Goal: Task Accomplishment & Management: Use online tool/utility

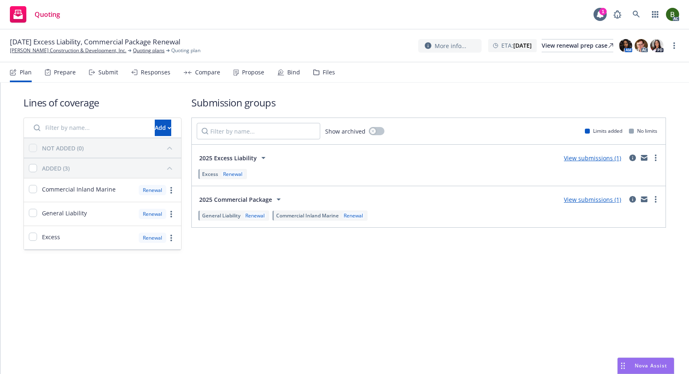
click at [315, 73] on icon at bounding box center [316, 73] width 6 height 6
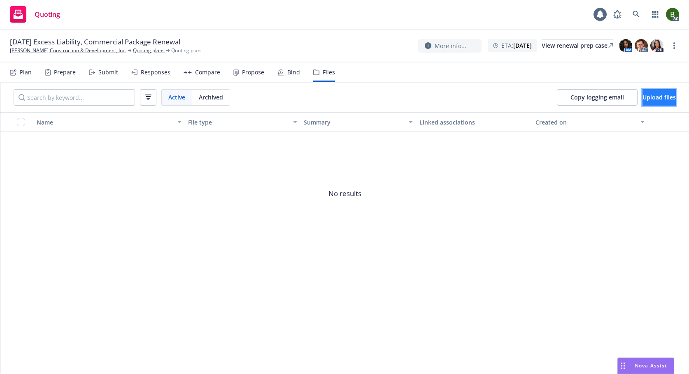
click at [642, 95] on span "Upload files" at bounding box center [658, 97] width 33 height 8
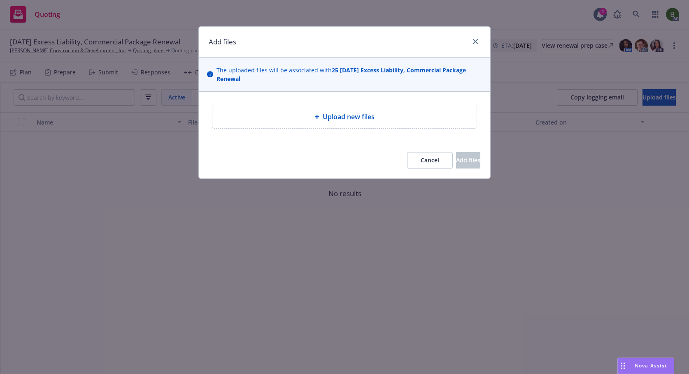
click at [356, 118] on span "Upload new files" at bounding box center [349, 117] width 52 height 10
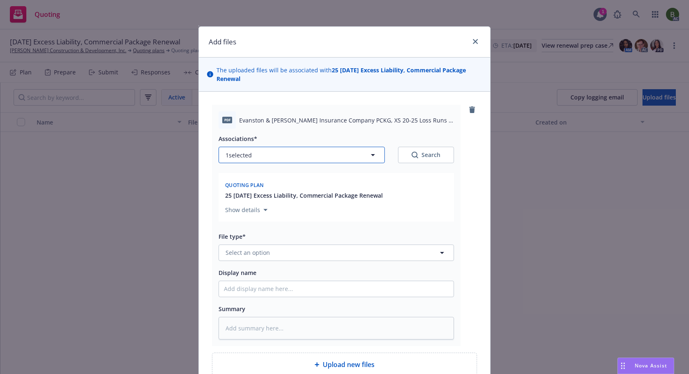
click at [335, 157] on button "1 selected" at bounding box center [302, 155] width 166 height 16
type textarea "x"
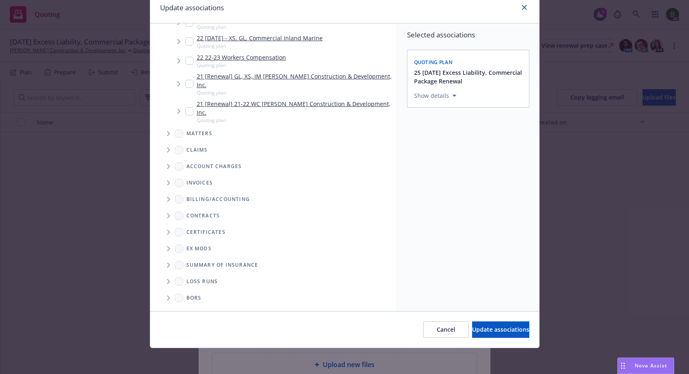
scroll to position [35, 0]
click at [167, 282] on span "Folder Tree Example" at bounding box center [168, 281] width 13 height 13
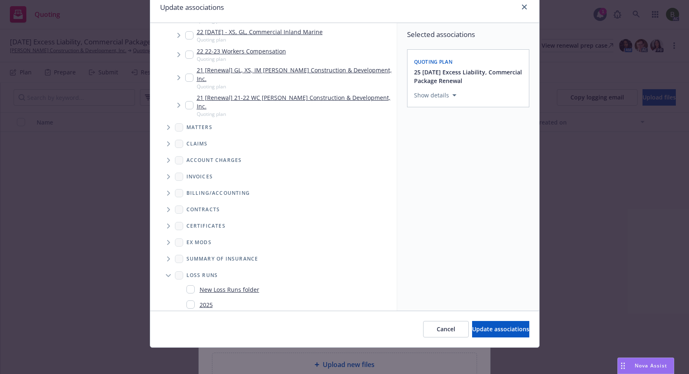
click at [187, 309] on input "Folder Tree Example" at bounding box center [190, 305] width 8 height 8
checkbox input "true"
click at [472, 329] on span "Update associations" at bounding box center [500, 330] width 57 height 8
type textarea "x"
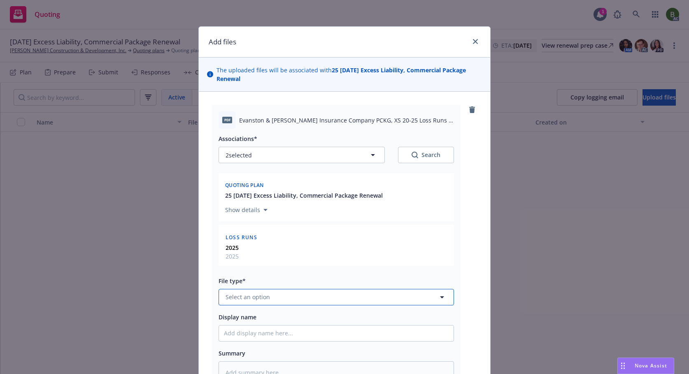
click at [291, 292] on button "Select an option" at bounding box center [336, 297] width 235 height 16
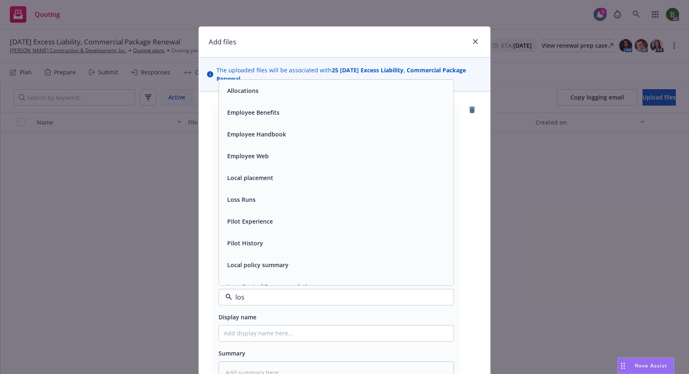
type input "loss"
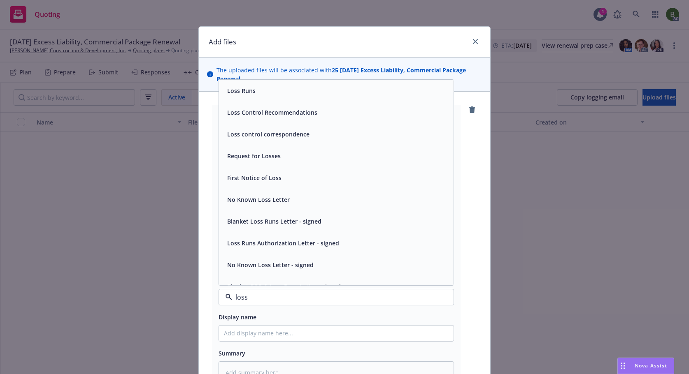
click at [236, 98] on div "Loss Runs" at bounding box center [336, 91] width 235 height 22
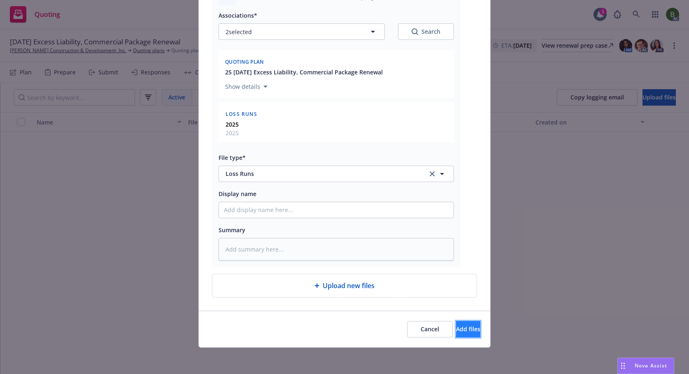
click at [456, 323] on button "Add files" at bounding box center [468, 329] width 24 height 16
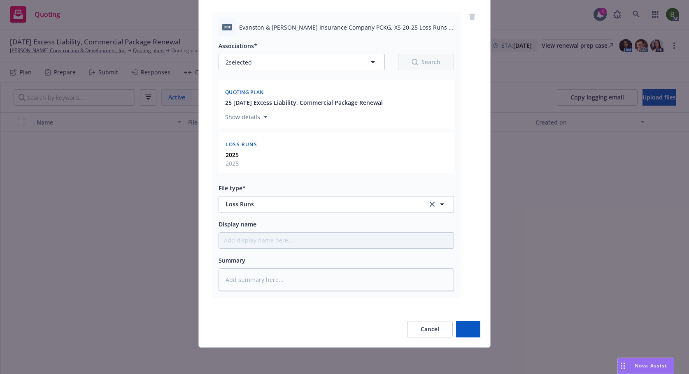
scroll to position [93, 0]
type textarea "x"
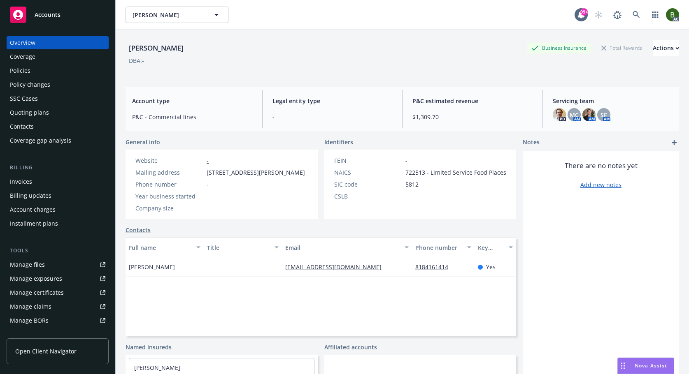
click at [35, 72] on div "Policies" at bounding box center [57, 70] width 95 height 13
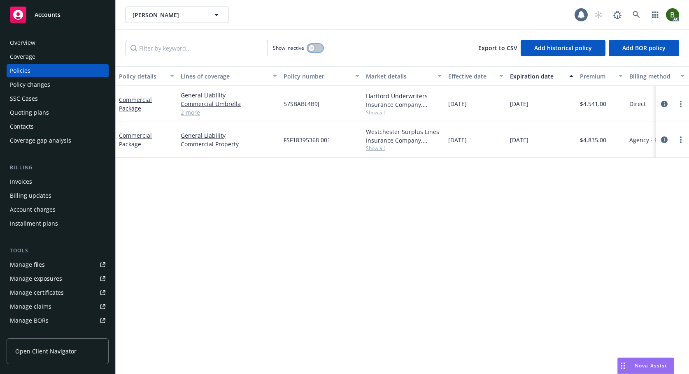
click at [315, 47] on button "button" at bounding box center [315, 48] width 16 height 8
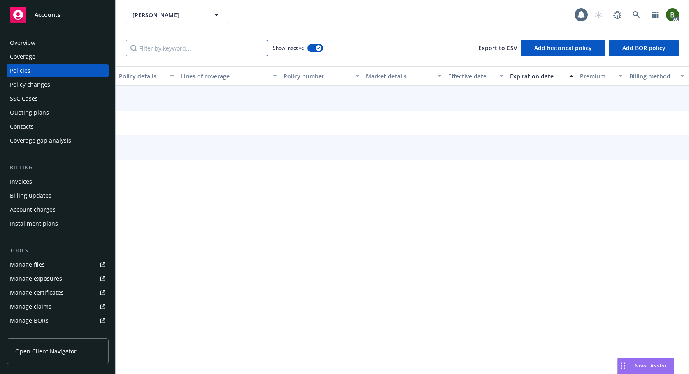
click at [230, 44] on input "Filter by keyword..." at bounding box center [197, 48] width 142 height 16
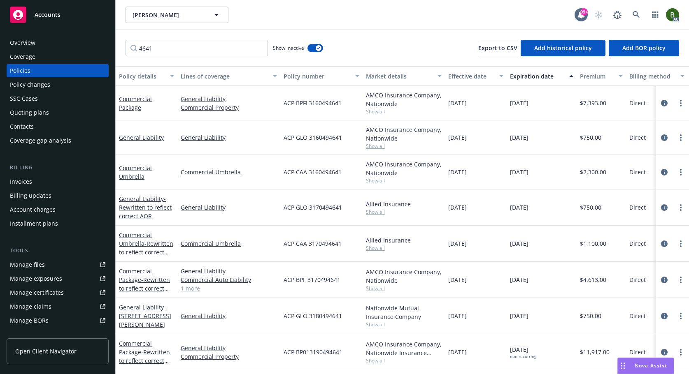
click at [372, 111] on span "Show all" at bounding box center [404, 111] width 76 height 7
click at [167, 46] on input "4641" at bounding box center [197, 48] width 142 height 16
type input "4"
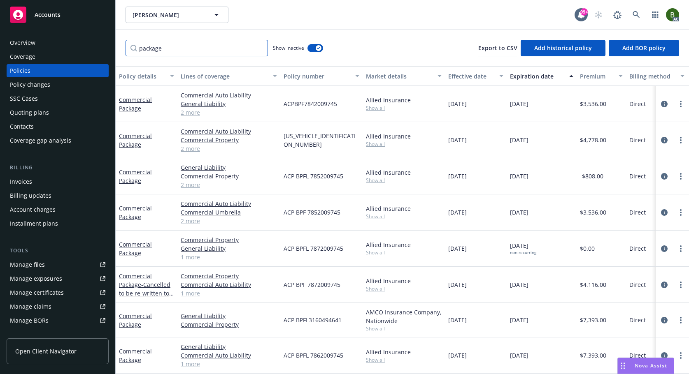
type input "package"
click at [374, 216] on span "Show all" at bounding box center [404, 216] width 76 height 7
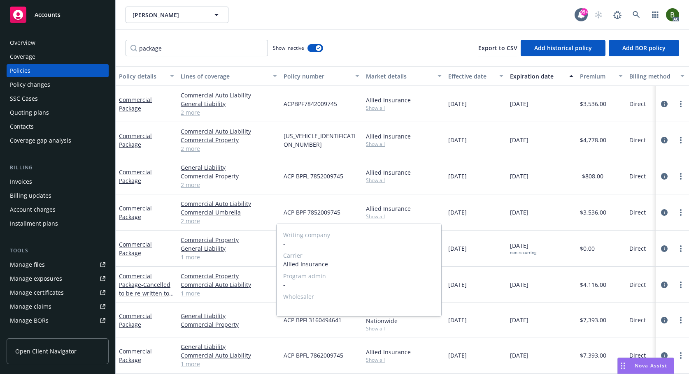
click at [374, 216] on span "Show all" at bounding box center [404, 216] width 76 height 7
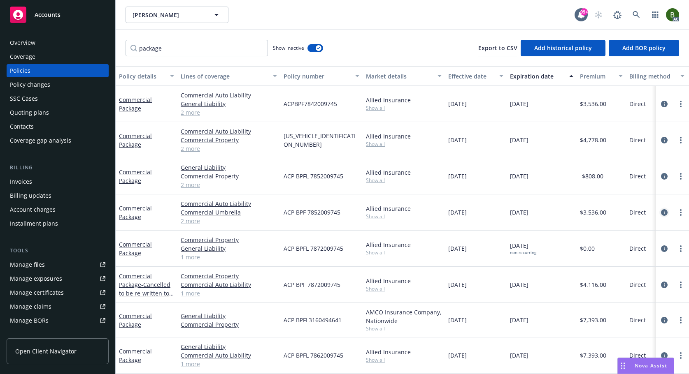
click at [661, 213] on icon "circleInformation" at bounding box center [664, 212] width 7 height 7
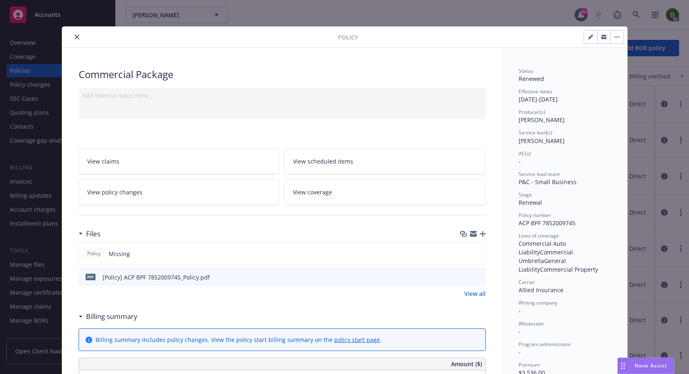
click at [477, 277] on icon "preview file" at bounding box center [477, 277] width 7 height 6
click at [74, 35] on icon "close" at bounding box center [76, 37] width 5 height 5
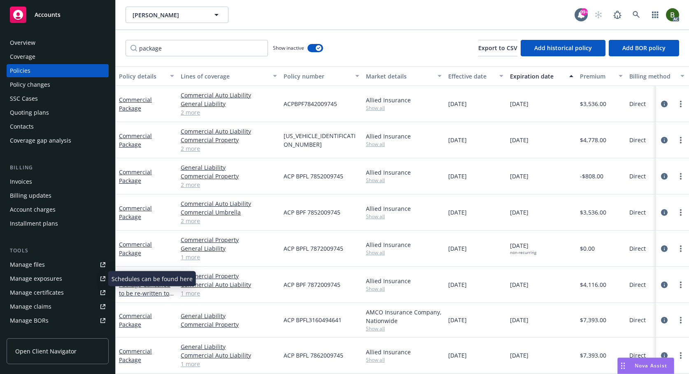
click at [29, 267] on div "Manage files" at bounding box center [27, 264] width 35 height 13
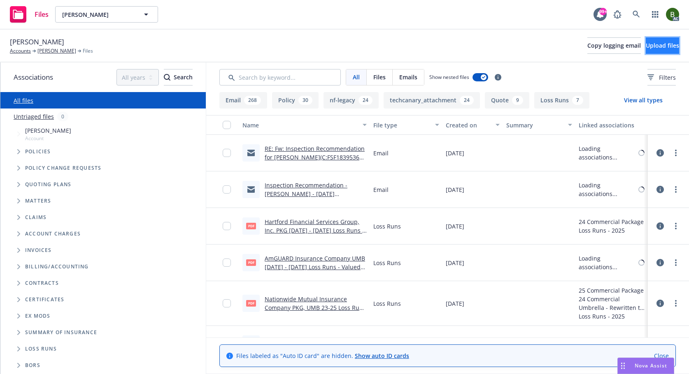
click at [654, 47] on span "Upload files" at bounding box center [662, 46] width 33 height 8
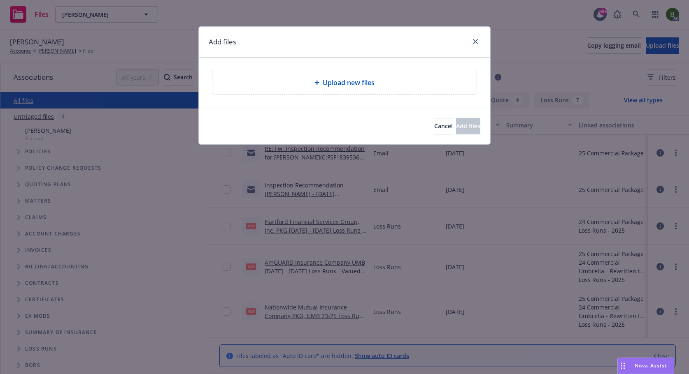
click at [357, 90] on div "Upload new files" at bounding box center [344, 82] width 264 height 23
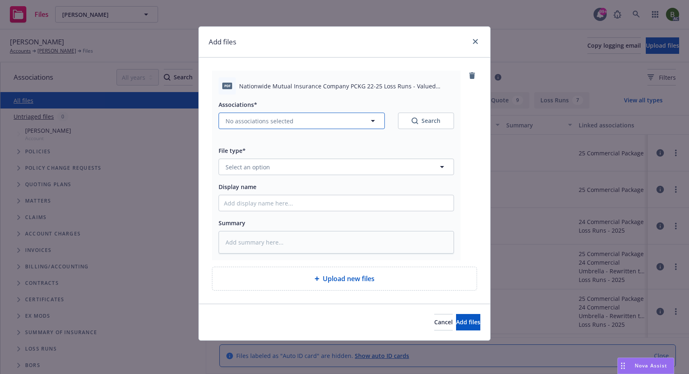
click at [321, 119] on button "No associations selected" at bounding box center [302, 121] width 166 height 16
type textarea "x"
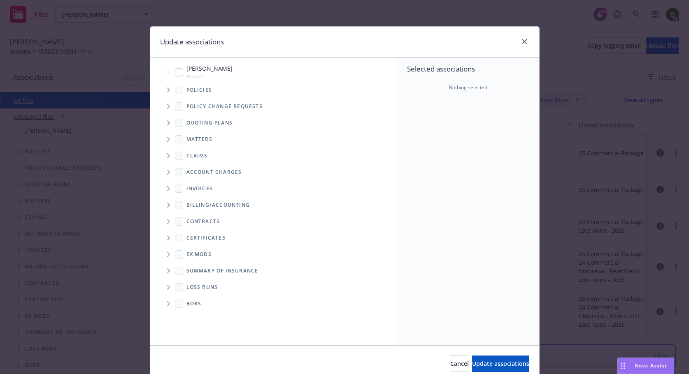
click at [167, 88] on icon "Tree Example" at bounding box center [168, 90] width 3 height 5
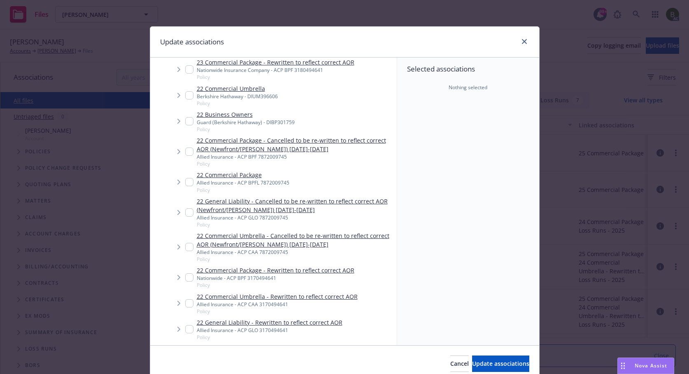
scroll to position [206, 0]
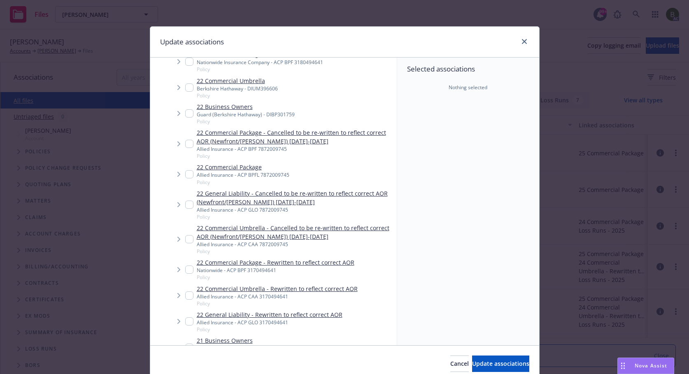
click at [185, 274] on input "Tree Example" at bounding box center [189, 270] width 8 height 8
checkbox input "true"
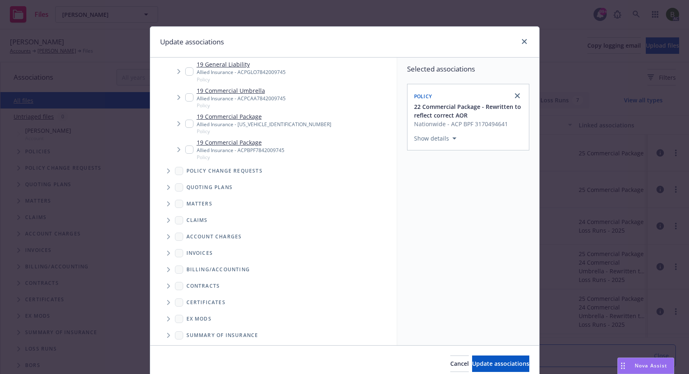
scroll to position [839, 0]
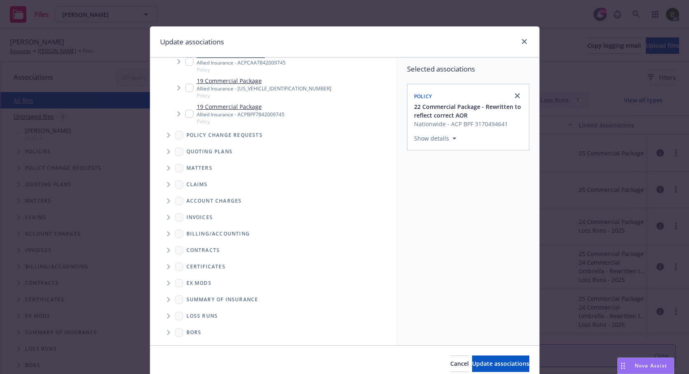
click at [167, 317] on icon "Folder Tree Example" at bounding box center [168, 316] width 3 height 5
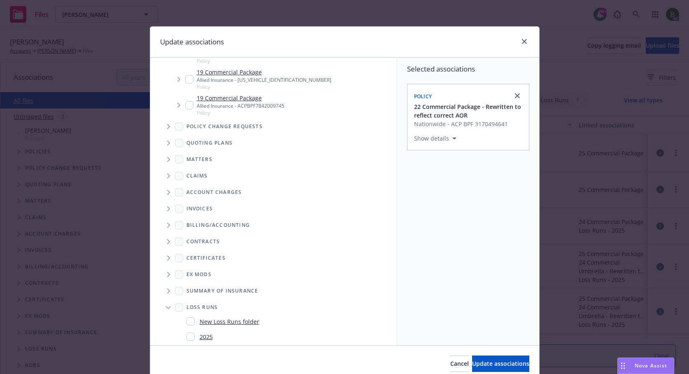
click at [192, 340] on div "2025" at bounding box center [199, 337] width 26 height 12
checkbox input "true"
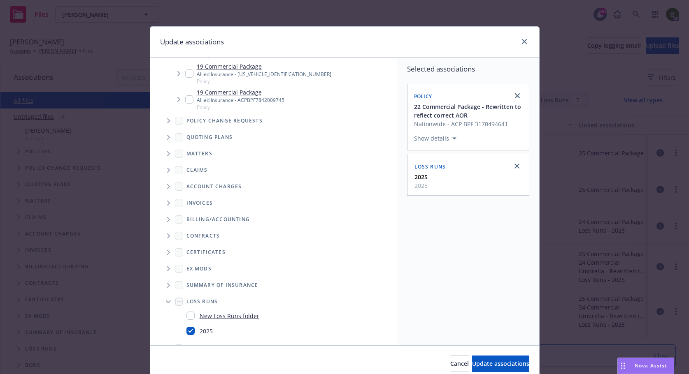
click at [478, 354] on div "Cancel Update associations" at bounding box center [344, 364] width 389 height 37
click at [478, 359] on button "Update associations" at bounding box center [500, 364] width 57 height 16
type textarea "x"
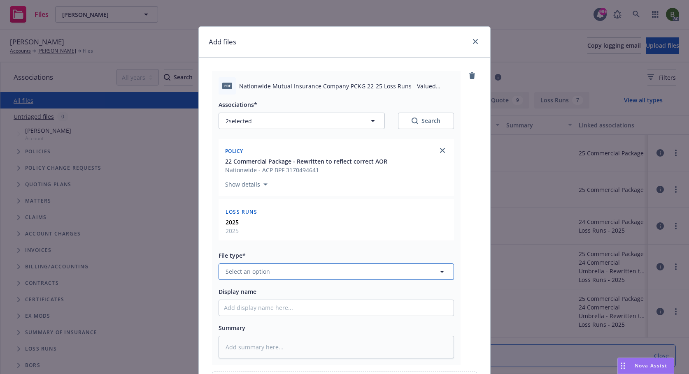
click at [301, 273] on button "Select an option" at bounding box center [336, 272] width 235 height 16
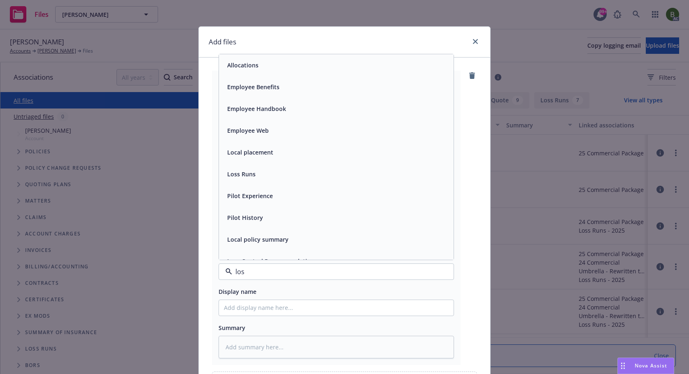
type input "loss"
click at [247, 68] on span "Loss Runs" at bounding box center [241, 65] width 28 height 9
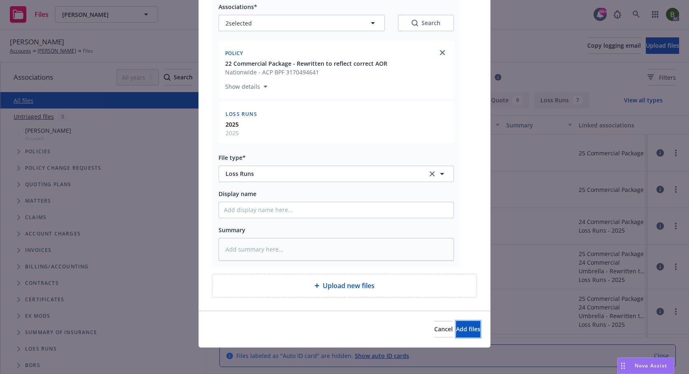
drag, startPoint x: 451, startPoint y: 326, endPoint x: 440, endPoint y: 312, distance: 17.4
click at [456, 326] on span "Add files" at bounding box center [468, 330] width 24 height 8
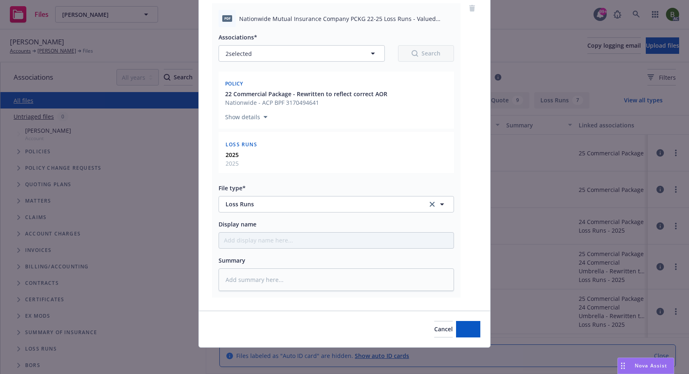
scroll to position [67, 0]
type textarea "x"
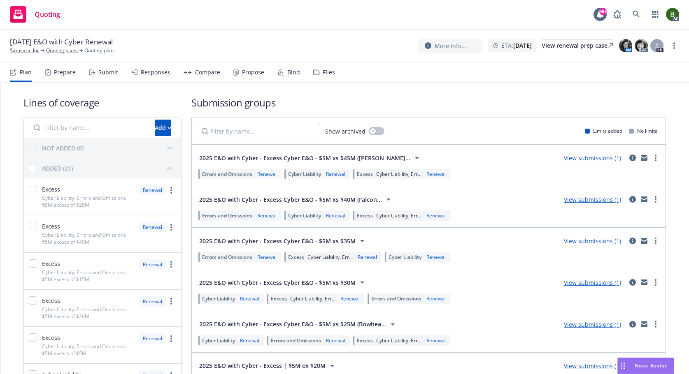
drag, startPoint x: 326, startPoint y: 72, endPoint x: 307, endPoint y: 86, distance: 23.2
click at [326, 72] on div "Files" at bounding box center [329, 72] width 12 height 7
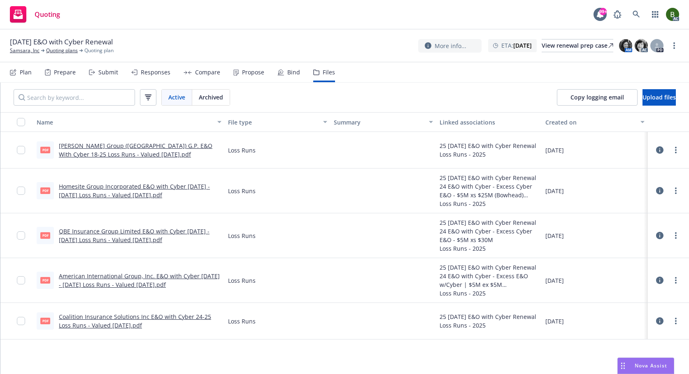
click at [661, 152] on icon at bounding box center [659, 150] width 7 height 7
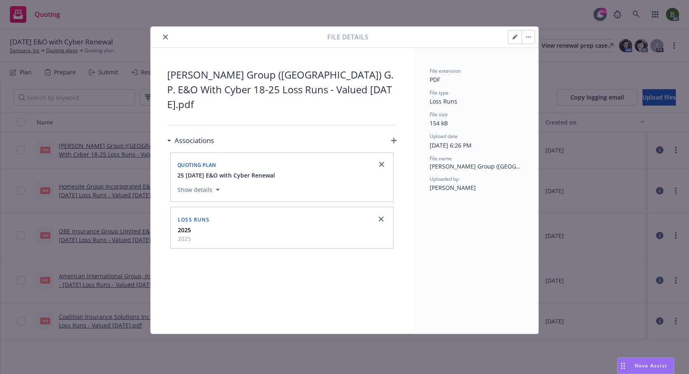
click at [167, 35] on icon "close" at bounding box center [165, 37] width 5 height 5
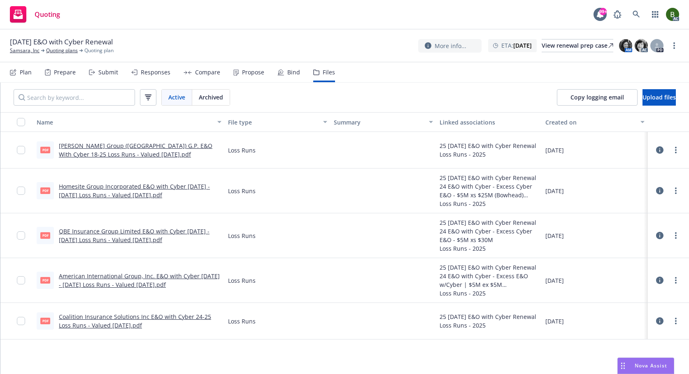
click at [116, 146] on link "[PERSON_NAME] Group ([GEOGRAPHIC_DATA]) G.P. E&O With Cyber 18-25 Loss Runs - V…" at bounding box center [136, 150] width 154 height 16
click at [663, 152] on icon at bounding box center [659, 150] width 7 height 7
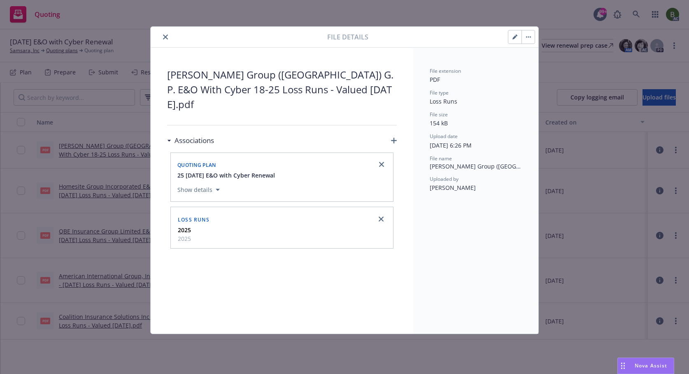
click at [168, 34] on button "close" at bounding box center [165, 37] width 10 height 10
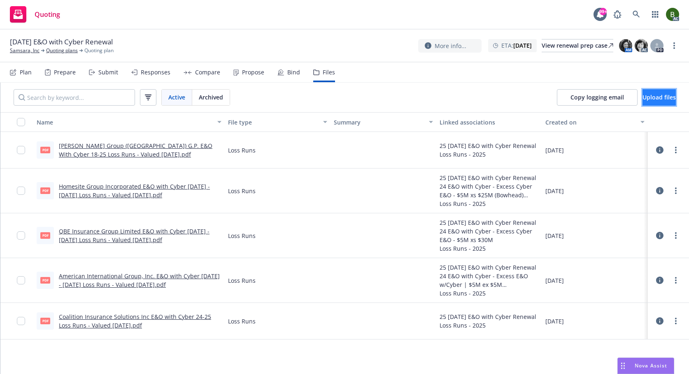
click at [642, 100] on span "Upload files" at bounding box center [658, 97] width 33 height 8
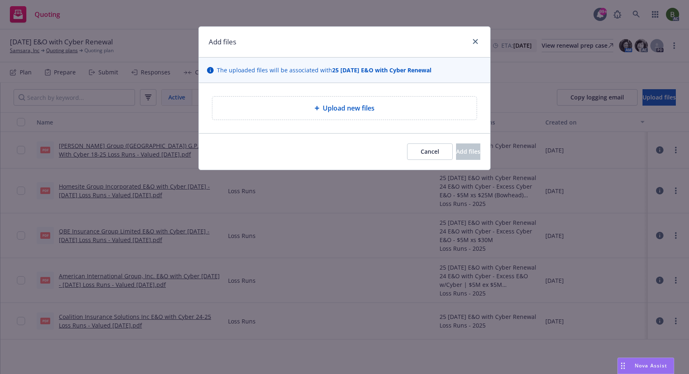
click at [337, 109] on span "Upload new files" at bounding box center [349, 108] width 52 height 10
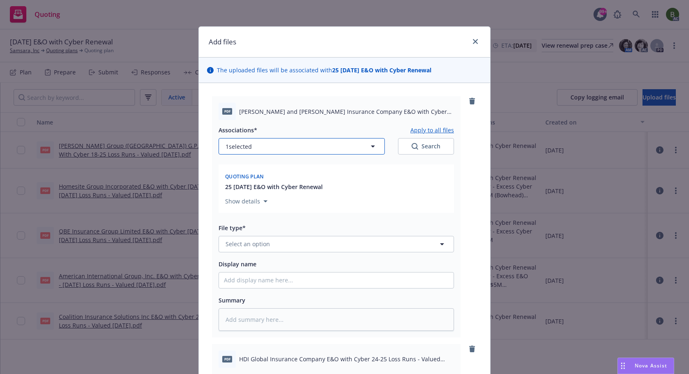
click at [262, 147] on button "1 selected" at bounding box center [302, 146] width 166 height 16
type textarea "x"
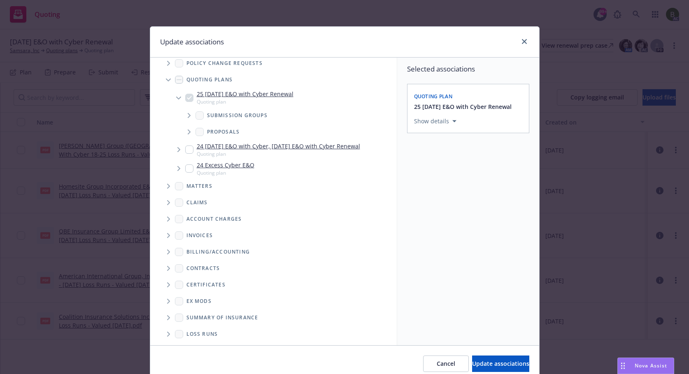
scroll to position [42, 0]
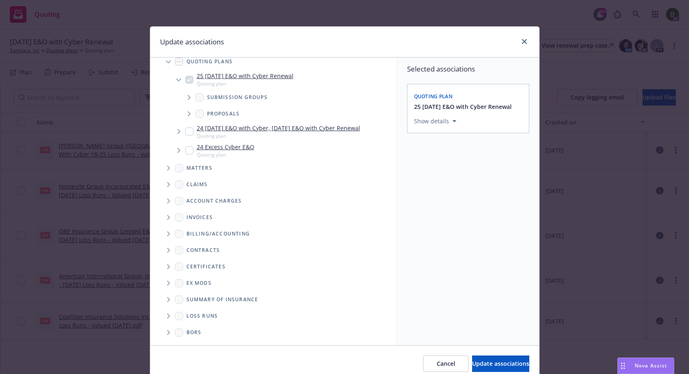
click at [162, 316] on span "Folder Tree Example" at bounding box center [168, 316] width 13 height 13
click at [188, 342] on input "Folder Tree Example" at bounding box center [190, 346] width 8 height 8
checkbox input "true"
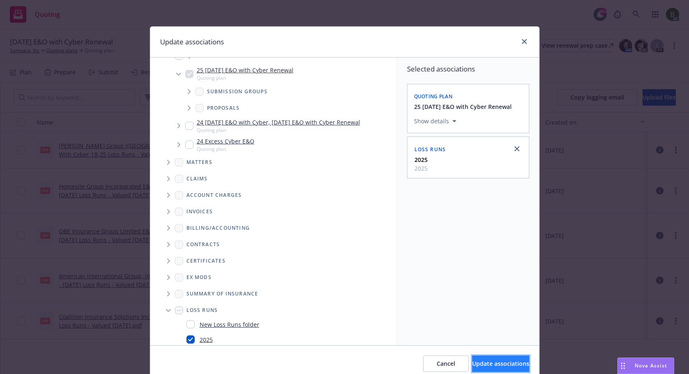
click at [472, 364] on span "Update associations" at bounding box center [500, 364] width 57 height 8
type textarea "x"
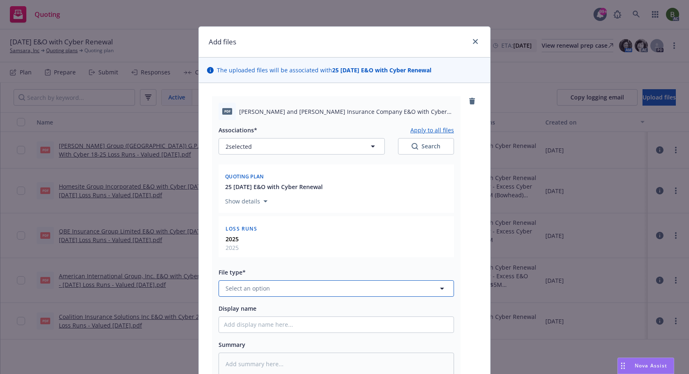
click at [258, 286] on span "Select an option" at bounding box center [248, 288] width 44 height 9
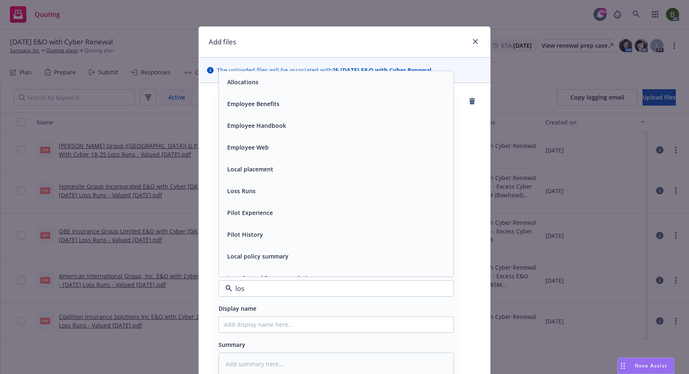
type input "loss"
click at [239, 81] on span "Loss Runs" at bounding box center [241, 82] width 28 height 9
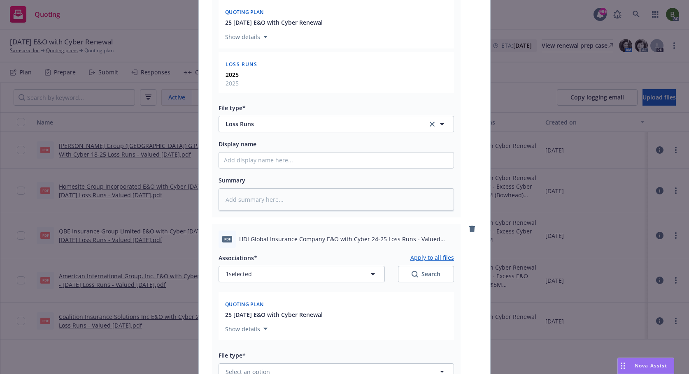
scroll to position [247, 0]
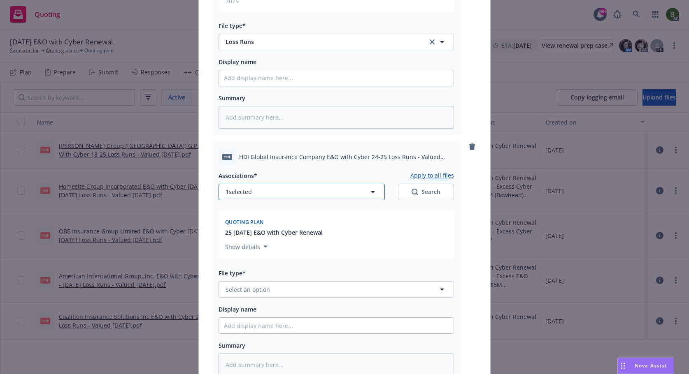
click at [266, 193] on button "1 selected" at bounding box center [302, 192] width 166 height 16
type textarea "x"
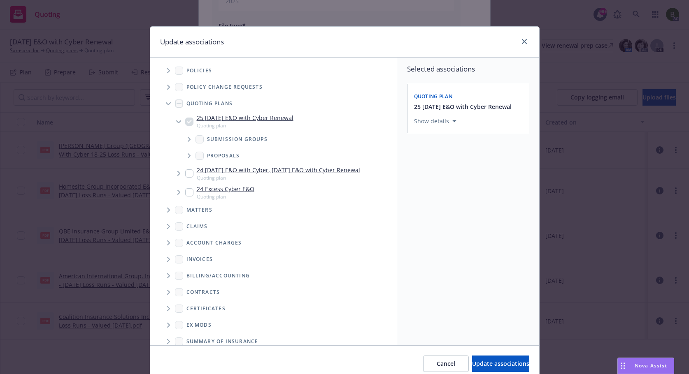
scroll to position [42, 0]
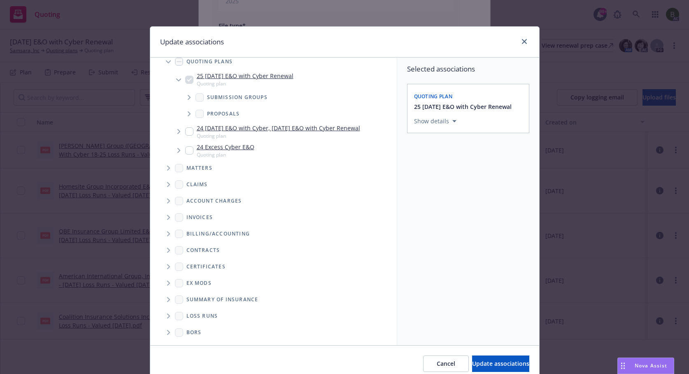
click at [167, 317] on icon "Folder Tree Example" at bounding box center [168, 316] width 3 height 5
click at [188, 344] on input "Folder Tree Example" at bounding box center [190, 346] width 8 height 8
checkbox input "true"
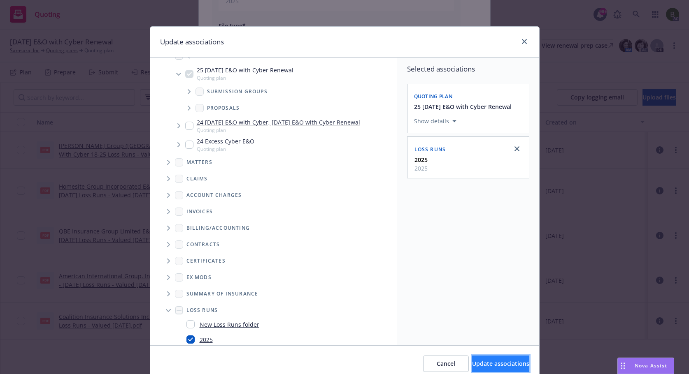
click at [472, 361] on span "Update associations" at bounding box center [500, 364] width 57 height 8
type textarea "x"
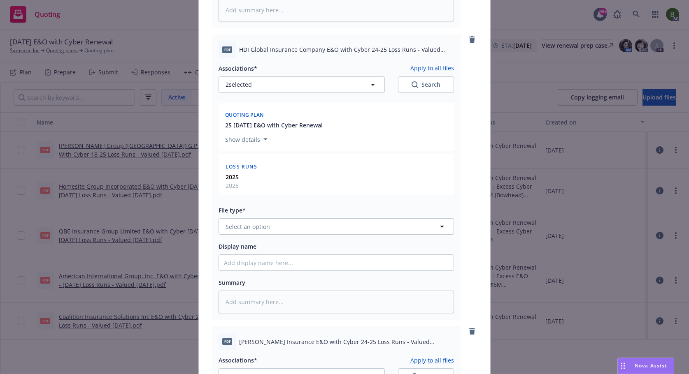
scroll to position [370, 0]
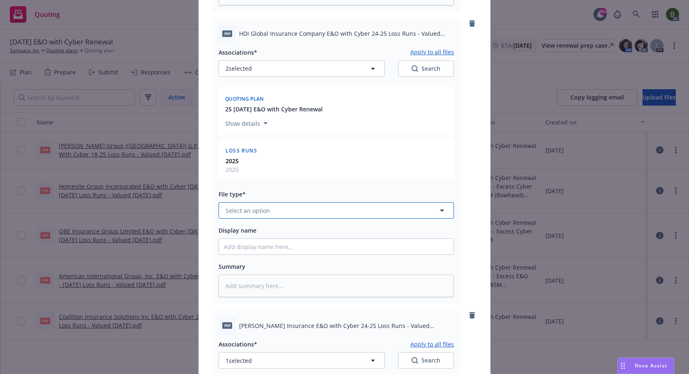
click at [258, 214] on span "Select an option" at bounding box center [248, 211] width 44 height 9
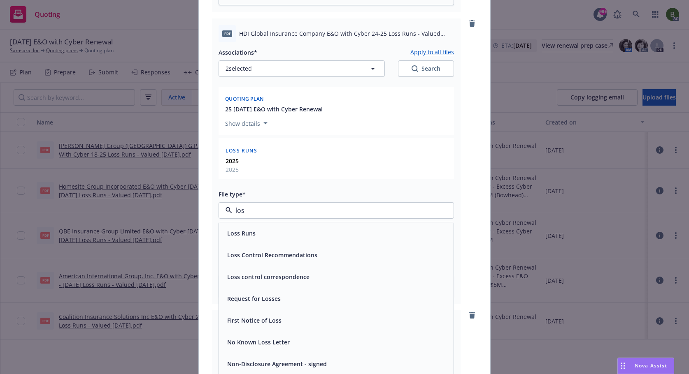
type input "loss"
click at [238, 228] on div "Loss Runs" at bounding box center [240, 234] width 33 height 12
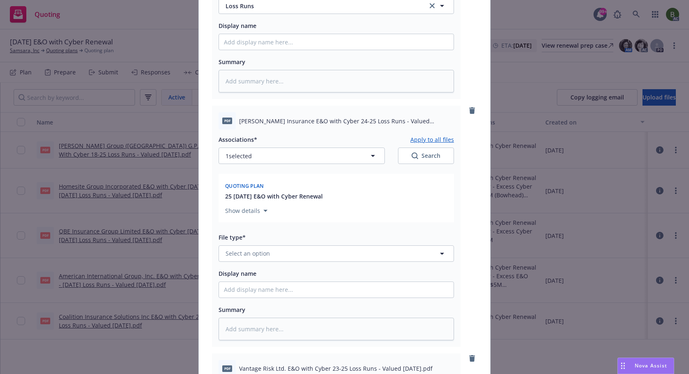
scroll to position [576, 0]
click at [270, 156] on button "1 selected" at bounding box center [302, 155] width 166 height 16
type textarea "x"
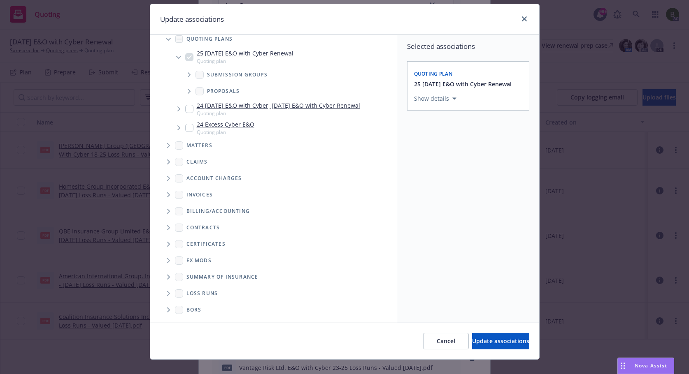
scroll to position [35, 0]
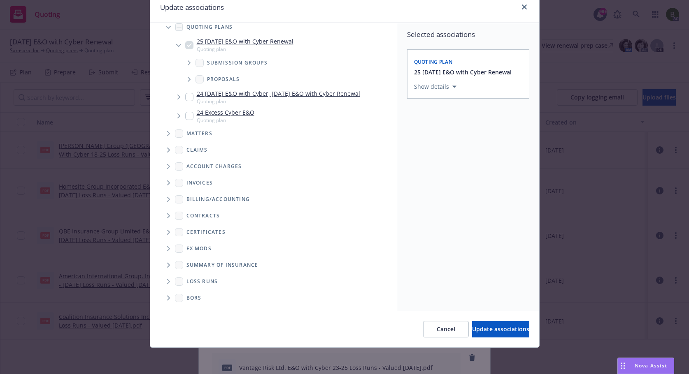
click at [166, 279] on span "Folder Tree Example" at bounding box center [168, 281] width 13 height 13
click at [200, 308] on link "2025" at bounding box center [206, 311] width 13 height 9
checkbox input "true"
click at [472, 323] on button "Update associations" at bounding box center [500, 329] width 57 height 16
type textarea "x"
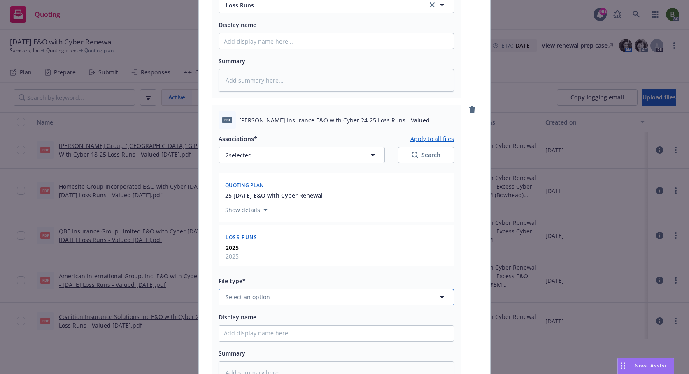
click at [271, 301] on button "Select an option" at bounding box center [336, 297] width 235 height 16
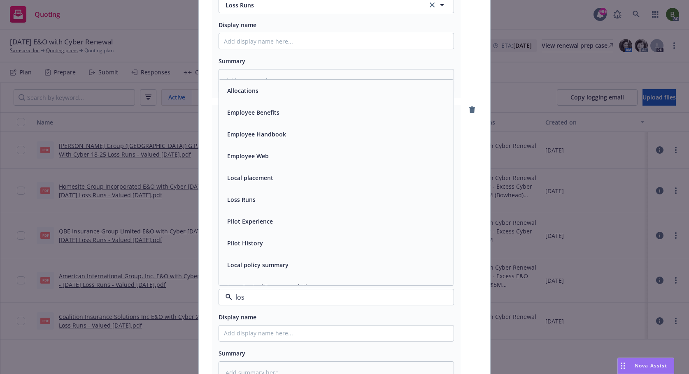
type input "loss"
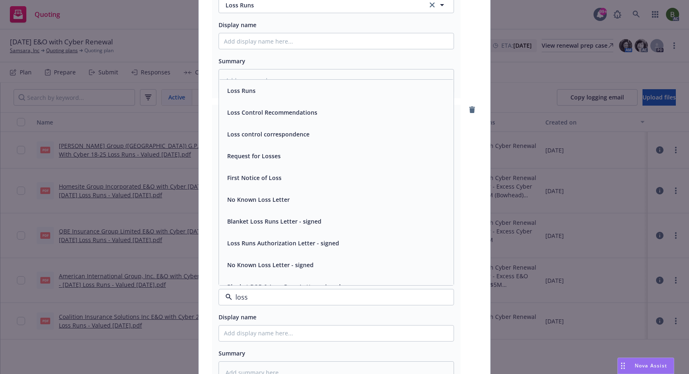
click at [248, 95] on div "Loss Runs" at bounding box center [240, 91] width 33 height 12
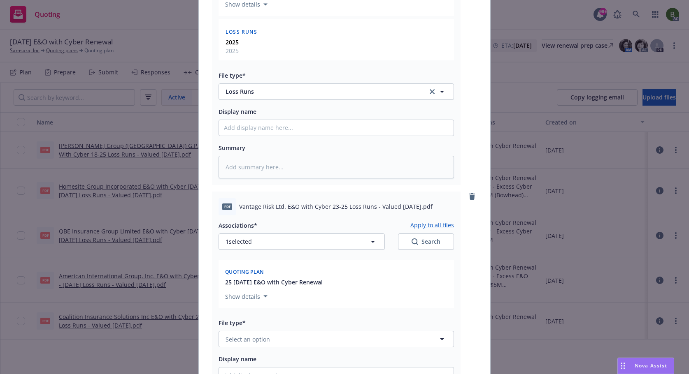
scroll to position [823, 0]
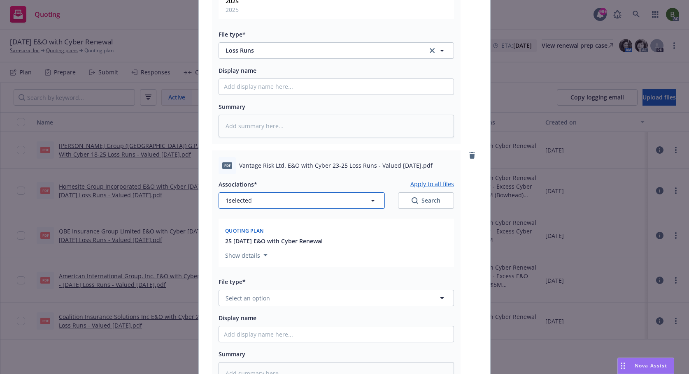
click at [282, 206] on button "1 selected" at bounding box center [302, 201] width 166 height 16
type textarea "x"
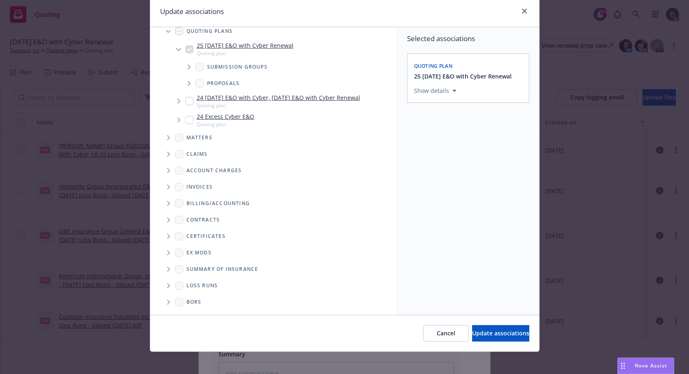
scroll to position [35, 0]
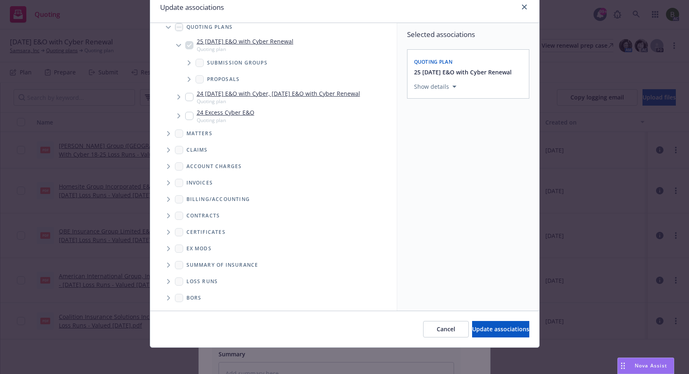
click at [167, 283] on icon "Folder Tree Example" at bounding box center [168, 281] width 3 height 5
click at [195, 308] on div "2025" at bounding box center [199, 311] width 26 height 12
checkbox input "true"
click at [472, 331] on span "Update associations" at bounding box center [500, 330] width 57 height 8
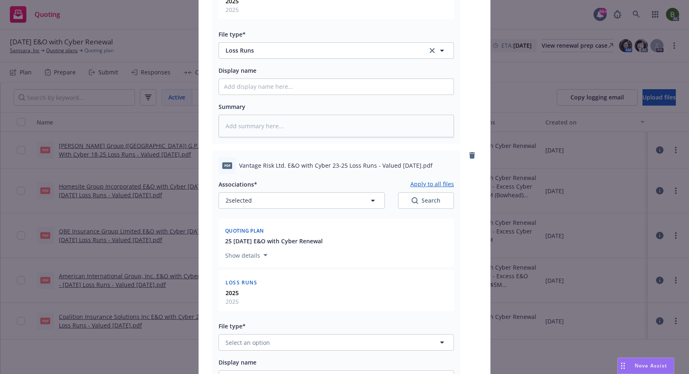
type textarea "x"
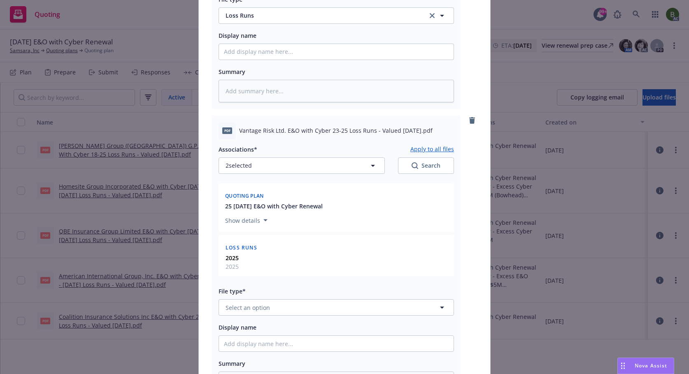
scroll to position [905, 0]
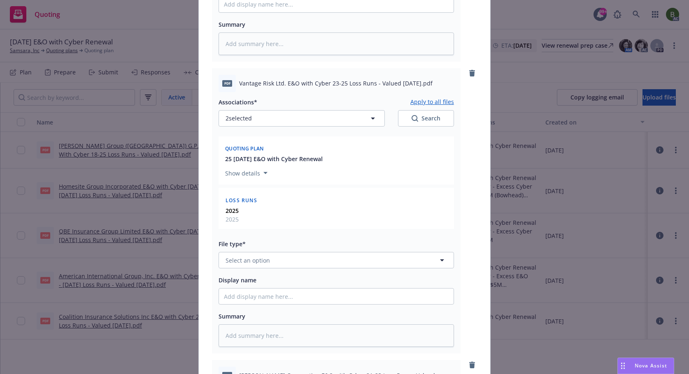
click at [278, 269] on div "Associations* Apply to all files 2 selected Search Quoting plan 25 12/15/25 E&O…" at bounding box center [336, 220] width 235 height 256
click at [278, 266] on button "Select an option" at bounding box center [336, 260] width 235 height 16
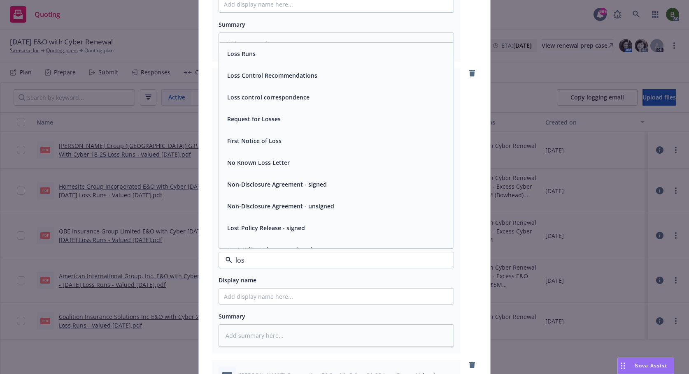
type input "loss"
click at [236, 55] on span "Loss Runs" at bounding box center [241, 53] width 28 height 9
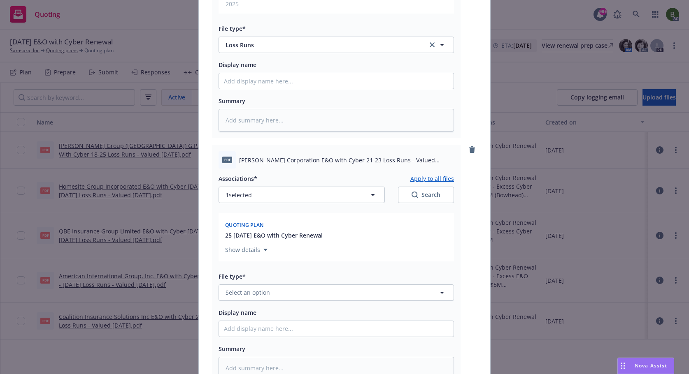
scroll to position [1193, 0]
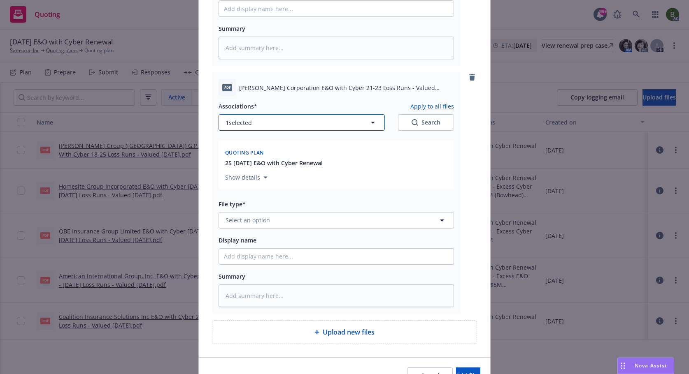
click at [249, 128] on button "1 selected" at bounding box center [302, 122] width 166 height 16
type textarea "x"
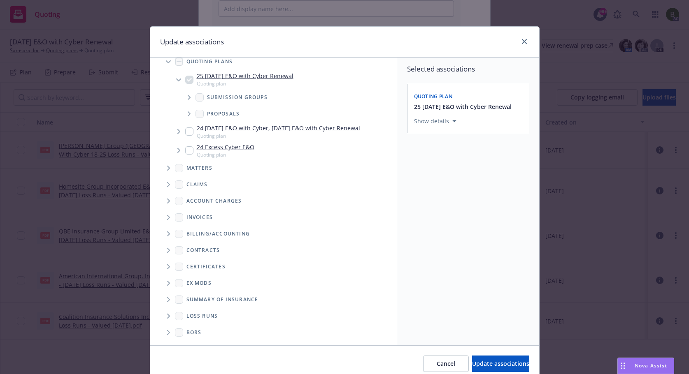
scroll to position [35, 0]
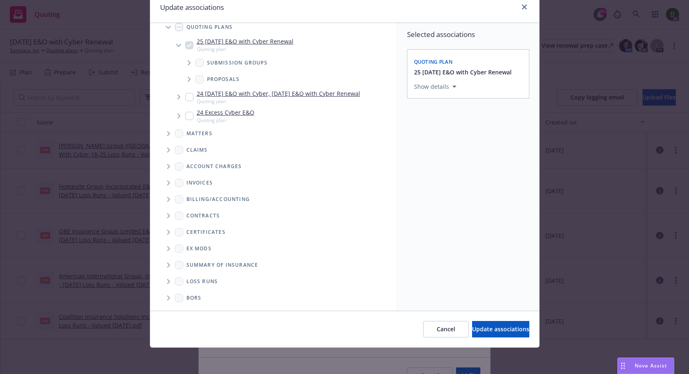
click at [170, 283] on span "Folder Tree Example" at bounding box center [168, 281] width 13 height 13
click at [203, 307] on link "2025" at bounding box center [206, 311] width 13 height 9
checkbox input "true"
click at [472, 324] on button "Update associations" at bounding box center [500, 329] width 57 height 16
type textarea "x"
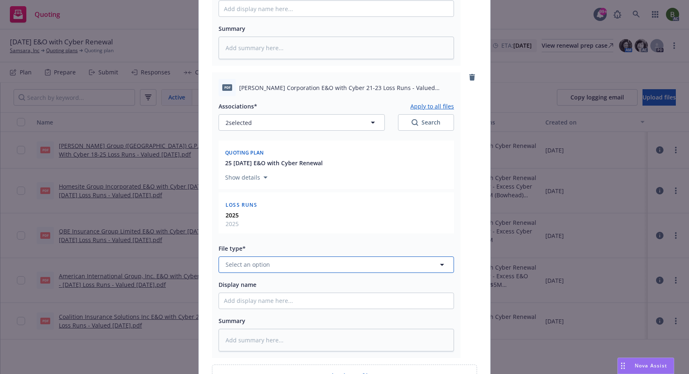
click at [276, 268] on button "Select an option" at bounding box center [336, 265] width 235 height 16
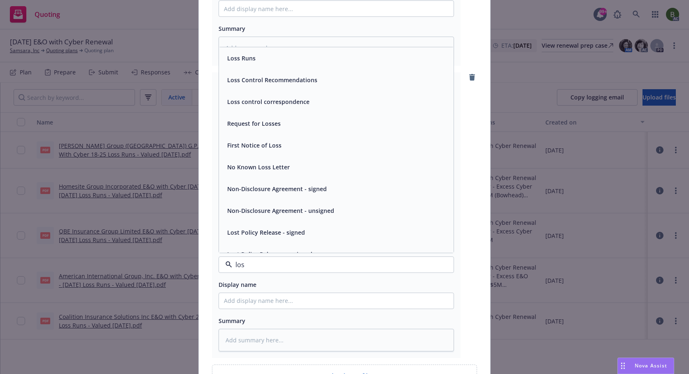
type input "loss"
click at [260, 59] on div "Loss Runs" at bounding box center [336, 58] width 225 height 12
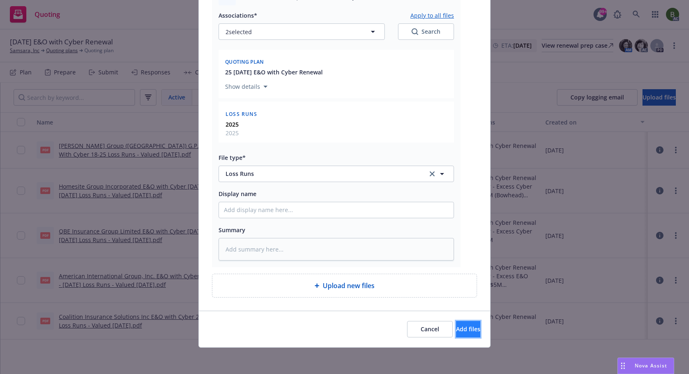
click at [463, 322] on button "Add files" at bounding box center [468, 329] width 24 height 16
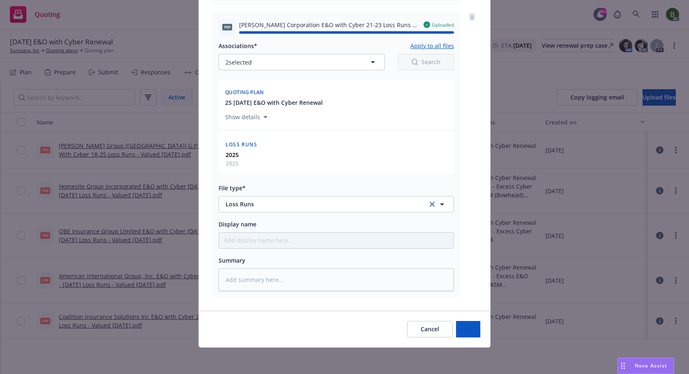
type textarea "x"
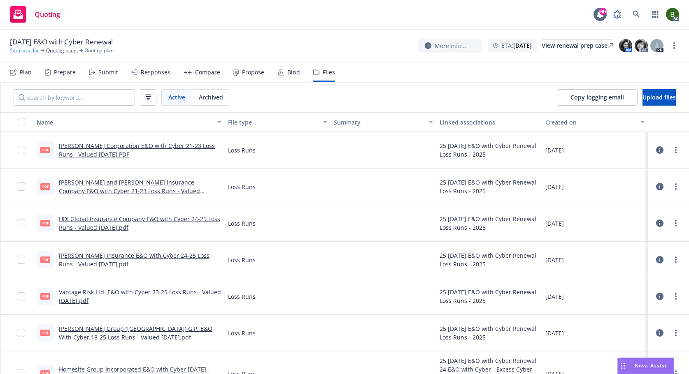
click at [33, 49] on link "Samsara, Inc" at bounding box center [25, 50] width 30 height 7
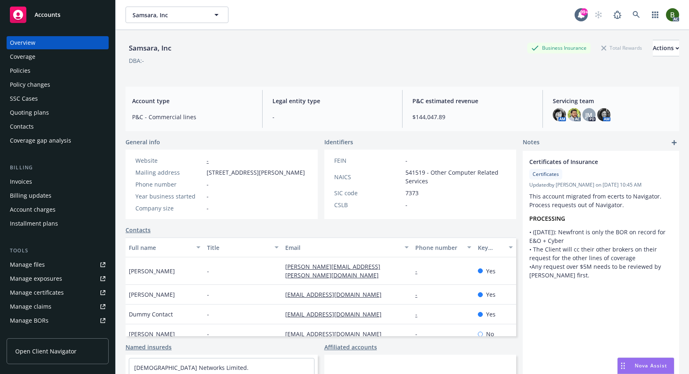
click at [33, 72] on div "Policies" at bounding box center [57, 70] width 95 height 13
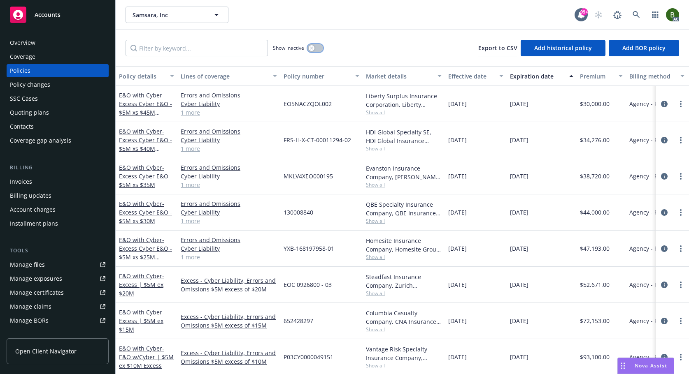
click at [310, 46] on div "button" at bounding box center [312, 48] width 6 height 6
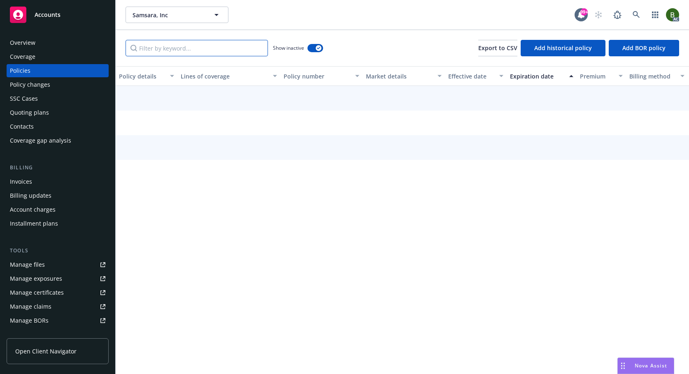
click at [252, 48] on input "Filter by keyword..." at bounding box center [197, 48] width 142 height 16
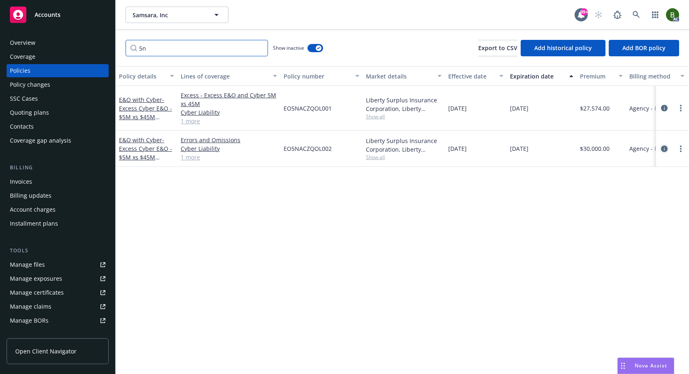
type input "5n"
click at [662, 149] on icon "circleInformation" at bounding box center [664, 149] width 7 height 7
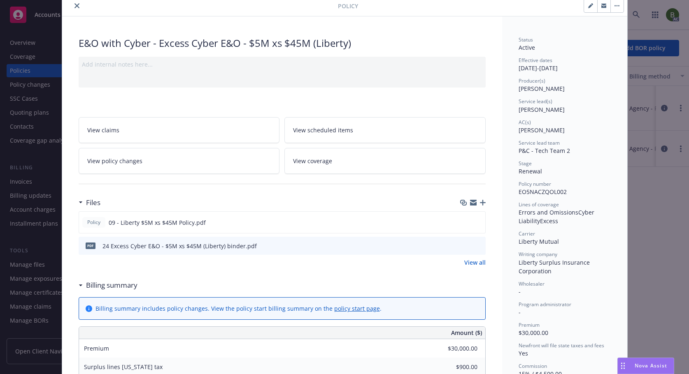
scroll to position [82, 0]
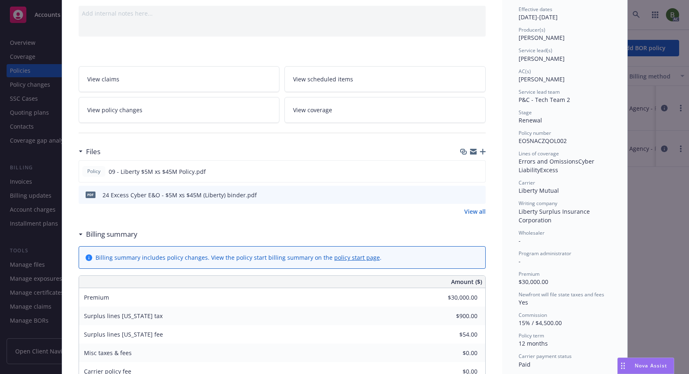
click at [479, 194] on button "preview file" at bounding box center [477, 194] width 9 height 7
click at [474, 168] on icon "preview file" at bounding box center [477, 171] width 7 height 6
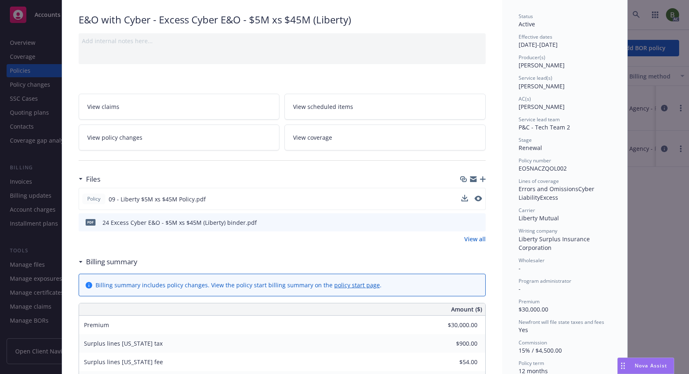
scroll to position [0, 0]
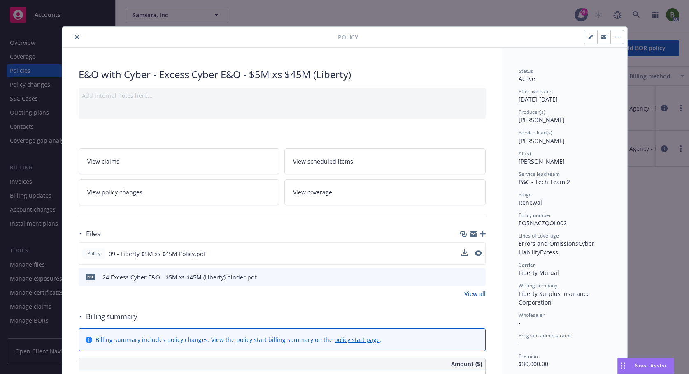
click at [75, 38] on icon "close" at bounding box center [76, 37] width 5 height 5
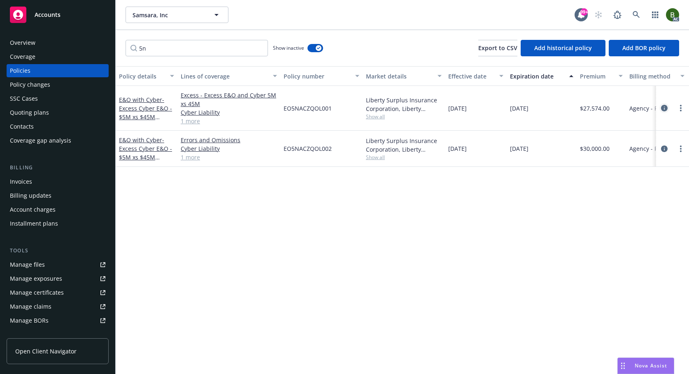
click at [663, 106] on icon "circleInformation" at bounding box center [664, 108] width 7 height 7
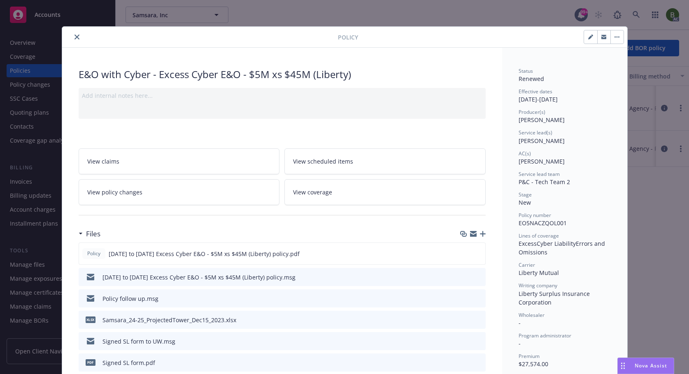
scroll to position [82, 0]
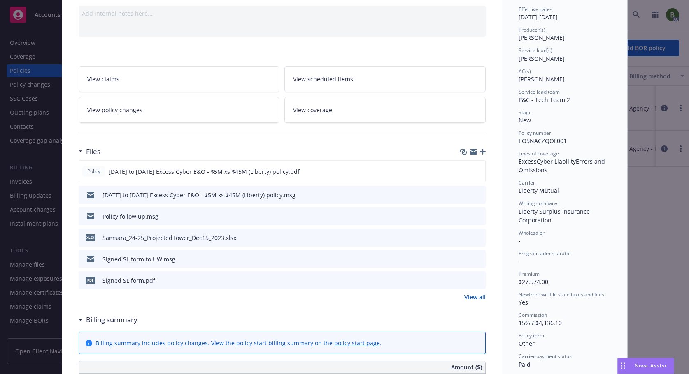
click at [476, 260] on icon "preview file" at bounding box center [477, 259] width 7 height 6
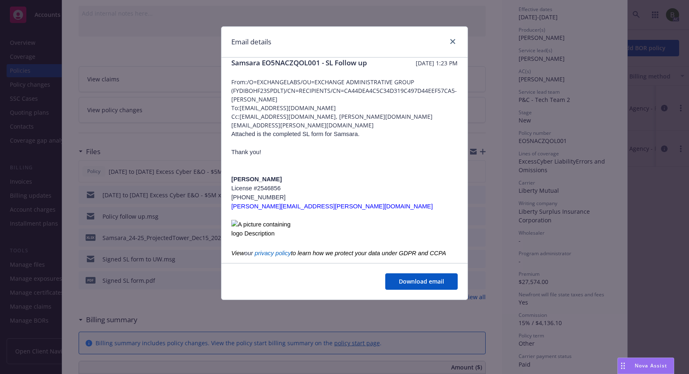
scroll to position [24, 0]
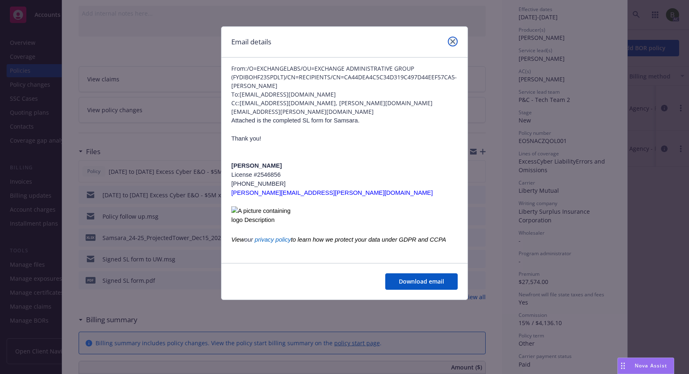
click at [453, 42] on icon "close" at bounding box center [452, 41] width 5 height 5
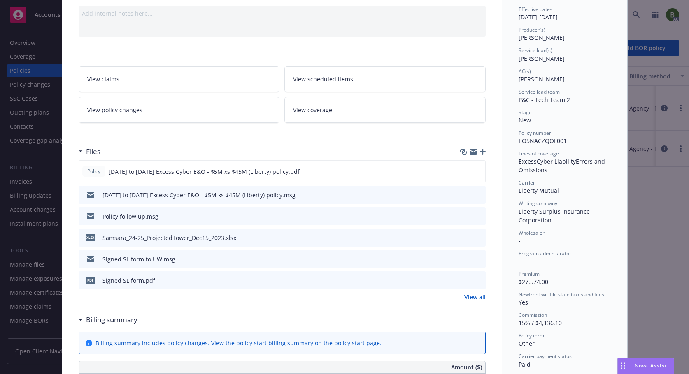
click at [477, 193] on icon "preview file" at bounding box center [477, 195] width 7 height 6
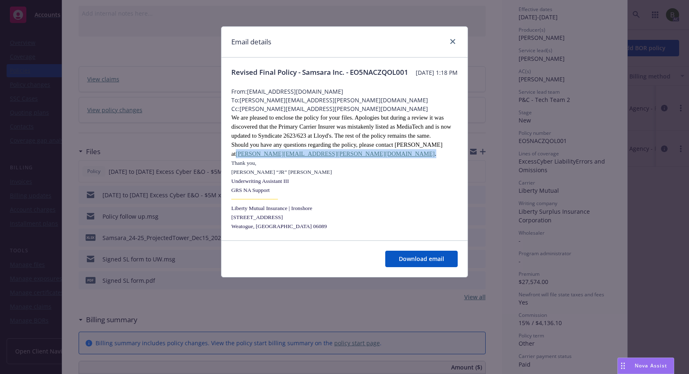
drag, startPoint x: 320, startPoint y: 162, endPoint x: 230, endPoint y: 165, distance: 89.7
click at [230, 165] on div "Revised Final Policy - Samsara Inc. - EO5NACZQOL001 Thursday, December 26, 2024…" at bounding box center [344, 149] width 246 height 183
copy span "Tyler.Harden@LibertyMutual.com ."
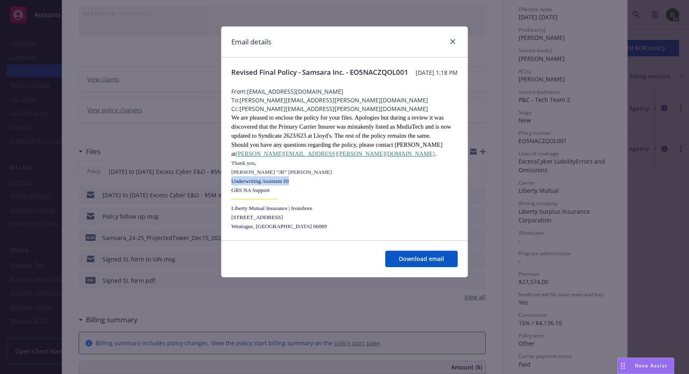
drag, startPoint x: 229, startPoint y: 190, endPoint x: 300, endPoint y: 195, distance: 71.4
click at [300, 195] on div "Revised Final Policy - Samsara Inc. - EO5NACZQOL001 Thursday, December 26, 2024…" at bounding box center [344, 149] width 246 height 183
copy span "Underwriting Assistant III"
click at [448, 37] on div at bounding box center [450, 42] width 13 height 11
click at [452, 39] on link "close" at bounding box center [453, 42] width 10 height 10
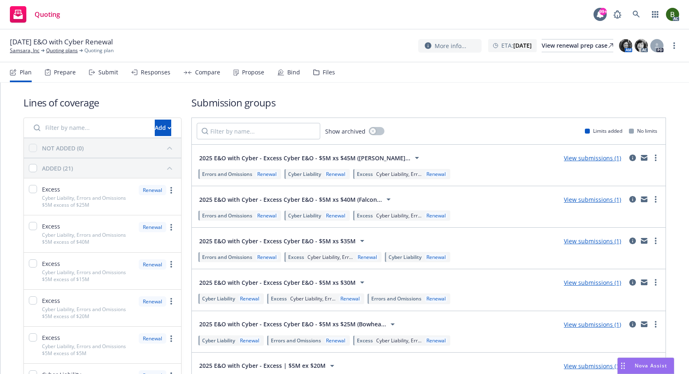
click at [324, 72] on div "Files" at bounding box center [329, 72] width 12 height 7
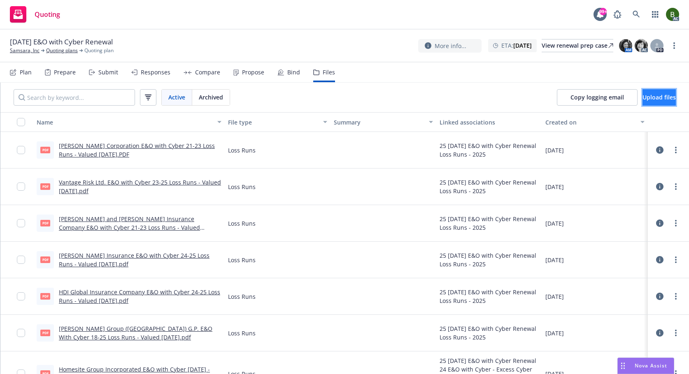
click at [644, 100] on span "Upload files" at bounding box center [658, 97] width 33 height 8
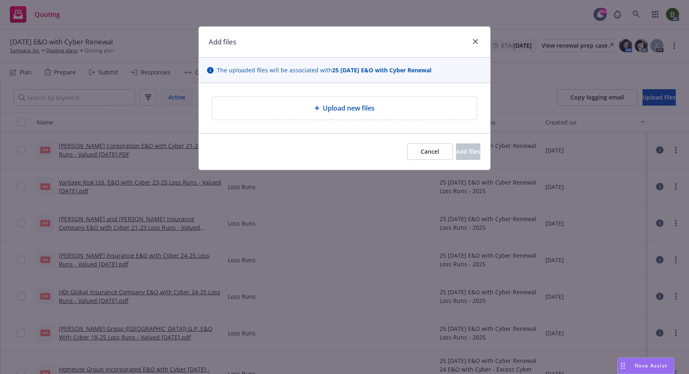
click at [319, 107] on icon at bounding box center [316, 108] width 5 height 5
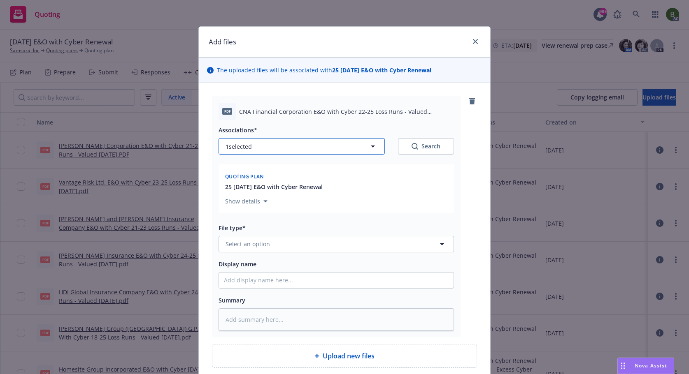
click at [269, 145] on button "1 selected" at bounding box center [302, 146] width 166 height 16
type textarea "x"
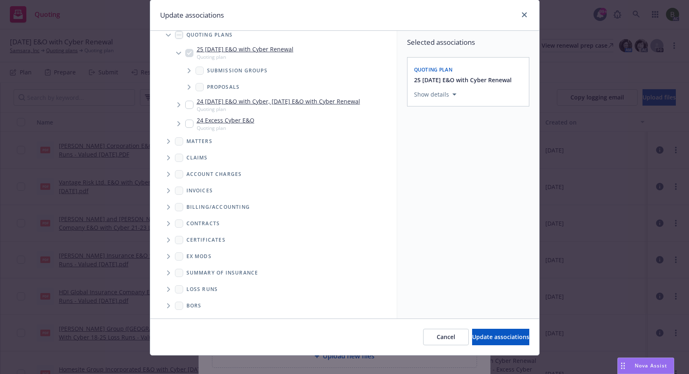
scroll to position [35, 0]
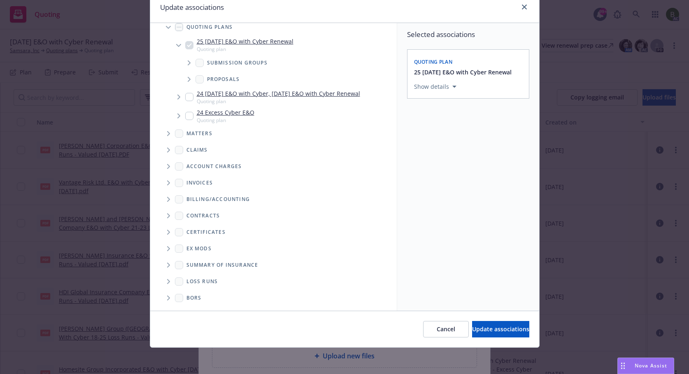
click at [167, 283] on span "Folder Tree Example" at bounding box center [168, 281] width 13 height 13
click at [200, 309] on link "2025" at bounding box center [206, 311] width 13 height 9
checkbox input "true"
click at [472, 328] on span "Update associations" at bounding box center [500, 330] width 57 height 8
type textarea "x"
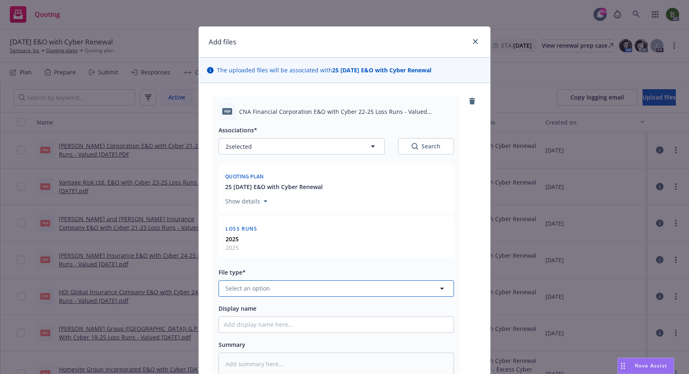
click at [354, 287] on button "Select an option" at bounding box center [336, 289] width 235 height 16
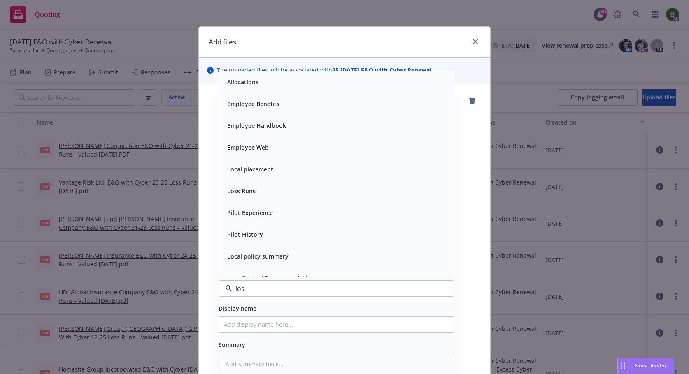
type input "loss"
click at [235, 87] on div "Loss Runs" at bounding box center [240, 82] width 33 height 12
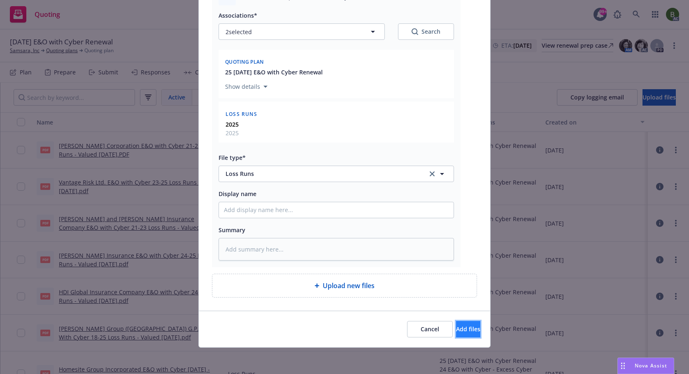
click at [456, 329] on span "Add files" at bounding box center [468, 330] width 24 height 8
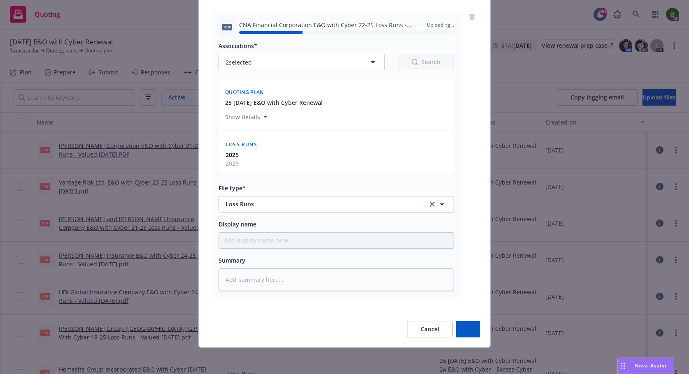
type textarea "x"
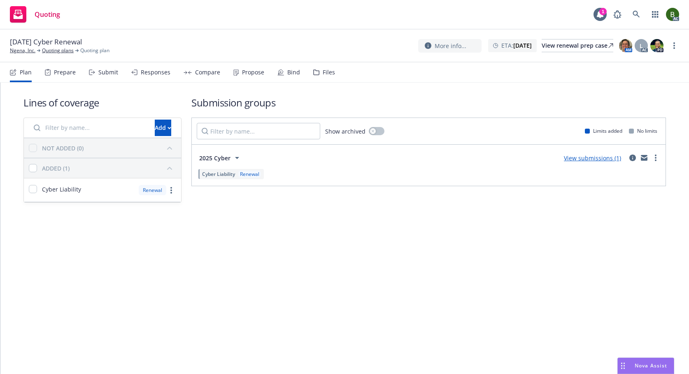
click at [316, 74] on div "Files" at bounding box center [324, 73] width 22 height 20
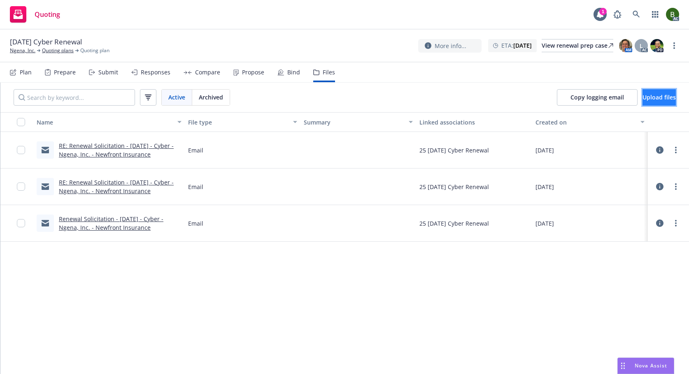
click at [647, 100] on span "Upload files" at bounding box center [658, 97] width 33 height 8
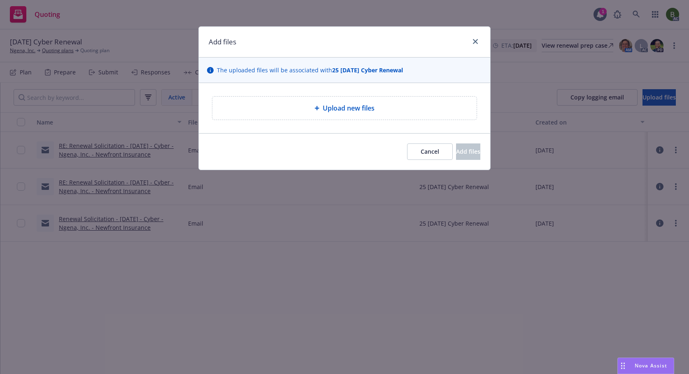
click at [321, 110] on div at bounding box center [318, 108] width 8 height 5
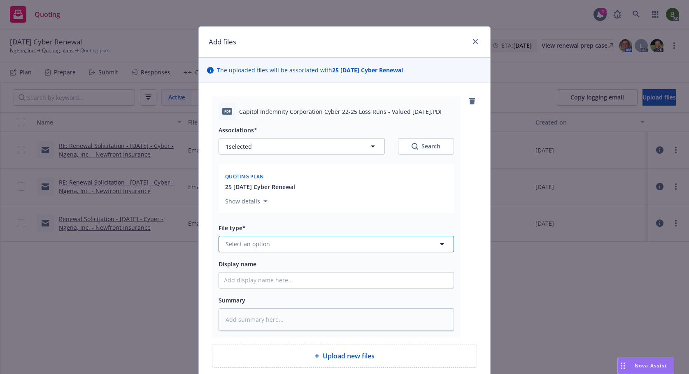
click at [240, 250] on button "Select an option" at bounding box center [336, 244] width 235 height 16
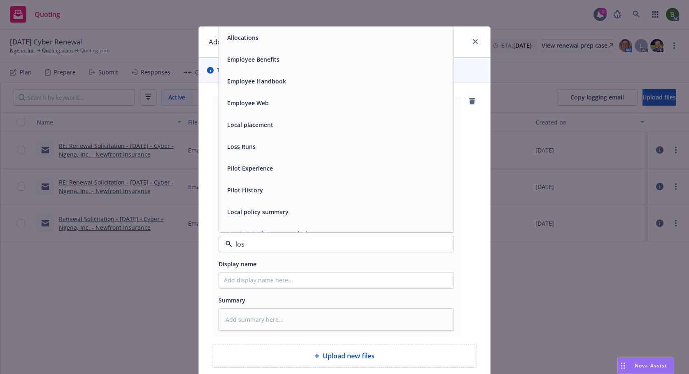
type input "loss"
click at [247, 40] on span "Loss Runs" at bounding box center [241, 37] width 28 height 9
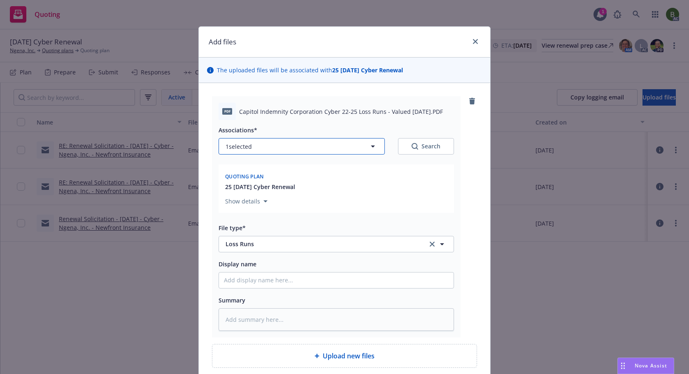
click at [236, 139] on button "1 selected" at bounding box center [302, 146] width 166 height 16
type textarea "x"
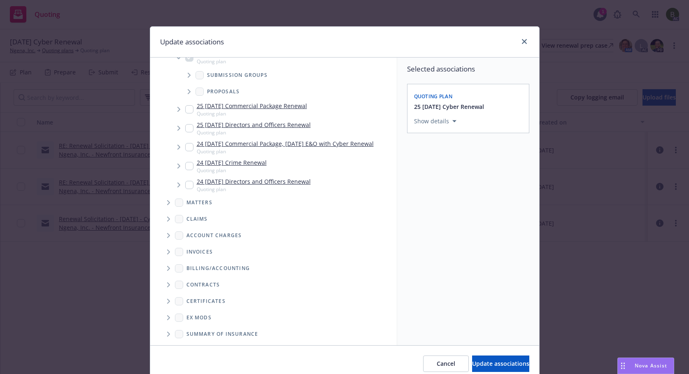
scroll to position [99, 0]
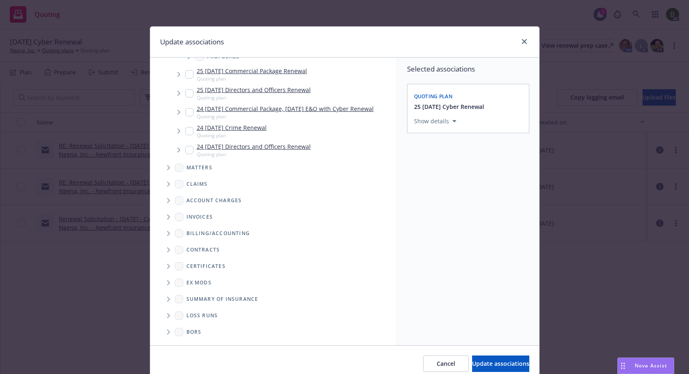
click at [167, 316] on icon "Folder Tree Example" at bounding box center [168, 316] width 3 height 5
drag, startPoint x: 187, startPoint y: 342, endPoint x: 200, endPoint y: 341, distance: 13.6
click at [187, 342] on input "Folder Tree Example" at bounding box center [190, 346] width 8 height 8
checkbox input "true"
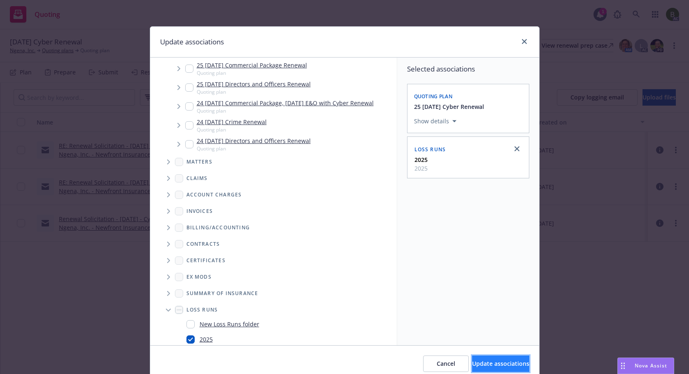
click at [476, 366] on span "Update associations" at bounding box center [500, 364] width 57 height 8
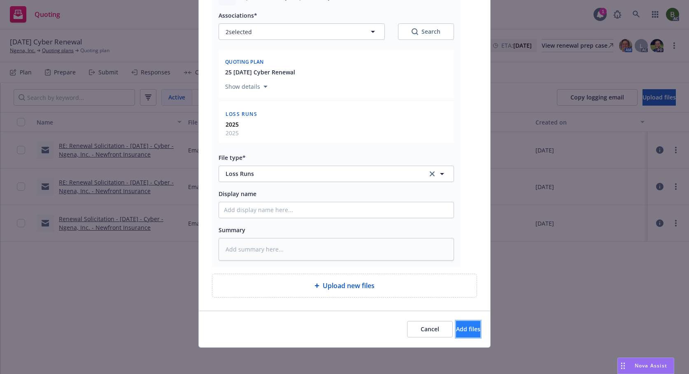
click at [464, 332] on button "Add files" at bounding box center [468, 329] width 24 height 16
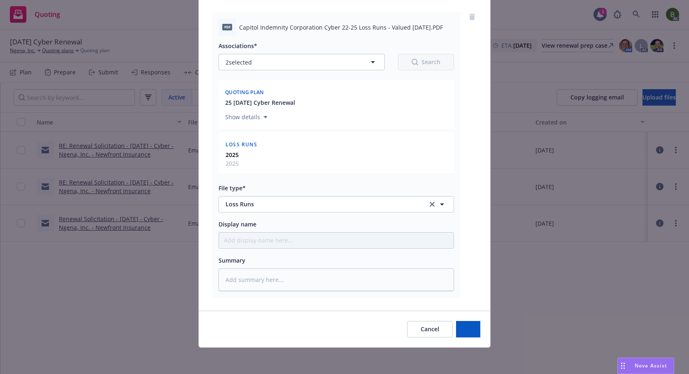
scroll to position [84, 0]
type textarea "x"
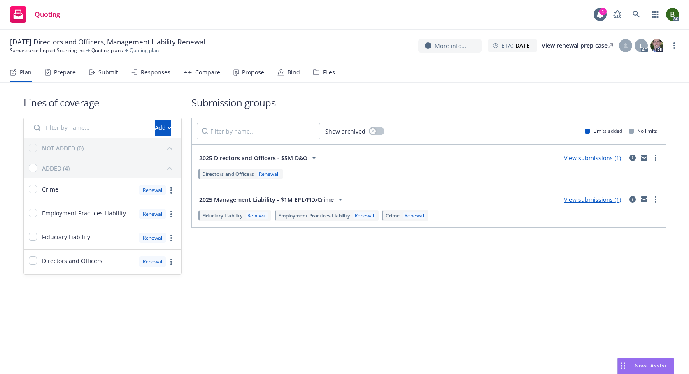
click at [320, 76] on div "Files" at bounding box center [324, 73] width 22 height 20
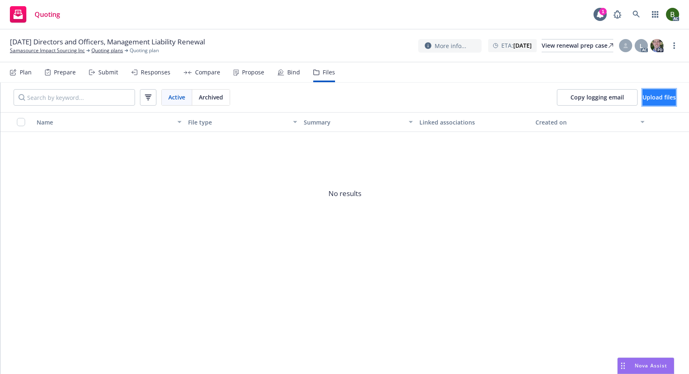
click at [642, 98] on span "Upload files" at bounding box center [658, 97] width 33 height 8
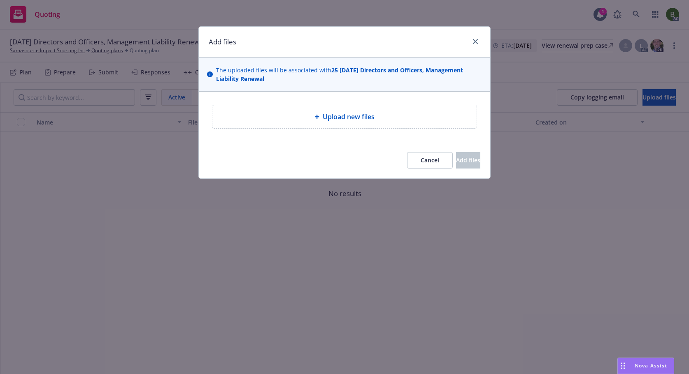
click at [347, 122] on div "Upload new files" at bounding box center [344, 116] width 264 height 23
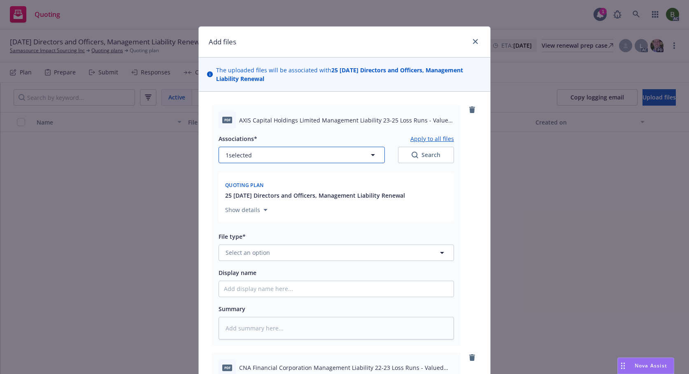
click at [309, 154] on button "1 selected" at bounding box center [302, 155] width 166 height 16
type textarea "x"
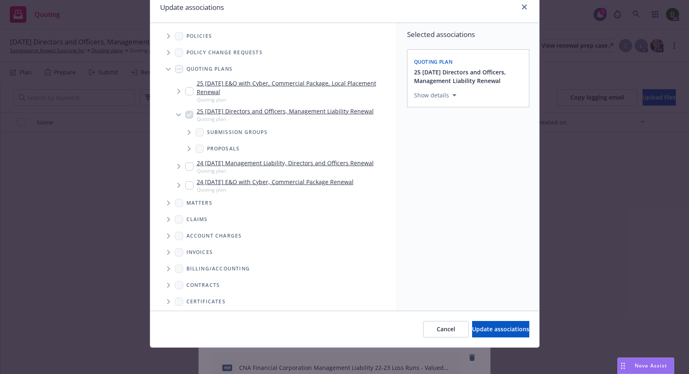
scroll to position [70, 0]
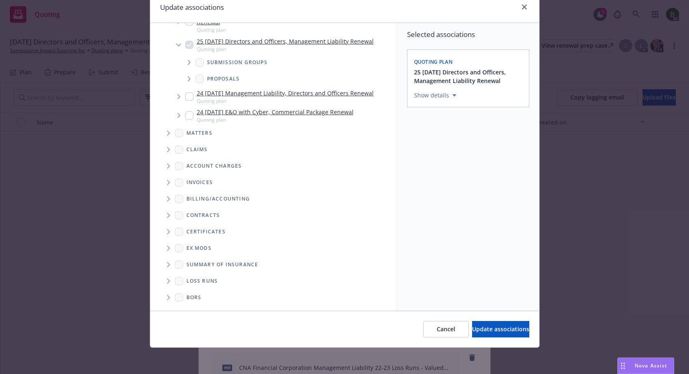
click at [167, 283] on icon "Folder Tree Example" at bounding box center [168, 281] width 3 height 5
click at [188, 295] on input "Folder Tree Example" at bounding box center [190, 296] width 8 height 8
checkbox input "true"
click at [471, 157] on button "Select an option" at bounding box center [468, 152] width 108 height 16
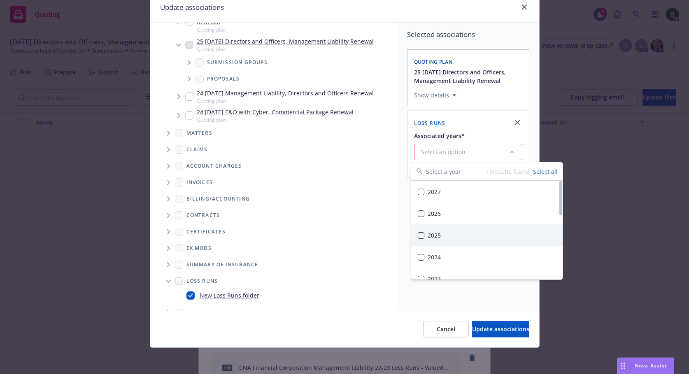
click at [428, 236] on div "2025" at bounding box center [486, 236] width 151 height 22
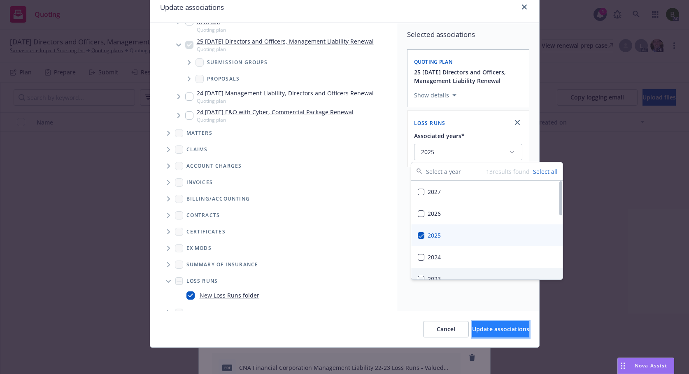
click at [476, 329] on span "Update associations" at bounding box center [500, 330] width 57 height 8
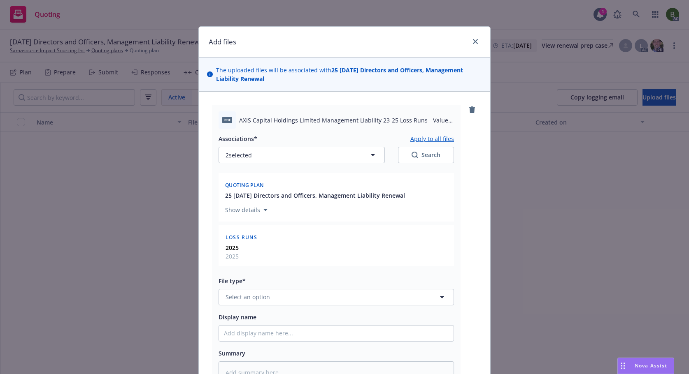
type textarea "x"
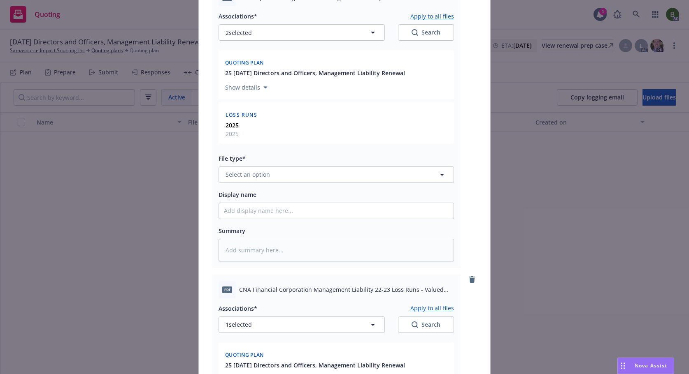
scroll to position [123, 0]
click at [302, 176] on button "Select an option" at bounding box center [336, 174] width 235 height 16
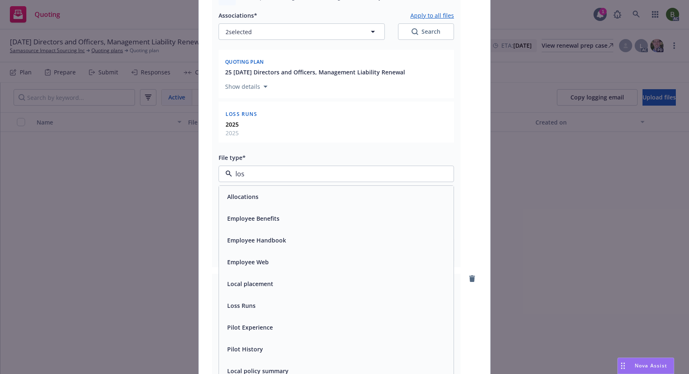
type input "loss"
click at [260, 198] on div "Loss Runs" at bounding box center [336, 197] width 225 height 12
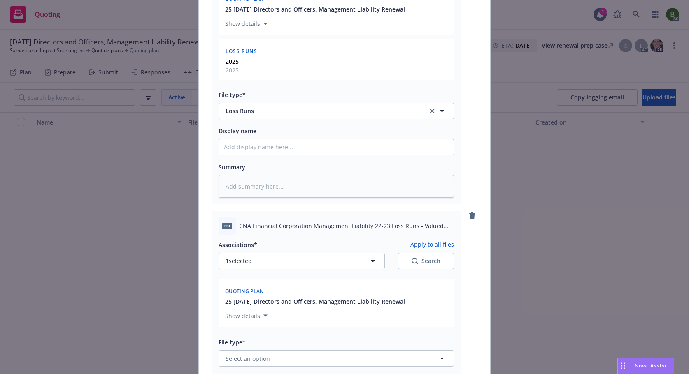
scroll to position [247, 0]
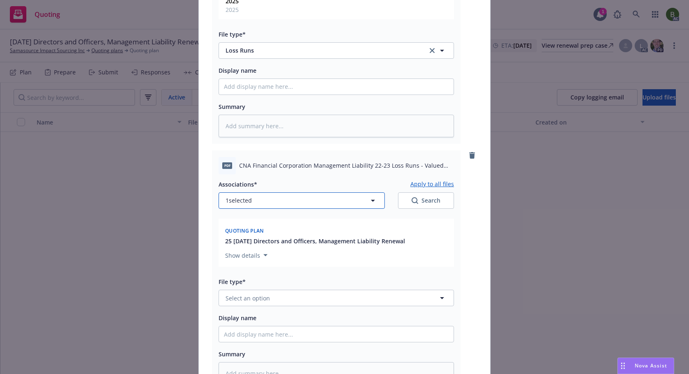
click at [265, 205] on button "1 selected" at bounding box center [302, 201] width 166 height 16
type textarea "x"
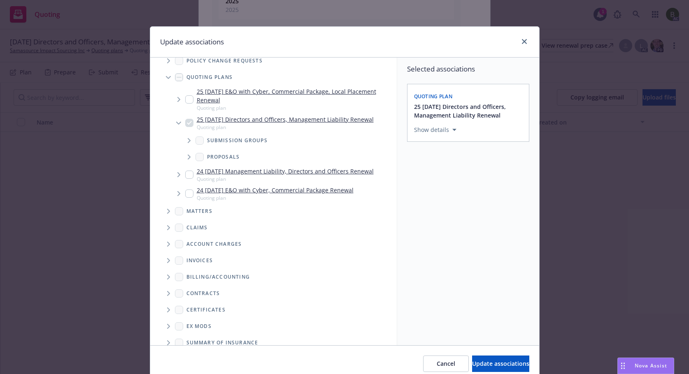
scroll to position [70, 0]
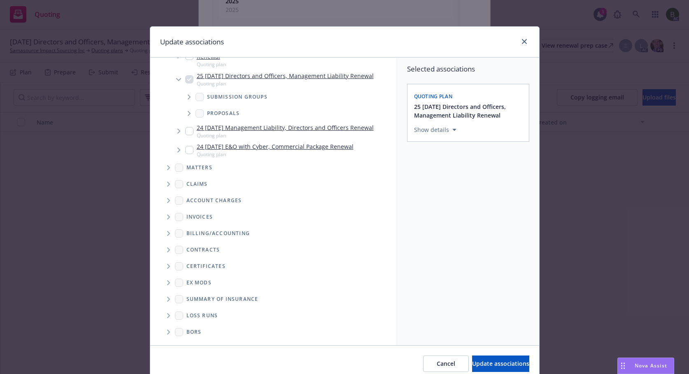
click at [167, 318] on icon "Folder Tree Example" at bounding box center [168, 316] width 3 height 5
click at [192, 340] on div "2025" at bounding box center [199, 346] width 26 height 12
checkbox input "true"
click at [472, 363] on span "Update associations" at bounding box center [500, 364] width 57 height 8
type textarea "x"
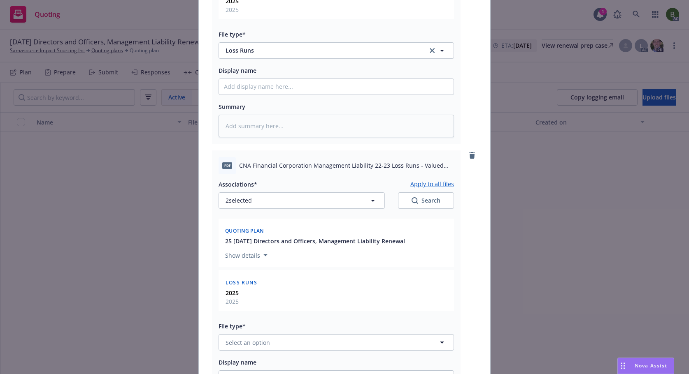
scroll to position [370, 0]
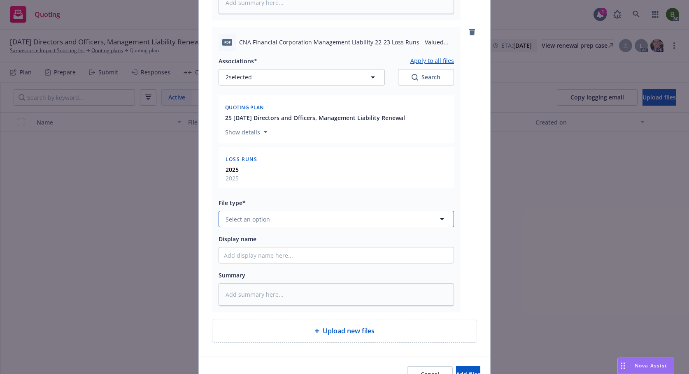
click at [264, 220] on span "Select an option" at bounding box center [248, 219] width 44 height 9
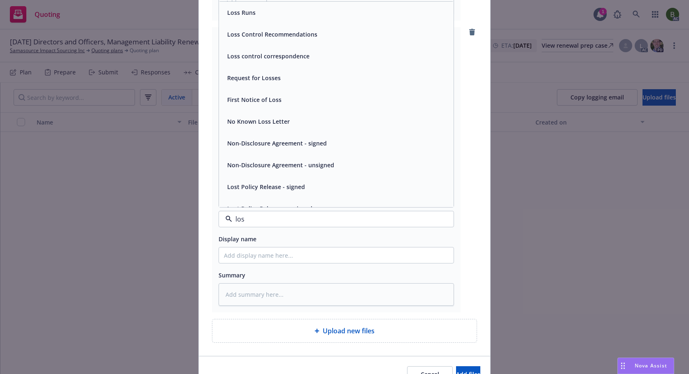
type input "loss"
click at [242, 16] on span "Loss Runs" at bounding box center [241, 12] width 28 height 9
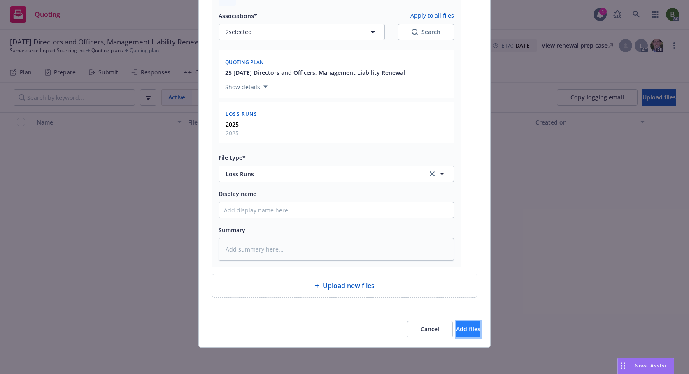
click at [456, 334] on button "Add files" at bounding box center [468, 329] width 24 height 16
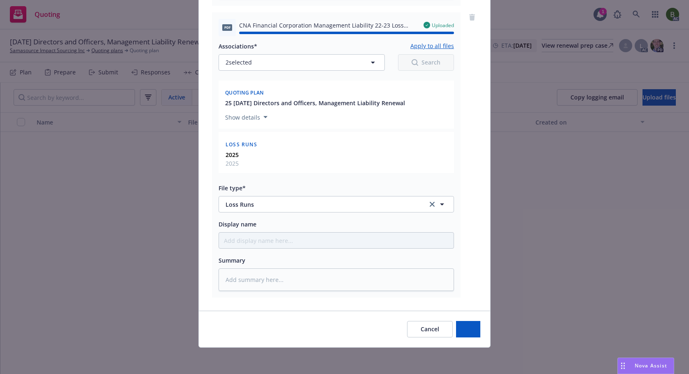
type textarea "x"
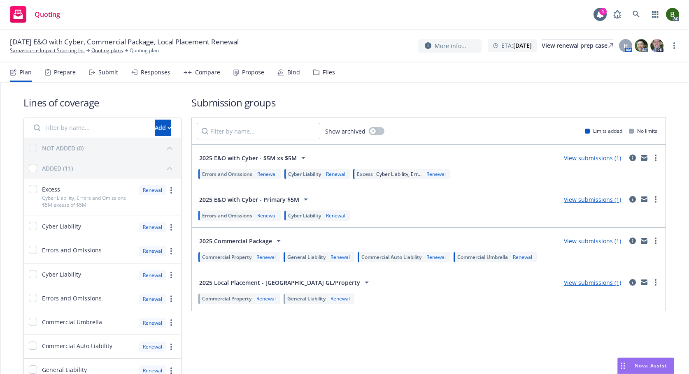
click at [319, 73] on div "Files" at bounding box center [324, 73] width 22 height 20
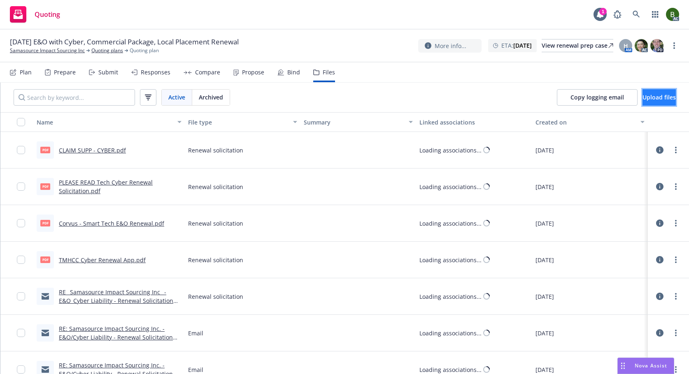
click at [642, 104] on button "Upload files" at bounding box center [658, 97] width 33 height 16
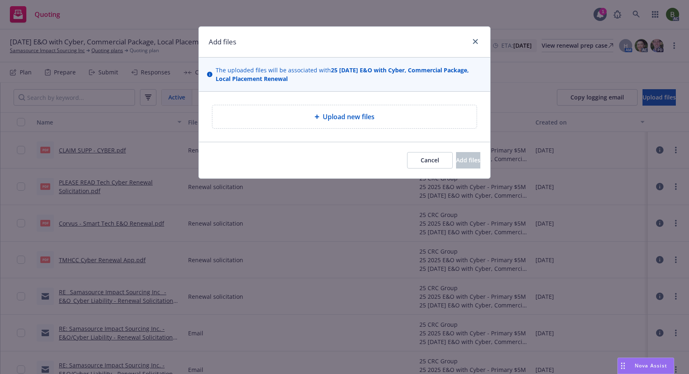
click at [321, 115] on div at bounding box center [318, 116] width 8 height 5
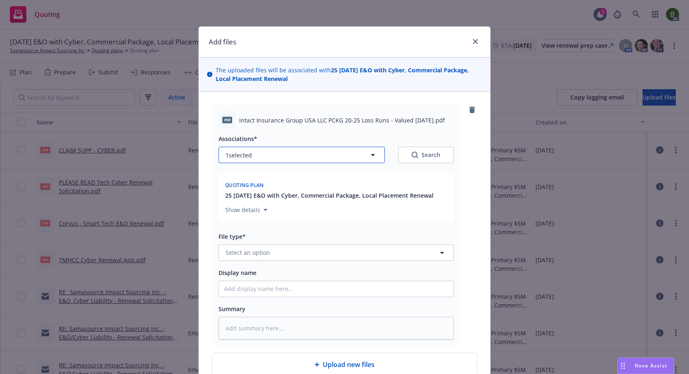
click at [327, 156] on button "1 selected" at bounding box center [302, 155] width 166 height 16
type textarea "x"
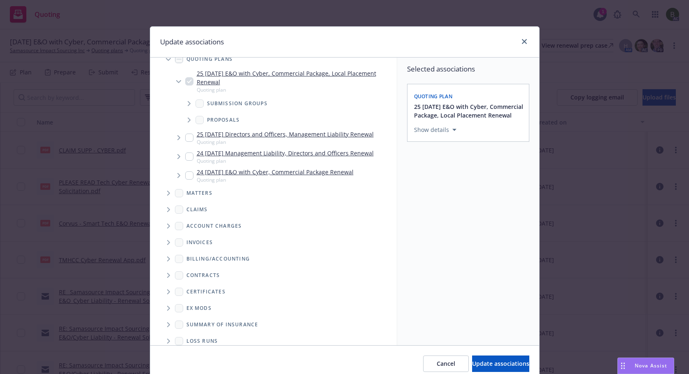
scroll to position [70, 0]
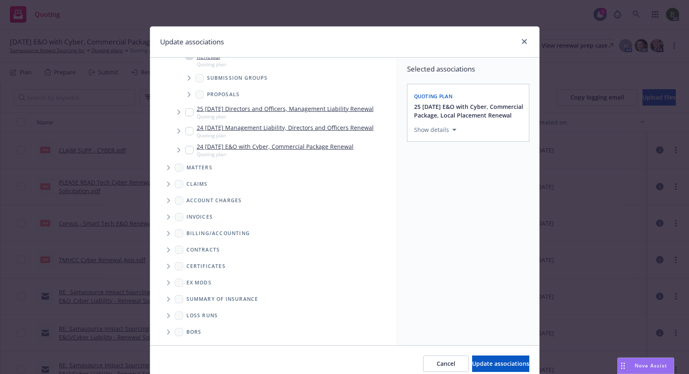
click at [167, 317] on icon "Folder Tree Example" at bounding box center [168, 316] width 3 height 5
click at [200, 341] on link "2025" at bounding box center [206, 345] width 13 height 9
checkbox input "true"
click at [472, 364] on span "Update associations" at bounding box center [500, 364] width 57 height 8
type textarea "x"
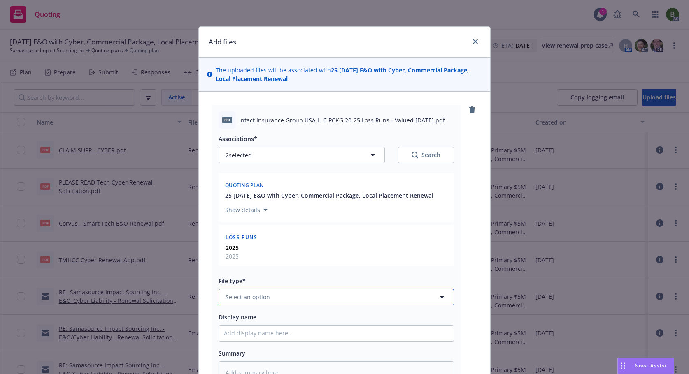
click at [309, 304] on button "Select an option" at bounding box center [336, 297] width 235 height 16
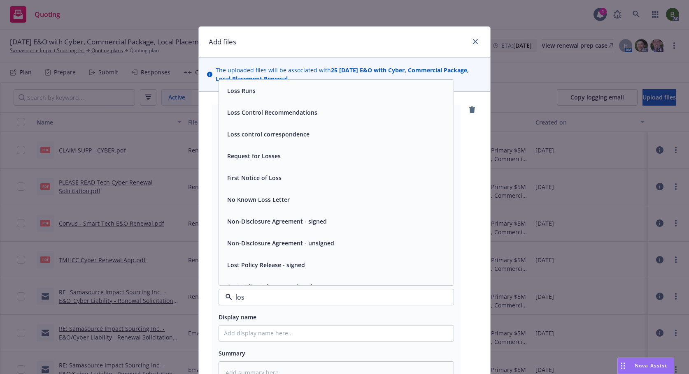
type input "loss"
click at [249, 90] on span "Loss Runs" at bounding box center [241, 90] width 28 height 9
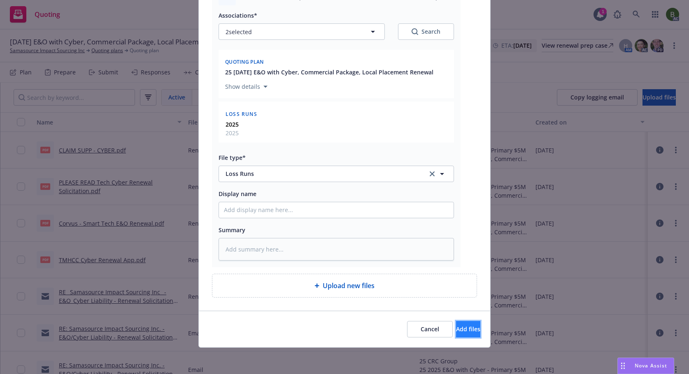
click at [456, 326] on span "Add files" at bounding box center [468, 330] width 24 height 8
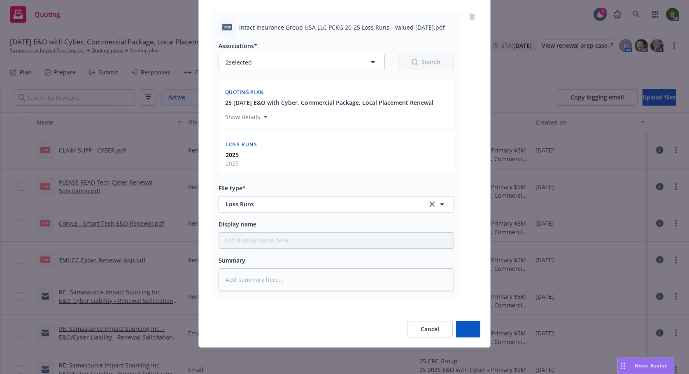
scroll to position [93, 0]
type textarea "x"
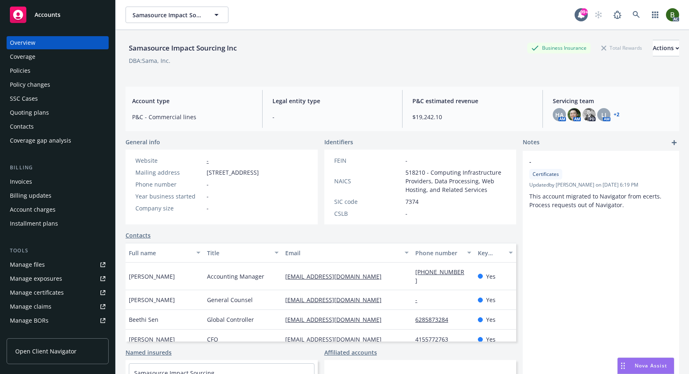
click at [26, 73] on div "Policies" at bounding box center [20, 70] width 21 height 13
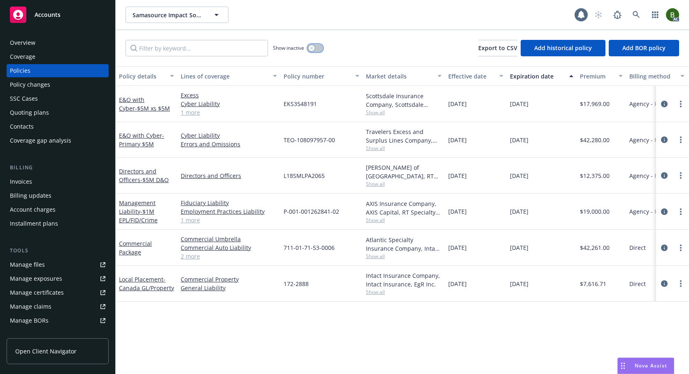
click at [311, 46] on div "button" at bounding box center [312, 48] width 6 height 6
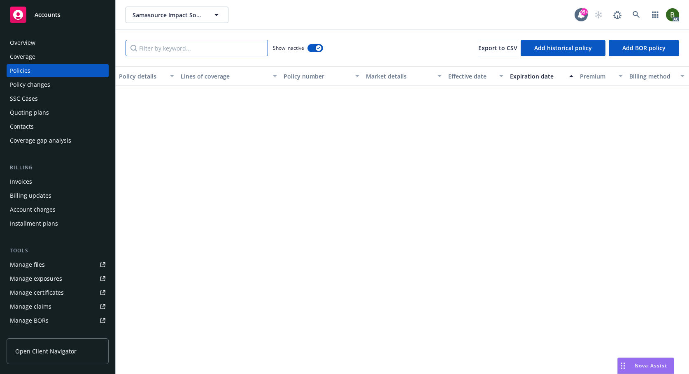
click at [220, 51] on input "Filter by keyword..." at bounding box center [197, 48] width 142 height 16
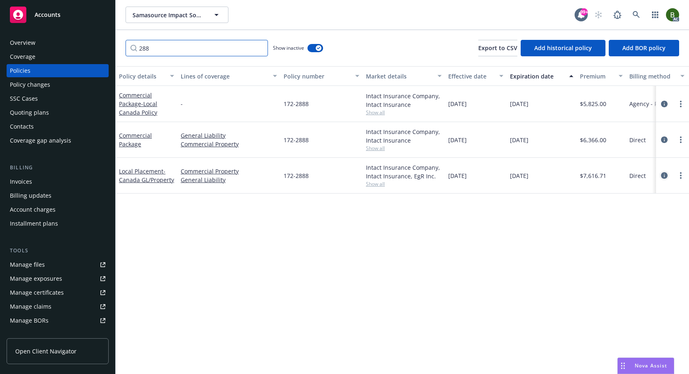
type input "288"
click at [663, 176] on icon "circleInformation" at bounding box center [664, 175] width 7 height 7
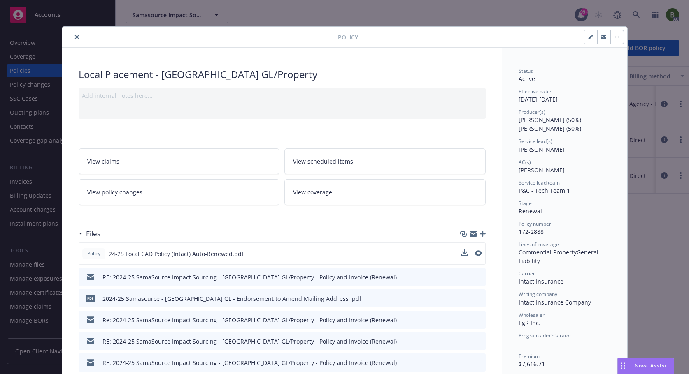
click at [479, 252] on div "Policy 24-25 Local CAD Policy (Intact) Auto-Renewed.pdf" at bounding box center [282, 254] width 407 height 22
click at [474, 254] on icon "preview file" at bounding box center [477, 254] width 7 height 6
click at [74, 36] on icon "close" at bounding box center [76, 37] width 5 height 5
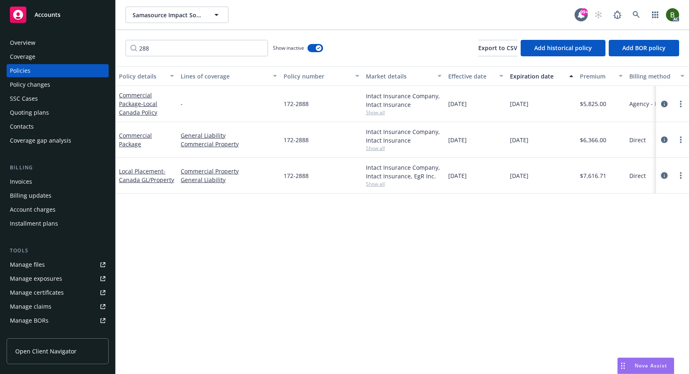
click at [662, 176] on icon "circleInformation" at bounding box center [664, 175] width 7 height 7
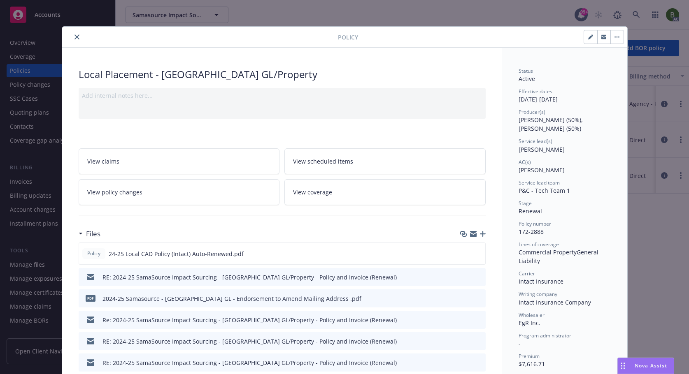
scroll to position [25, 0]
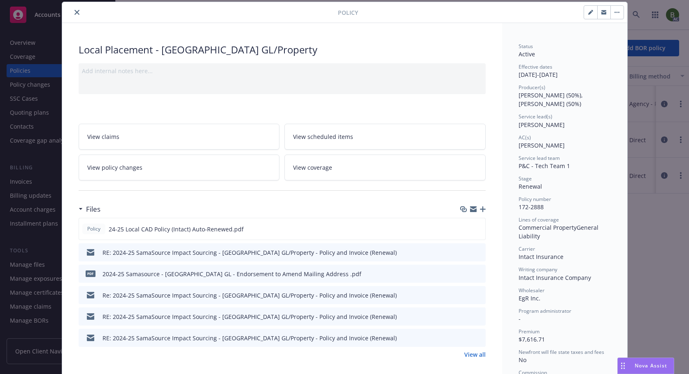
click at [474, 253] on icon "preview file" at bounding box center [477, 252] width 7 height 6
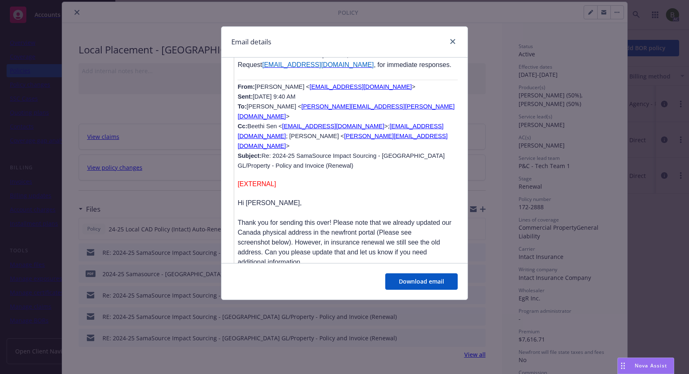
scroll to position [1368, 0]
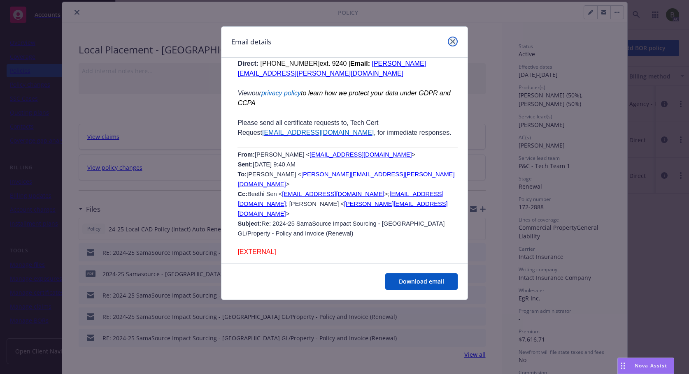
click at [452, 39] on link "close" at bounding box center [453, 42] width 10 height 10
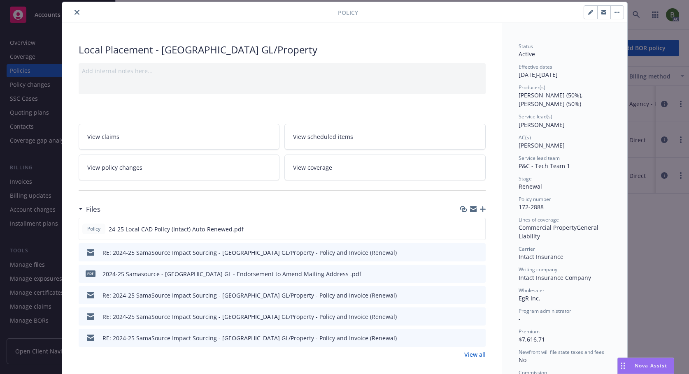
click at [477, 293] on icon "preview file" at bounding box center [477, 295] width 7 height 6
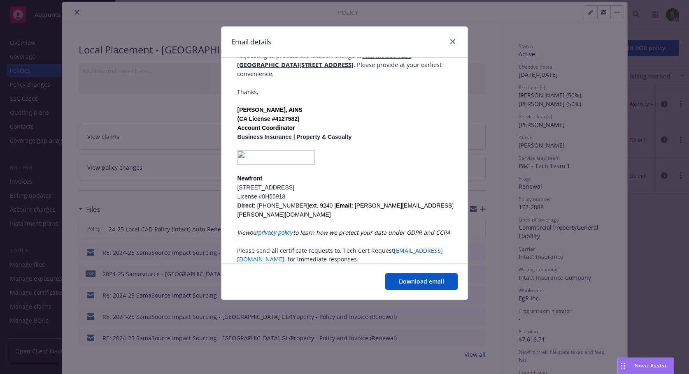
scroll to position [206, 0]
click at [455, 40] on link "close" at bounding box center [453, 42] width 10 height 10
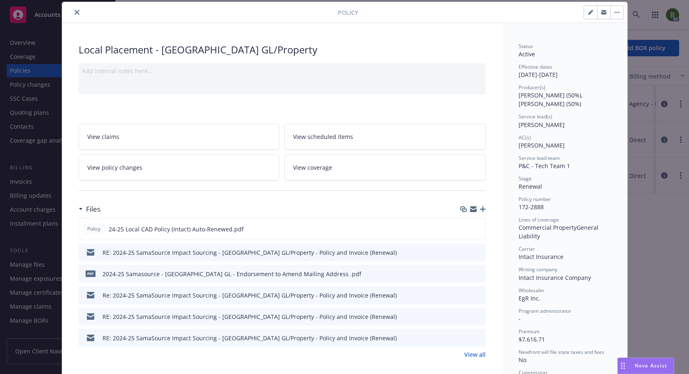
click at [74, 12] on icon "close" at bounding box center [76, 12] width 5 height 5
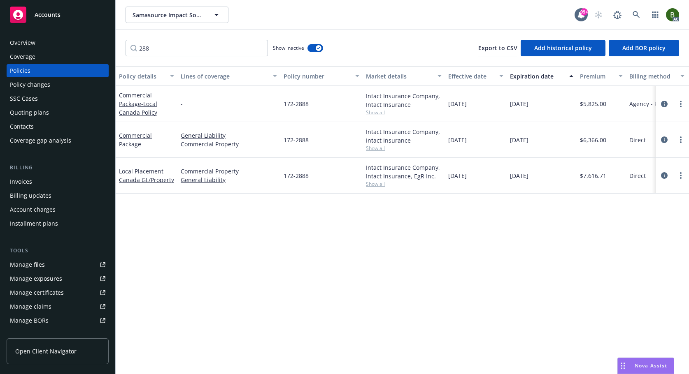
drag, startPoint x: 665, startPoint y: 140, endPoint x: 654, endPoint y: 143, distance: 11.6
click at [665, 140] on icon "circleInformation" at bounding box center [664, 140] width 7 height 7
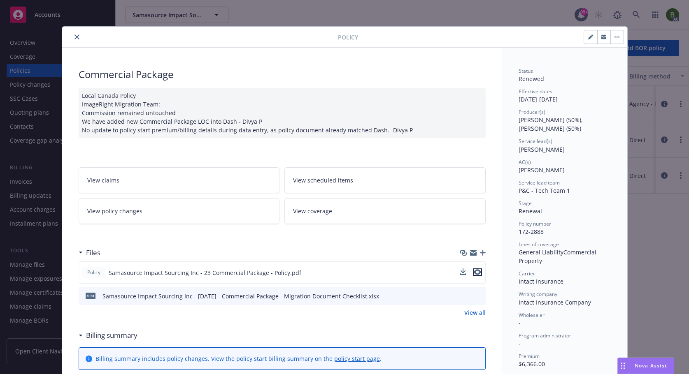
click at [477, 272] on icon "preview file" at bounding box center [477, 273] width 7 height 6
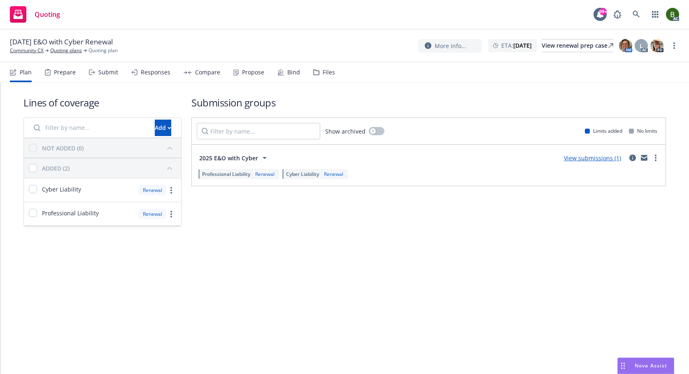
click at [316, 74] on icon at bounding box center [316, 73] width 6 height 6
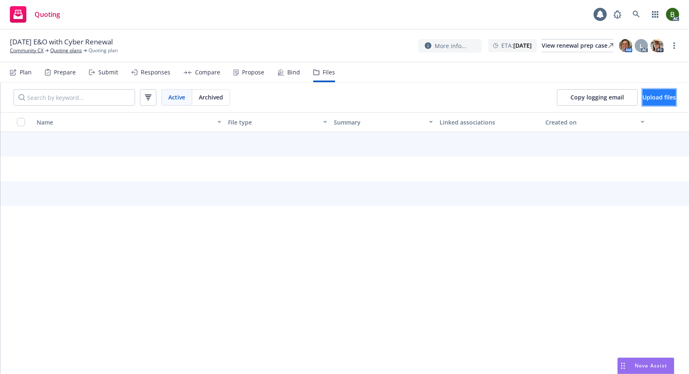
click at [642, 99] on span "Upload files" at bounding box center [658, 97] width 33 height 8
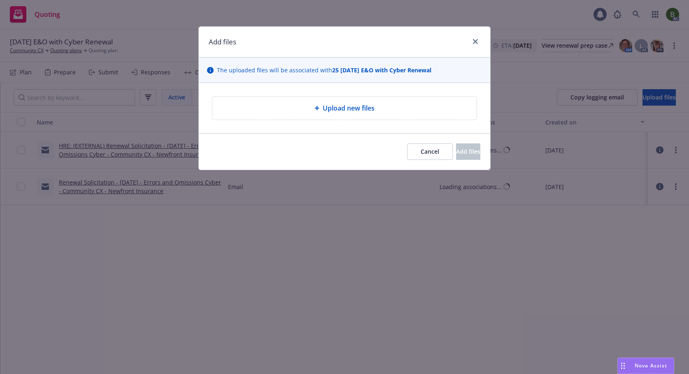
click at [382, 115] on div "Upload new files" at bounding box center [344, 108] width 264 height 23
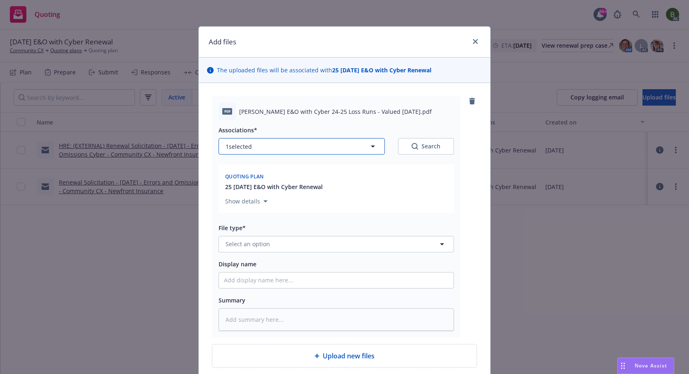
click at [334, 145] on button "1 selected" at bounding box center [302, 146] width 166 height 16
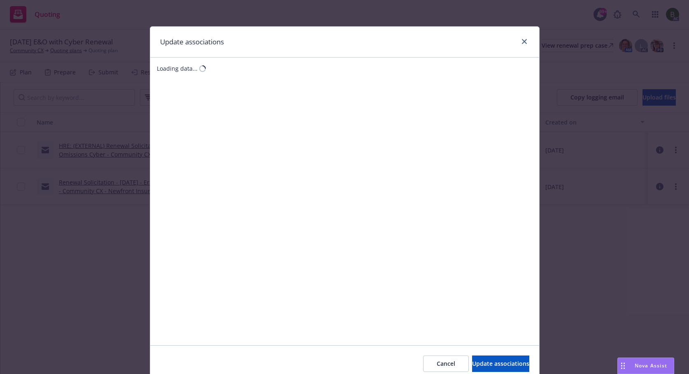
type textarea "x"
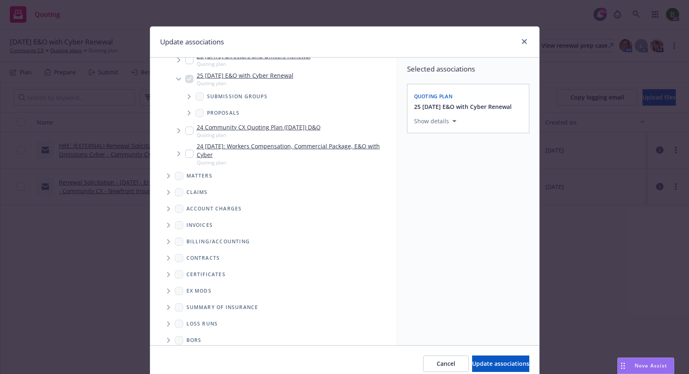
scroll to position [70, 0]
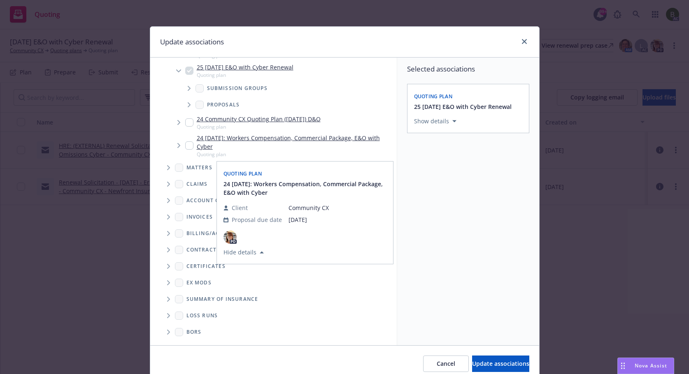
click at [165, 319] on span "Folder Tree Example" at bounding box center [168, 315] width 13 height 13
click at [190, 331] on input "Folder Tree Example" at bounding box center [190, 330] width 8 height 8
checkbox input "true"
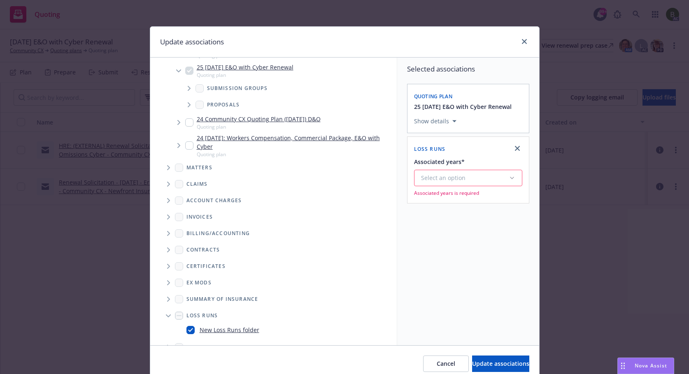
click at [435, 180] on div "Select an option" at bounding box center [465, 178] width 88 height 8
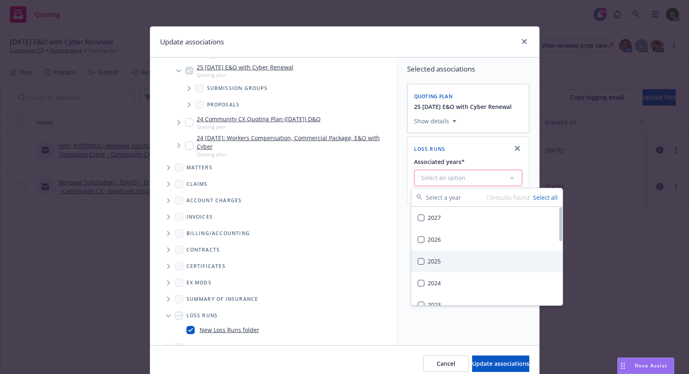
click at [435, 262] on div "2025" at bounding box center [486, 262] width 151 height 22
click at [474, 357] on button "Update associations" at bounding box center [500, 364] width 57 height 16
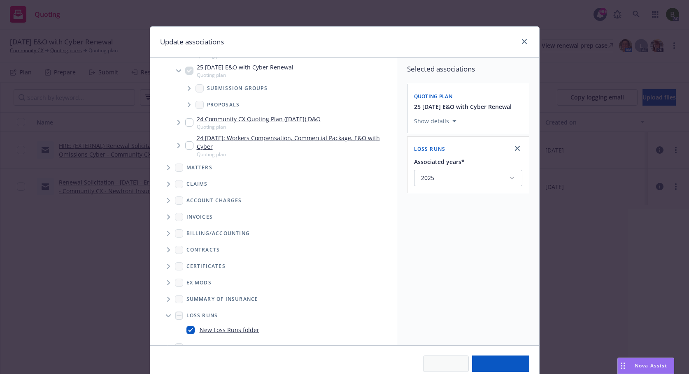
type textarea "x"
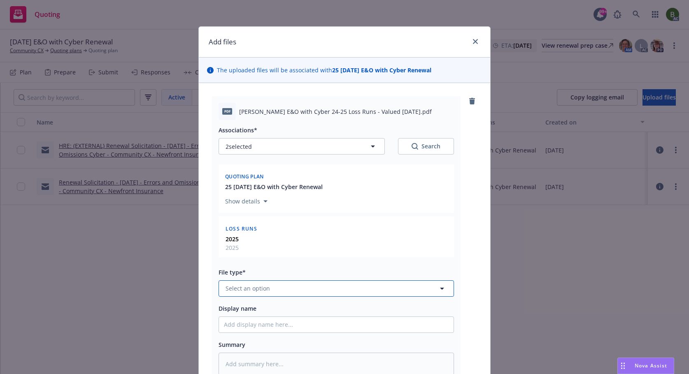
click at [297, 291] on button "Select an option" at bounding box center [336, 289] width 235 height 16
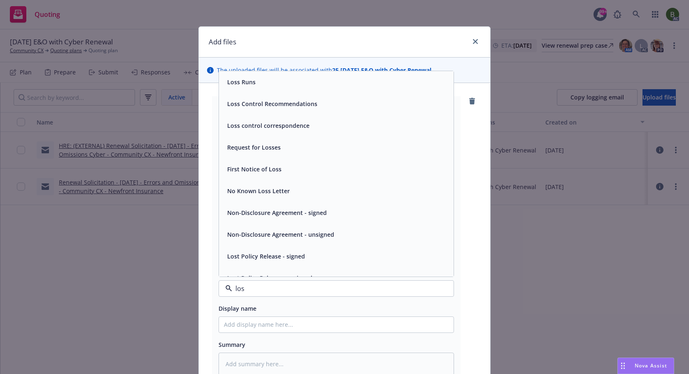
type input "loss"
click at [242, 86] on span "Loss Runs" at bounding box center [241, 82] width 28 height 9
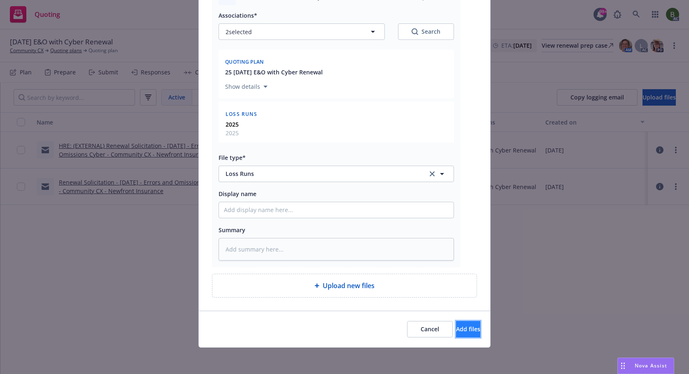
click at [456, 330] on span "Add files" at bounding box center [468, 330] width 24 height 8
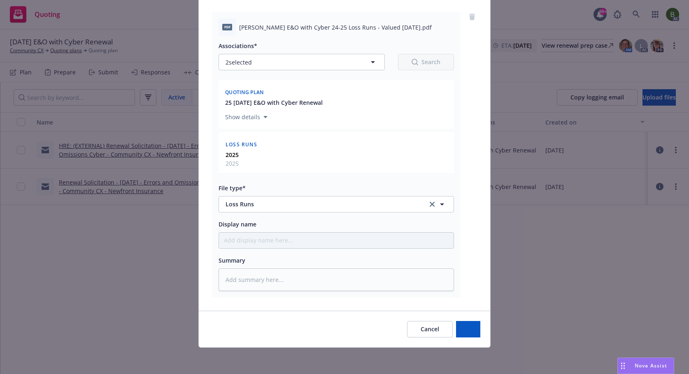
scroll to position [84, 0]
type textarea "x"
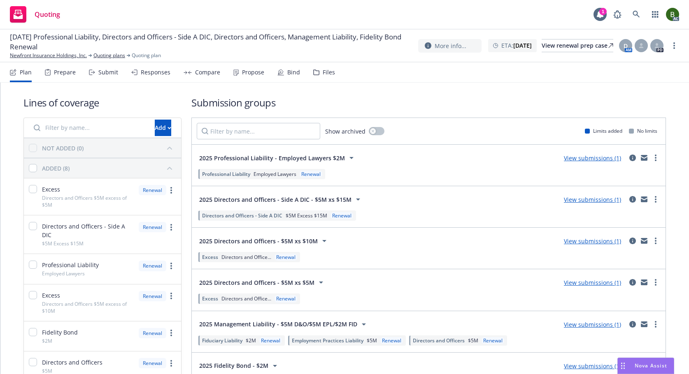
click at [326, 70] on div "Files" at bounding box center [329, 72] width 12 height 7
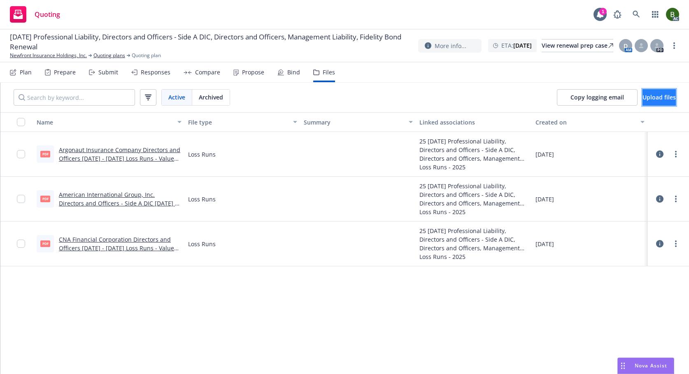
click at [642, 94] on span "Upload files" at bounding box center [658, 97] width 33 height 8
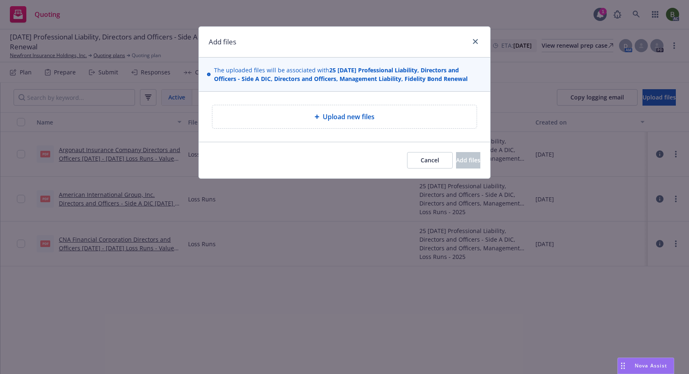
click at [302, 116] on div "Upload new files" at bounding box center [344, 117] width 251 height 10
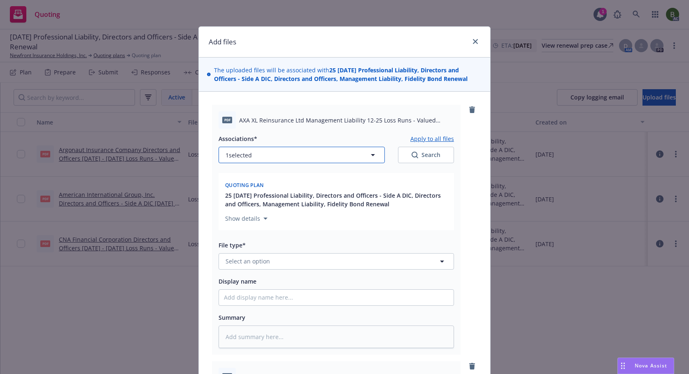
click at [267, 161] on button "1 selected" at bounding box center [302, 155] width 166 height 16
type textarea "x"
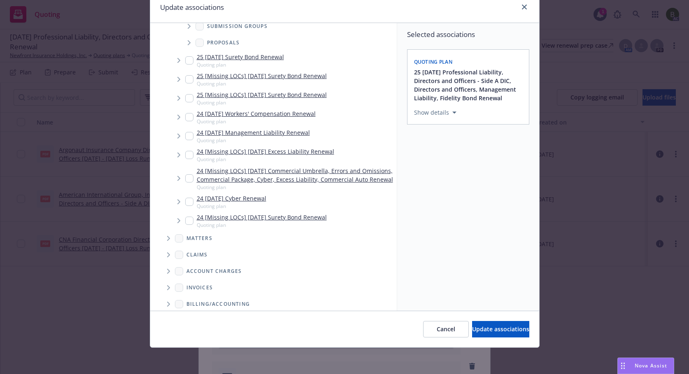
scroll to position [237, 0]
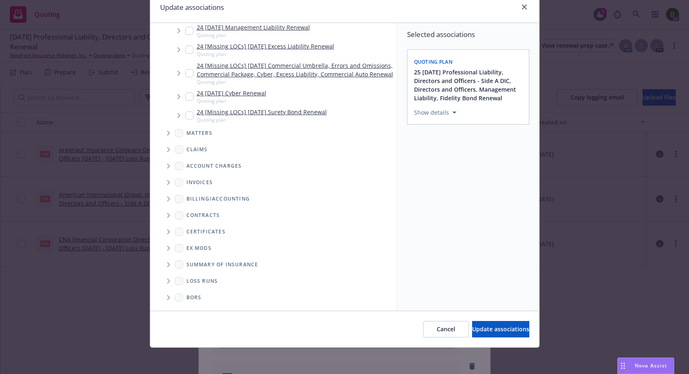
click at [167, 283] on span "Folder Tree Example" at bounding box center [168, 281] width 13 height 13
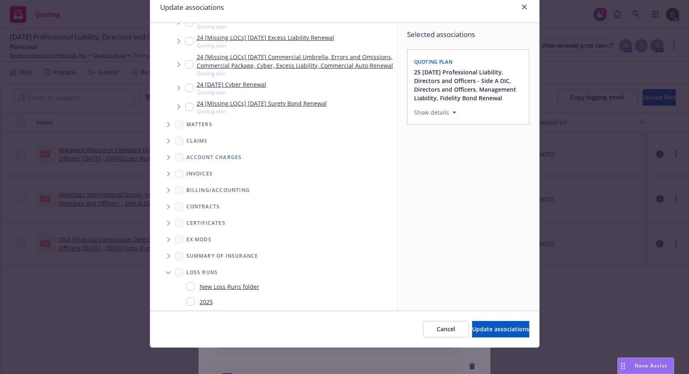
click at [188, 306] on input "Folder Tree Example" at bounding box center [190, 302] width 8 height 8
checkbox input "true"
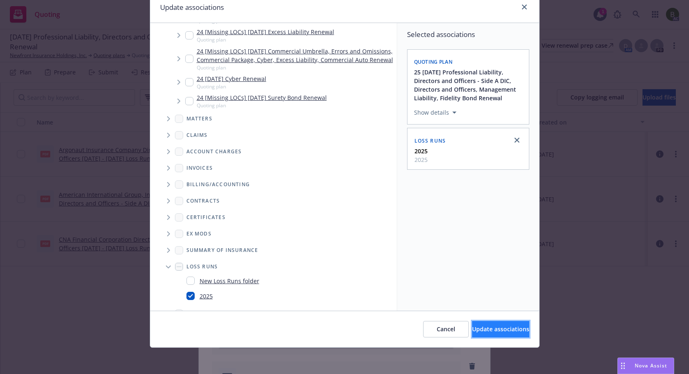
click at [472, 331] on span "Update associations" at bounding box center [500, 330] width 57 height 8
type textarea "x"
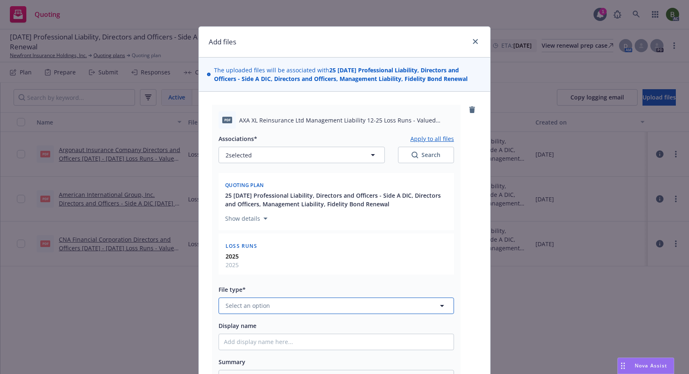
click at [276, 305] on button "Select an option" at bounding box center [336, 306] width 235 height 16
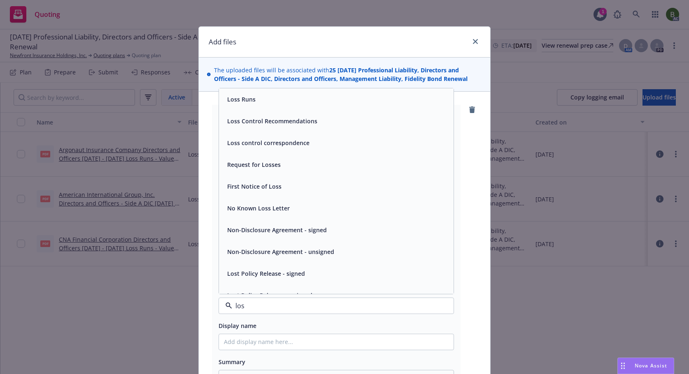
type input "loss"
click at [227, 99] on span "Loss Runs" at bounding box center [241, 99] width 28 height 9
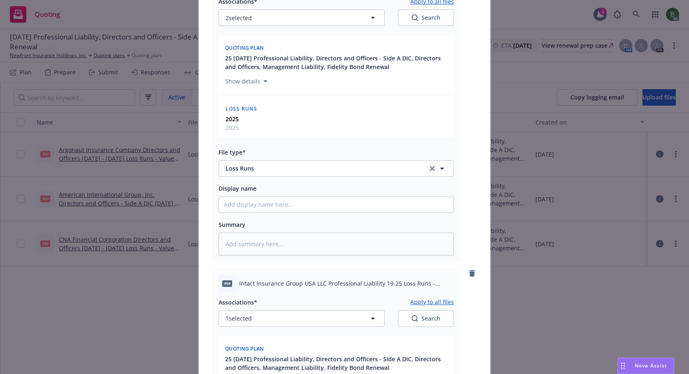
scroll to position [206, 0]
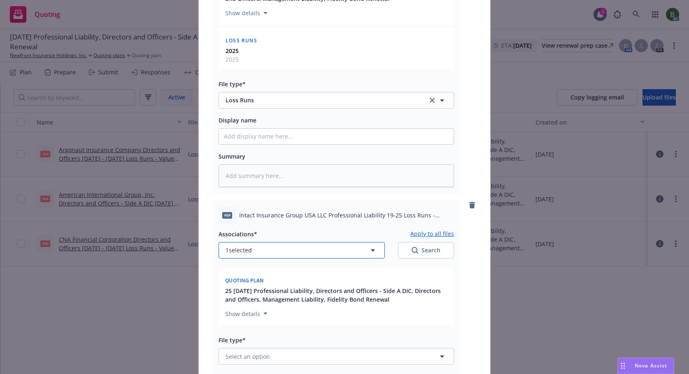
click at [279, 252] on button "1 selected" at bounding box center [302, 250] width 166 height 16
type textarea "x"
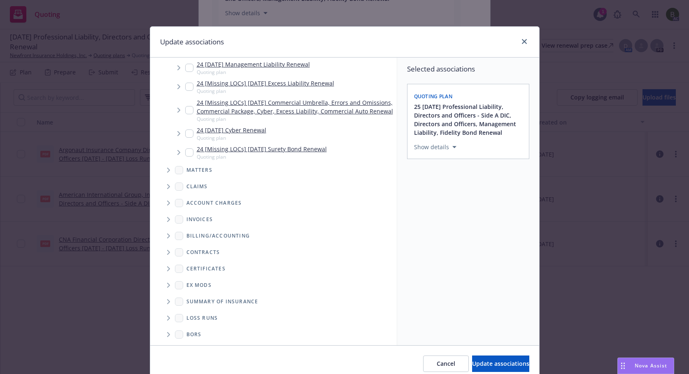
scroll to position [237, 0]
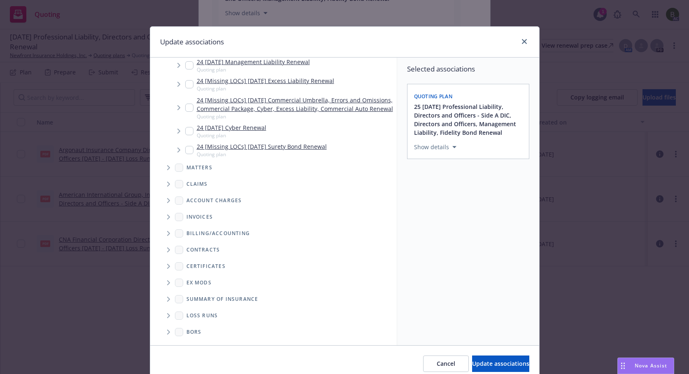
click at [167, 315] on icon "Folder Tree Example" at bounding box center [168, 316] width 3 height 5
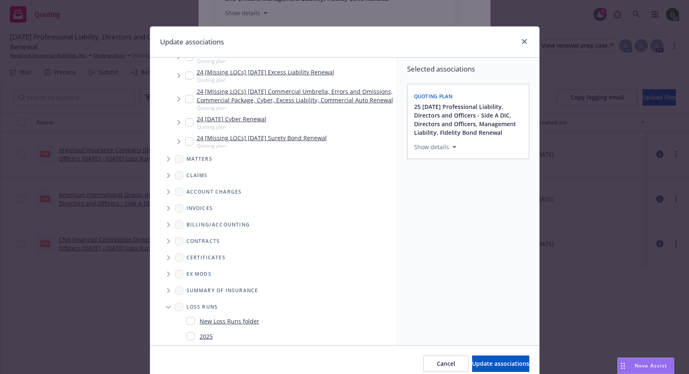
click at [194, 342] on div "2025" at bounding box center [199, 337] width 26 height 12
checkbox input "true"
click at [472, 357] on button "Update associations" at bounding box center [500, 364] width 57 height 16
type textarea "x"
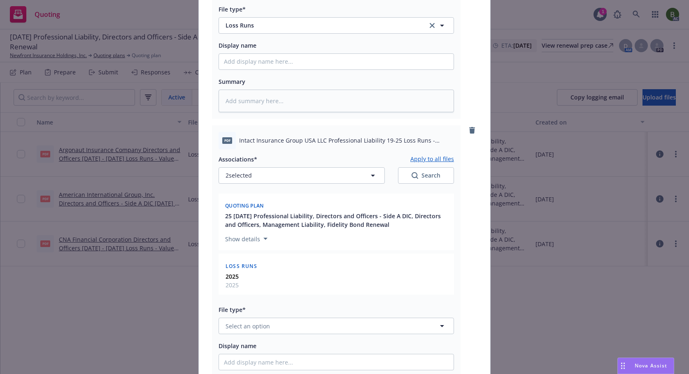
scroll to position [370, 0]
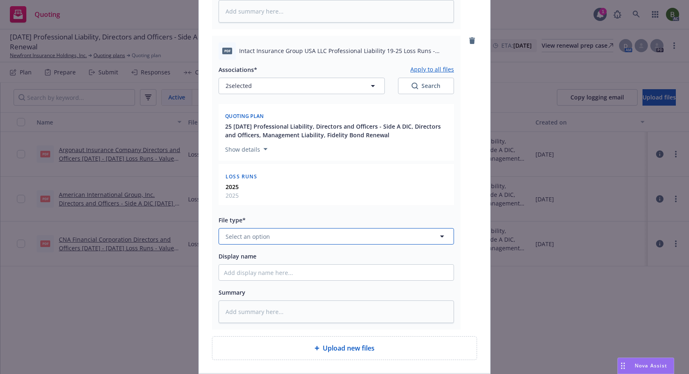
click at [271, 242] on button "Select an option" at bounding box center [336, 236] width 235 height 16
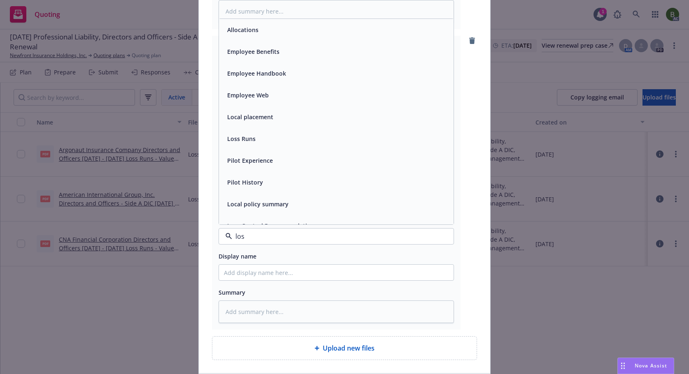
type input "loss"
click at [233, 30] on span "Loss Runs" at bounding box center [241, 30] width 28 height 9
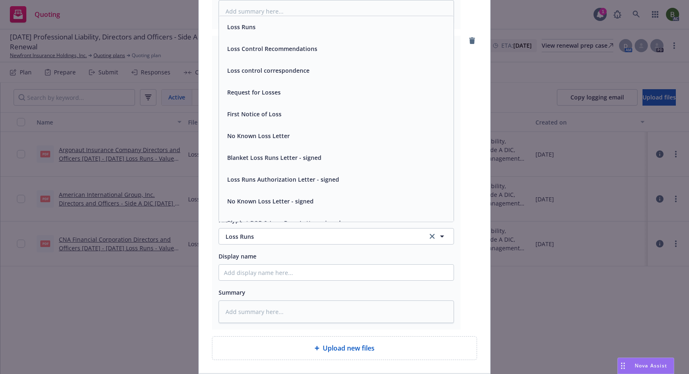
scroll to position [0, 0]
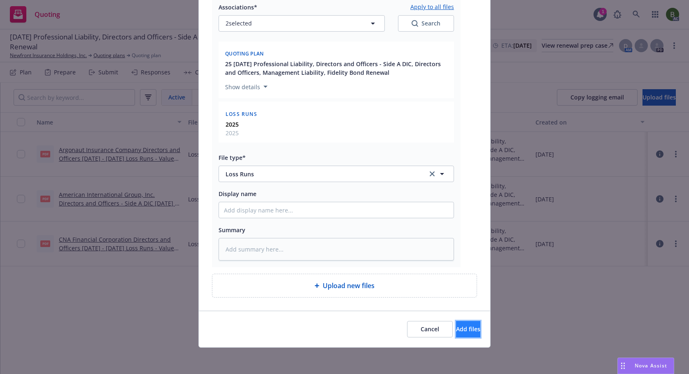
click at [459, 322] on button "Add files" at bounding box center [468, 329] width 24 height 16
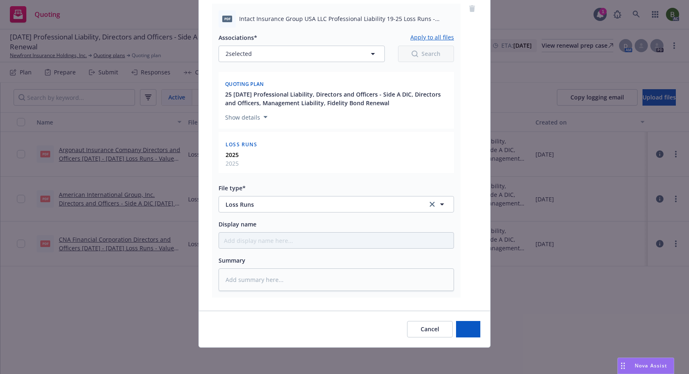
scroll to position [402, 0]
type textarea "x"
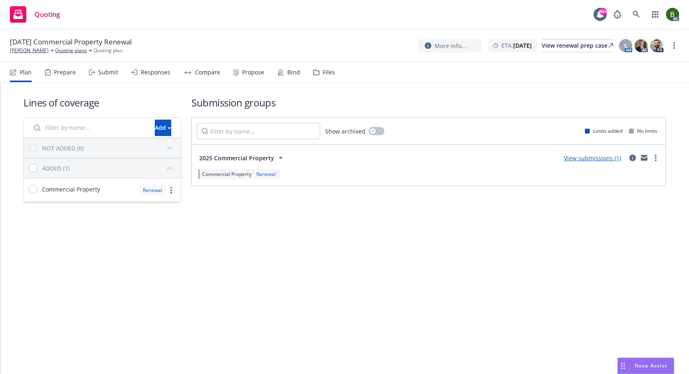
click at [323, 76] on div "Files" at bounding box center [329, 72] width 12 height 7
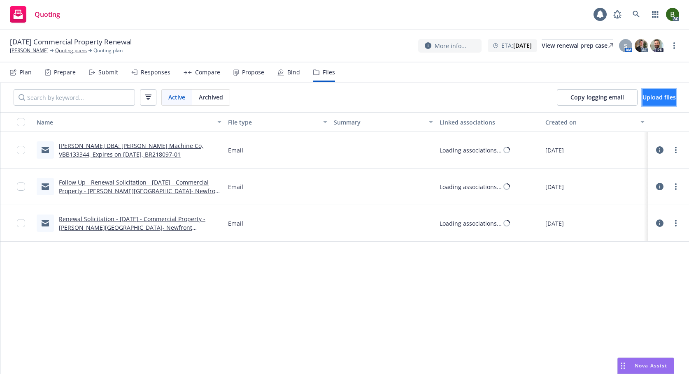
click at [658, 96] on span "Upload files" at bounding box center [658, 97] width 33 height 8
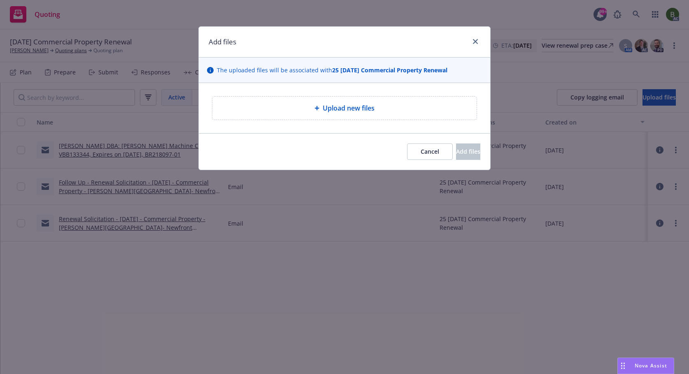
click at [363, 109] on span "Upload new files" at bounding box center [349, 108] width 52 height 10
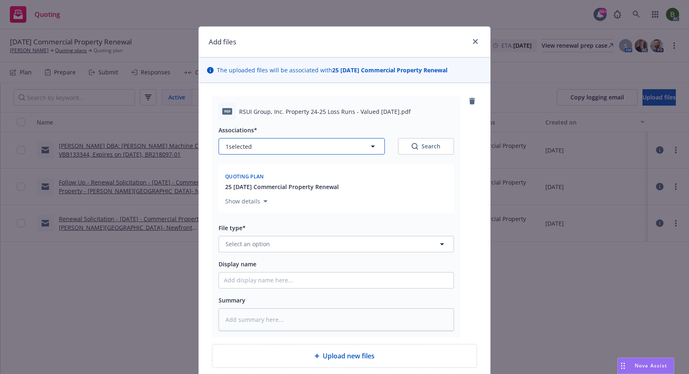
click at [321, 149] on button "1 selected" at bounding box center [302, 146] width 166 height 16
type textarea "x"
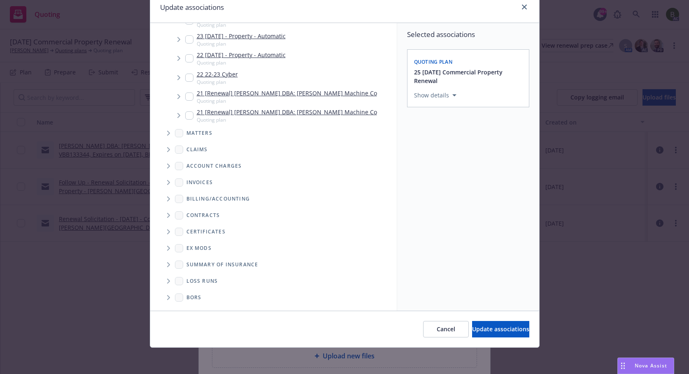
scroll to position [212, 0]
click at [162, 279] on span "Folder Tree Example" at bounding box center [168, 281] width 13 height 13
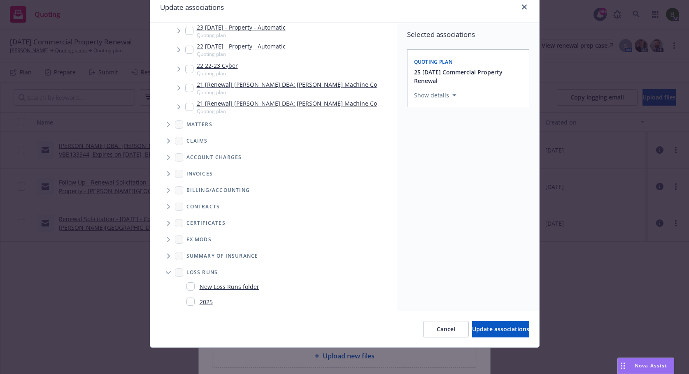
click at [187, 306] on div "2025" at bounding box center [199, 302] width 26 height 12
checkbox input "true"
click at [472, 328] on span "Update associations" at bounding box center [500, 330] width 57 height 8
type textarea "x"
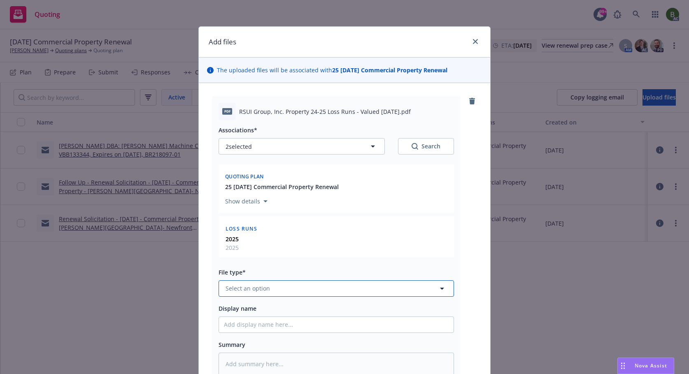
click at [355, 292] on button "Select an option" at bounding box center [336, 289] width 235 height 16
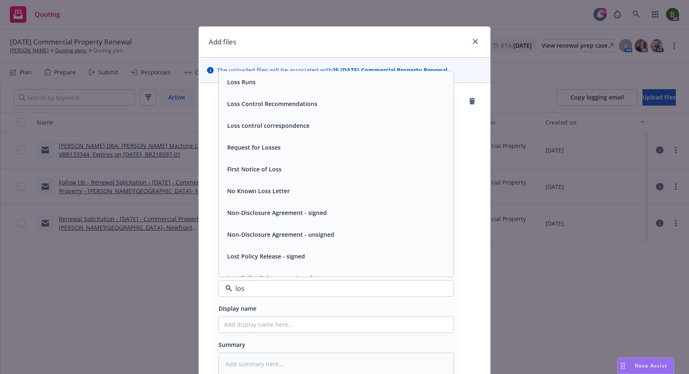
type input "loss"
click at [261, 81] on div "Loss Runs" at bounding box center [336, 82] width 225 height 12
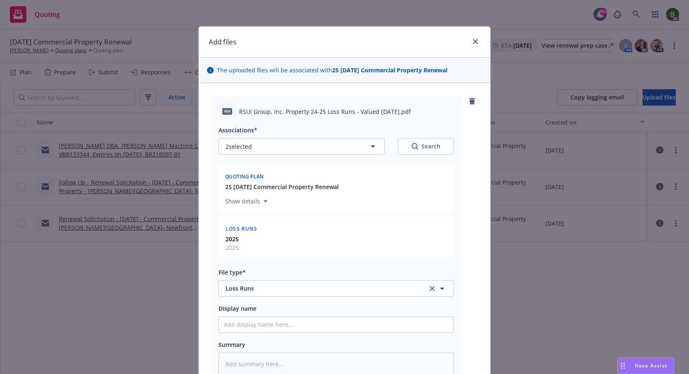
scroll to position [115, 0]
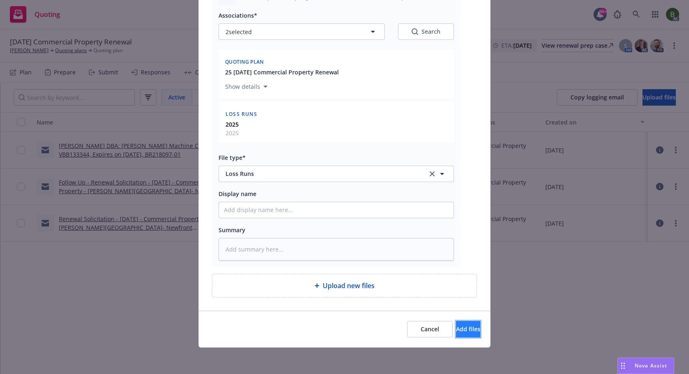
click at [465, 330] on button "Add files" at bounding box center [468, 329] width 24 height 16
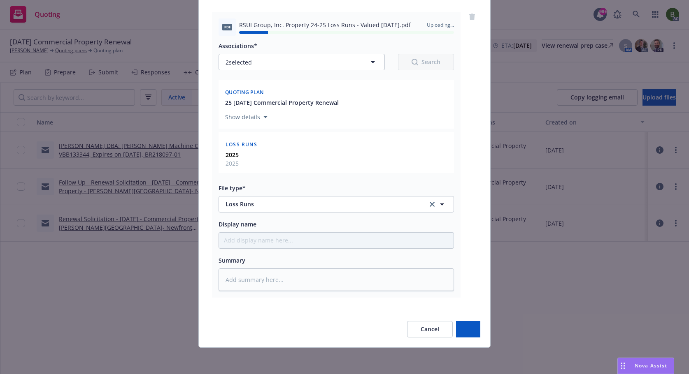
type textarea "x"
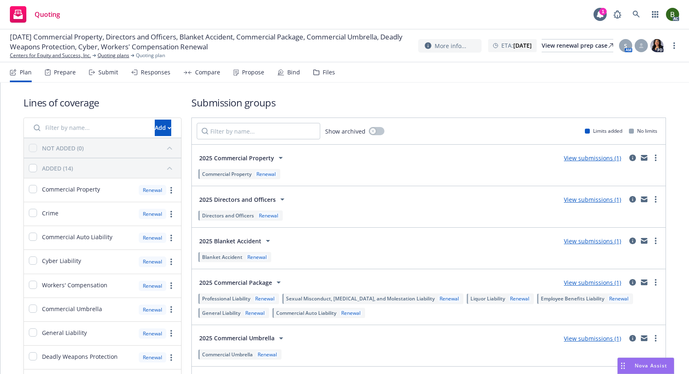
click at [323, 73] on div "Files" at bounding box center [329, 72] width 12 height 7
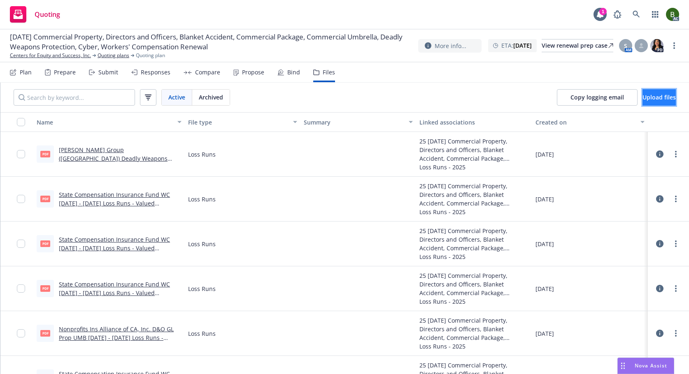
click at [642, 96] on span "Upload files" at bounding box center [658, 97] width 33 height 8
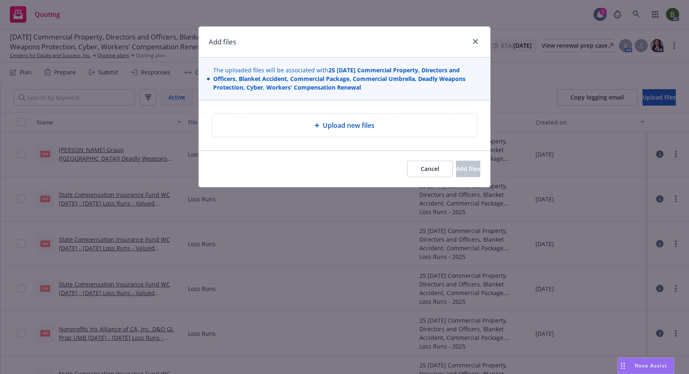
click at [352, 127] on span "Upload new files" at bounding box center [349, 126] width 52 height 10
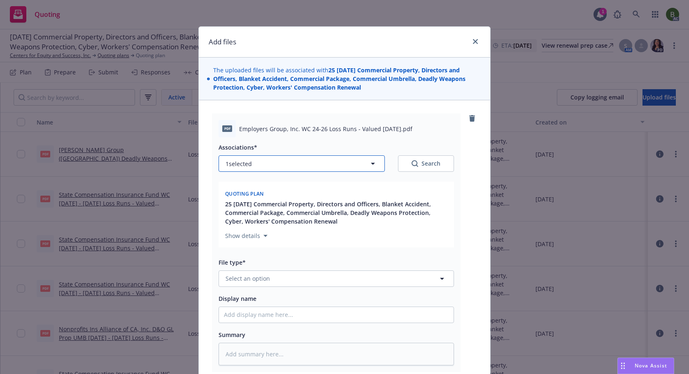
click at [321, 167] on button "1 selected" at bounding box center [302, 164] width 166 height 16
type textarea "x"
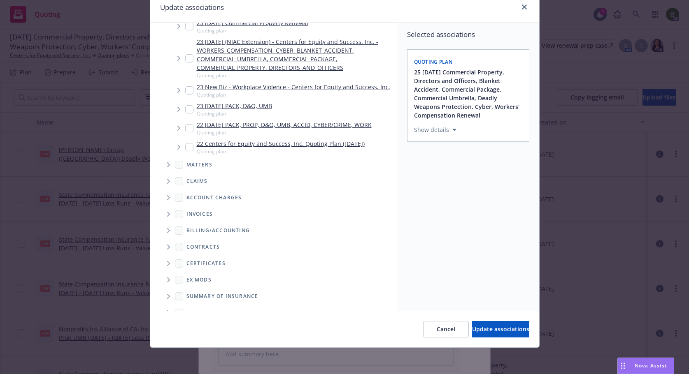
scroll to position [274, 0]
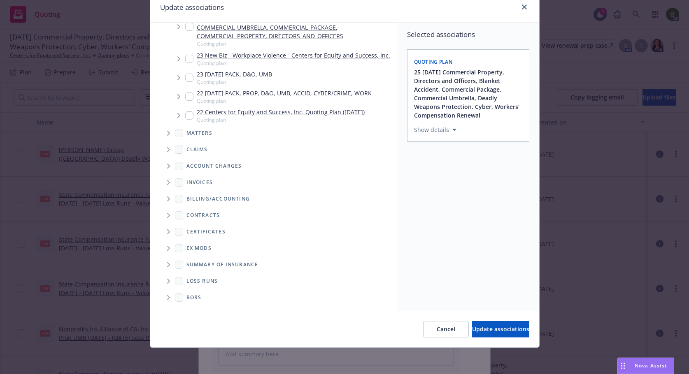
click at [167, 281] on icon "Folder Tree Example" at bounding box center [168, 281] width 3 height 5
click at [195, 309] on div "2025" at bounding box center [199, 311] width 26 height 12
checkbox input "true"
click at [484, 330] on span "Update associations" at bounding box center [500, 330] width 57 height 8
type textarea "x"
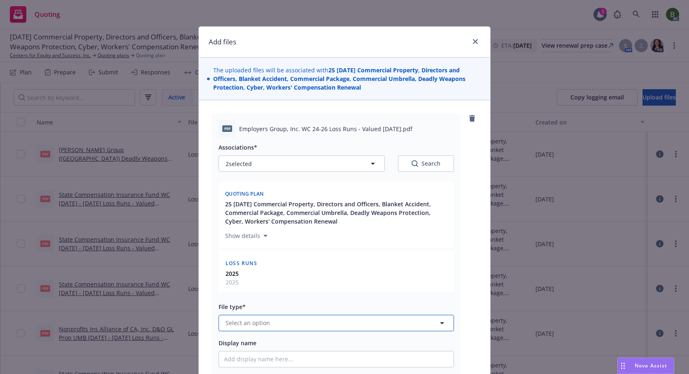
click at [259, 319] on span "Select an option" at bounding box center [248, 323] width 44 height 9
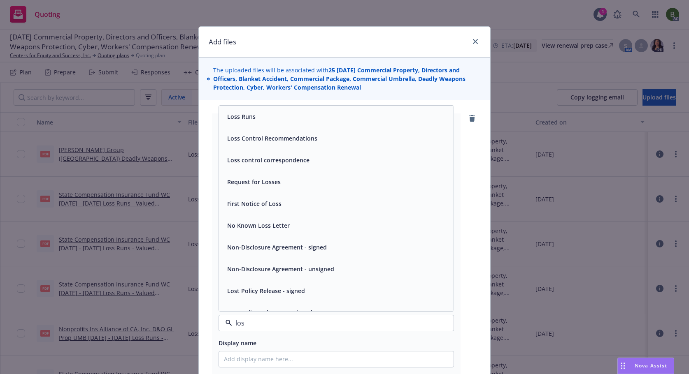
type input "loss"
click at [236, 123] on div "Loss Runs" at bounding box center [336, 117] width 235 height 22
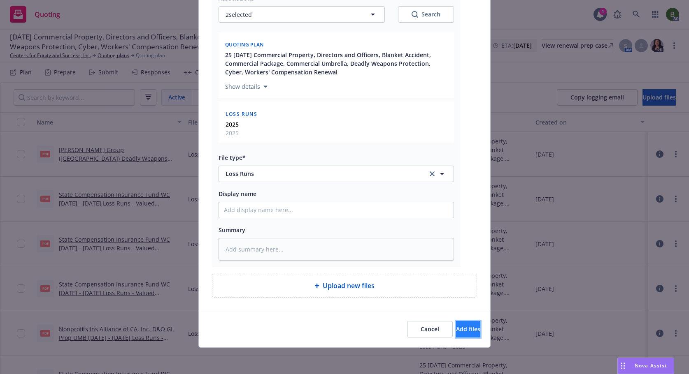
click at [457, 329] on span "Add files" at bounding box center [468, 330] width 24 height 8
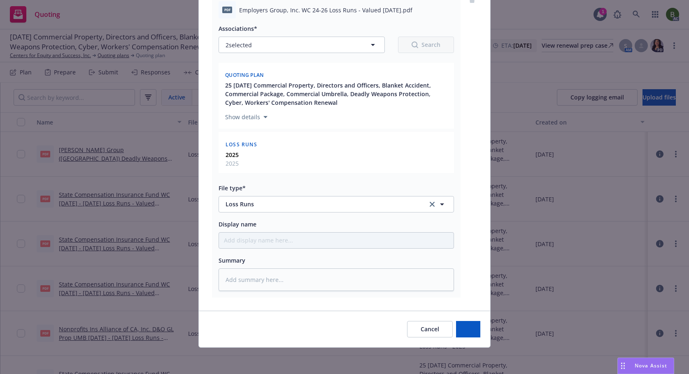
scroll to position [119, 0]
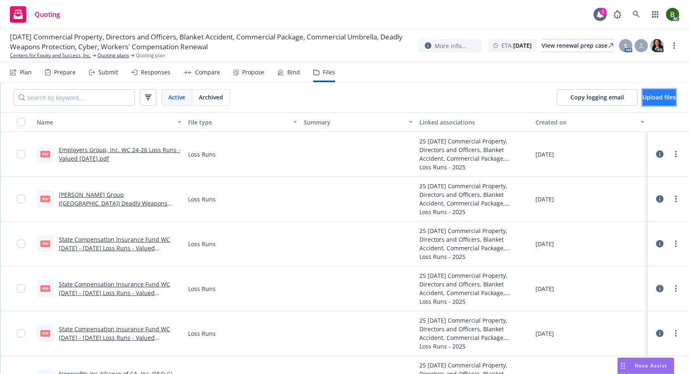
click at [642, 99] on span "Upload files" at bounding box center [658, 97] width 33 height 8
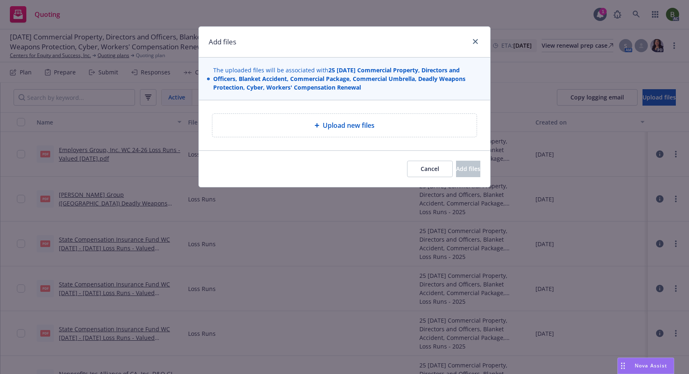
click at [321, 120] on div "Upload new files" at bounding box center [344, 125] width 264 height 23
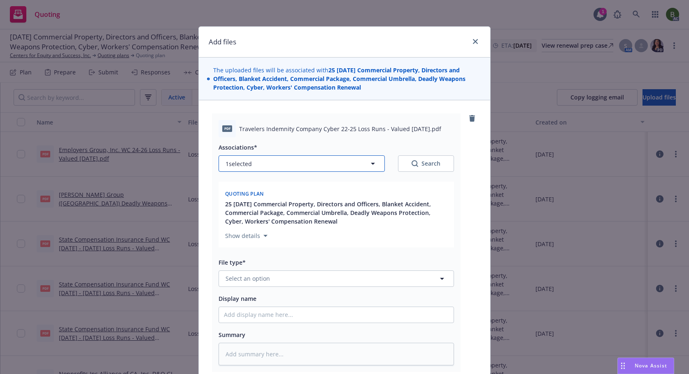
click at [316, 167] on button "1 selected" at bounding box center [302, 164] width 166 height 16
type textarea "x"
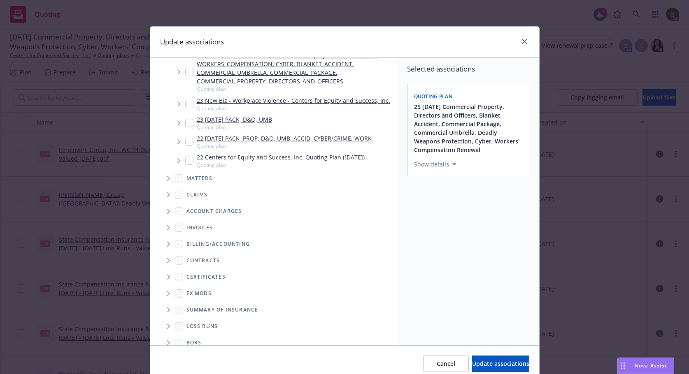
scroll to position [274, 0]
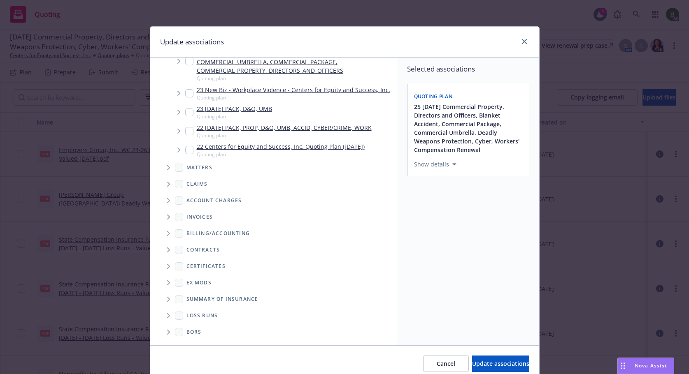
click at [162, 319] on span "Folder Tree Example" at bounding box center [168, 315] width 13 height 13
click at [188, 340] on div "2025" at bounding box center [199, 346] width 26 height 12
checkbox input "true"
click at [478, 372] on button "Update associations" at bounding box center [500, 364] width 57 height 16
type textarea "x"
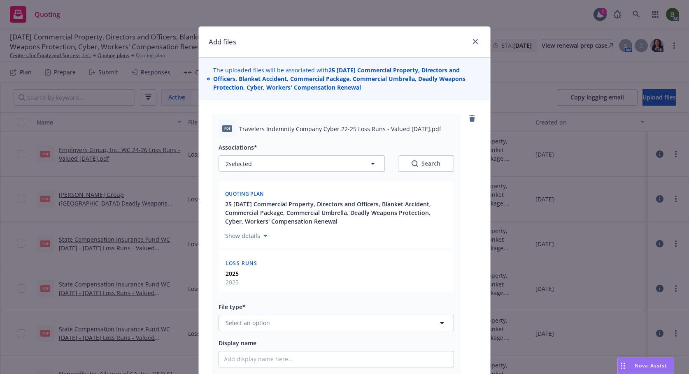
scroll to position [41, 0]
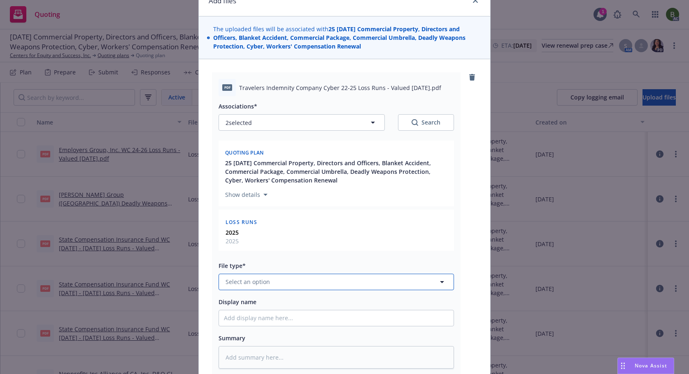
click at [291, 286] on button "Select an option" at bounding box center [336, 282] width 235 height 16
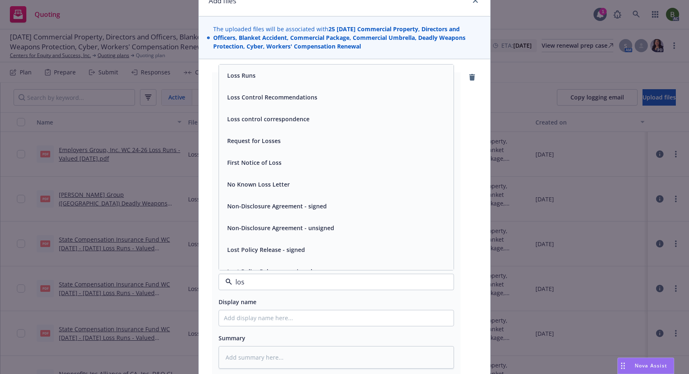
type input "loss"
click at [236, 81] on div "Loss Runs" at bounding box center [240, 76] width 33 height 12
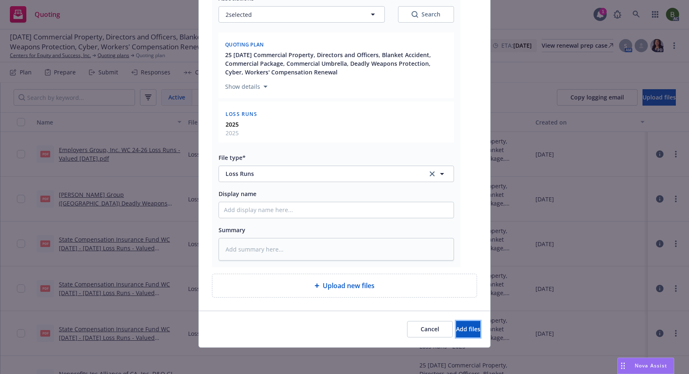
drag, startPoint x: 461, startPoint y: 333, endPoint x: 445, endPoint y: 309, distance: 28.2
click at [460, 333] on span "Add files" at bounding box center [468, 330] width 24 height 8
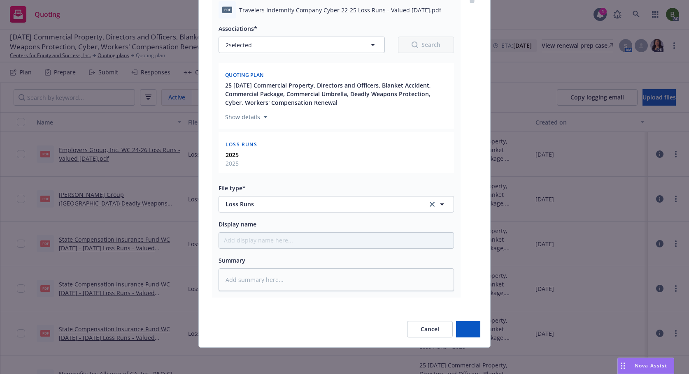
scroll to position [119, 0]
type textarea "x"
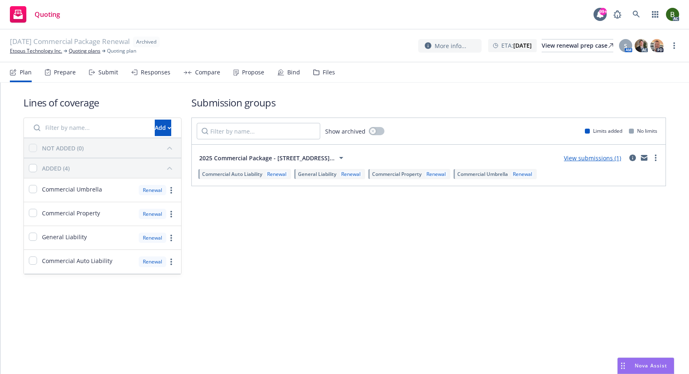
click at [318, 74] on div "Files" at bounding box center [324, 73] width 22 height 20
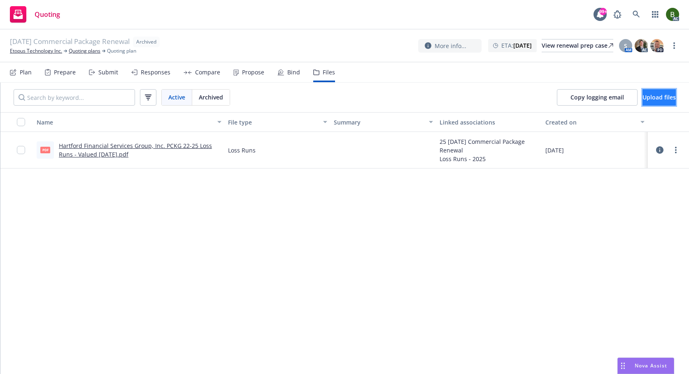
click at [662, 102] on button "Upload files" at bounding box center [658, 97] width 33 height 16
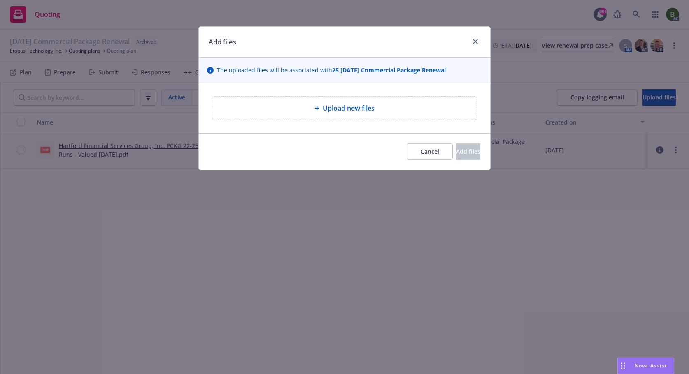
click at [360, 112] on span "Upload new files" at bounding box center [349, 108] width 52 height 10
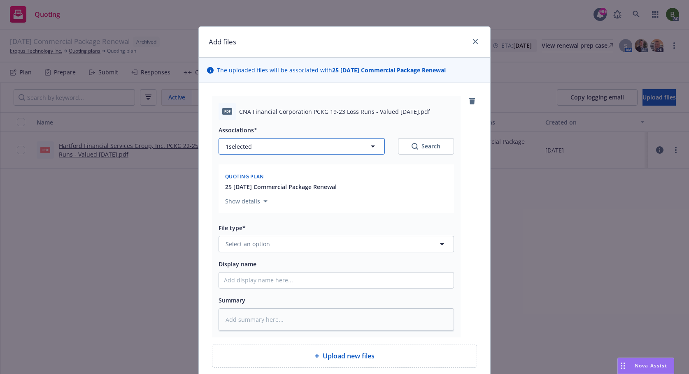
click at [305, 147] on button "1 selected" at bounding box center [302, 146] width 166 height 16
type textarea "x"
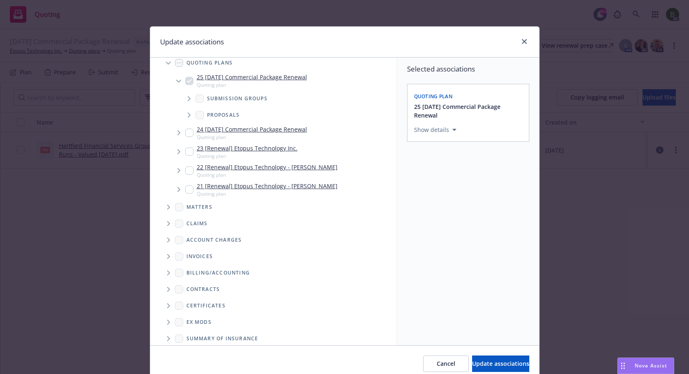
scroll to position [80, 0]
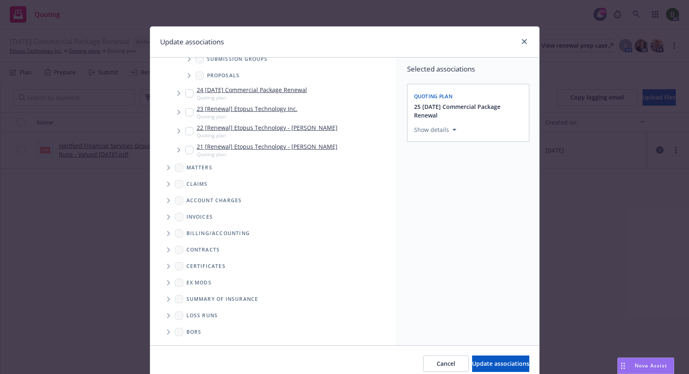
click at [167, 318] on icon "Folder Tree Example" at bounding box center [168, 316] width 3 height 5
drag, startPoint x: 197, startPoint y: 343, endPoint x: 205, endPoint y: 340, distance: 8.3
click at [200, 342] on link "2025" at bounding box center [206, 345] width 13 height 9
checkbox input "true"
click at [472, 366] on span "Update associations" at bounding box center [500, 364] width 57 height 8
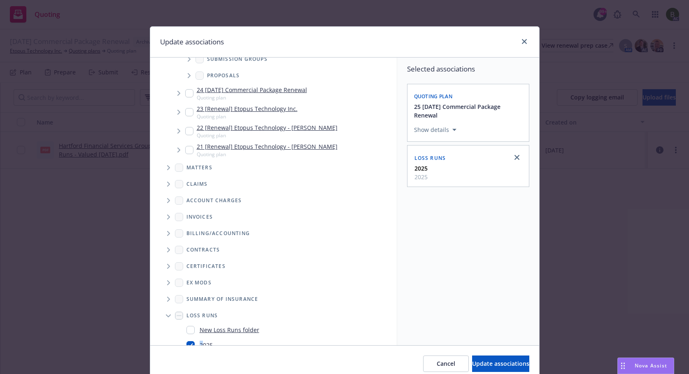
type textarea "x"
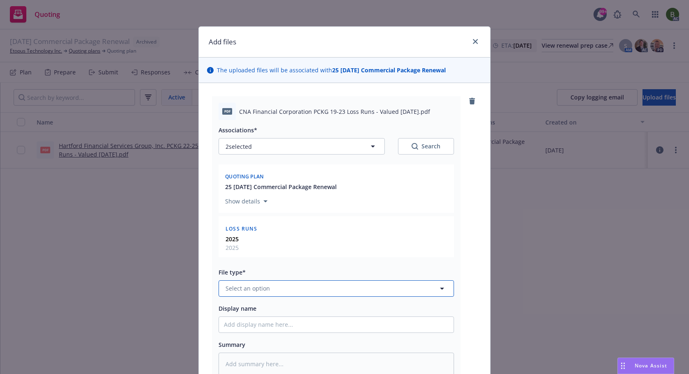
click at [278, 286] on button "Select an option" at bounding box center [336, 289] width 235 height 16
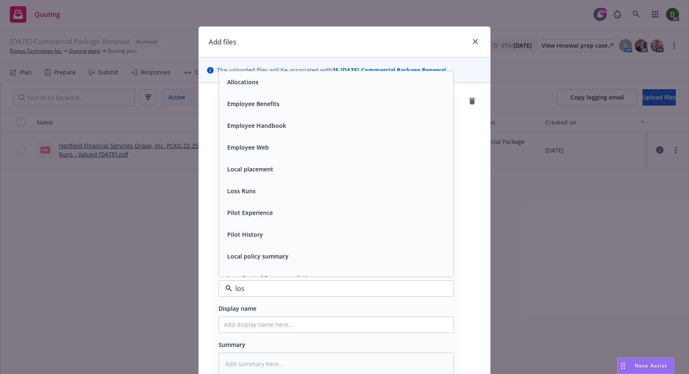
type input "loss"
click at [244, 84] on span "Loss Runs" at bounding box center [241, 82] width 28 height 9
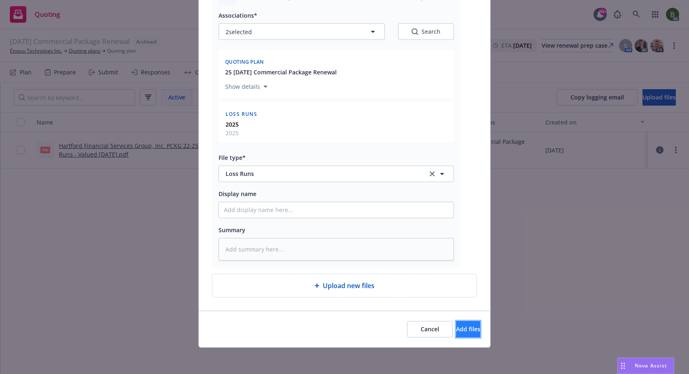
click at [456, 331] on span "Add files" at bounding box center [468, 330] width 24 height 8
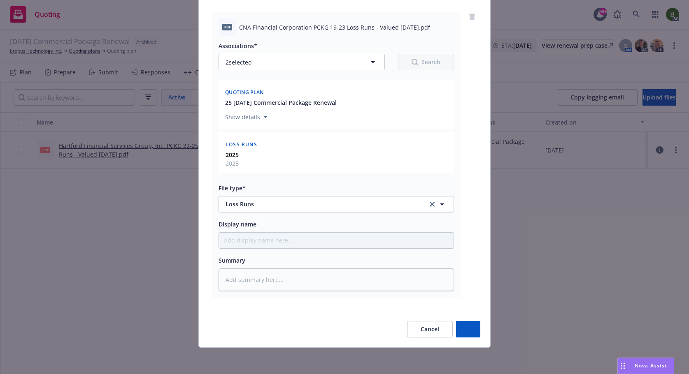
scroll to position [84, 0]
type textarea "x"
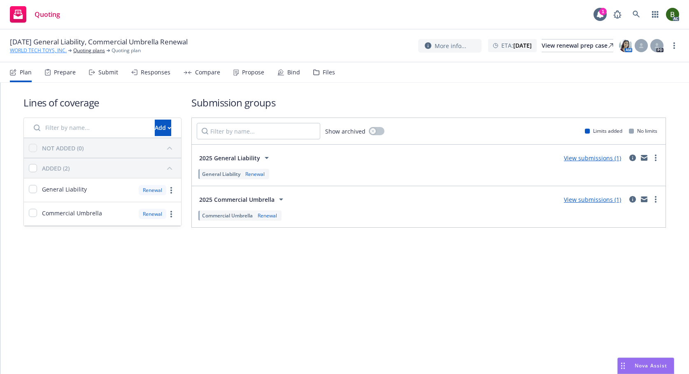
drag, startPoint x: 50, startPoint y: 52, endPoint x: 63, endPoint y: 54, distance: 13.7
click at [50, 52] on link "WORLD TECH TOYS, INC." at bounding box center [38, 50] width 57 height 7
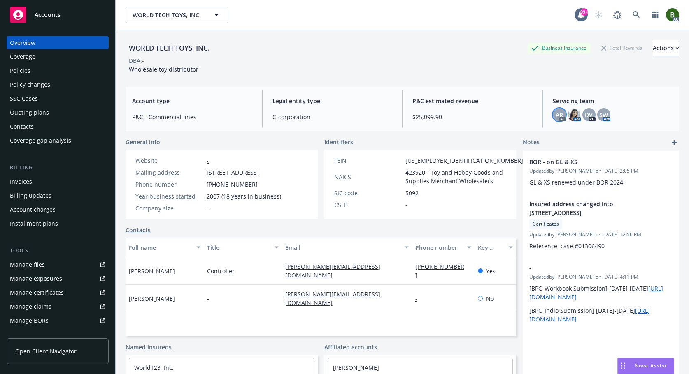
click at [559, 116] on div "AR" at bounding box center [559, 114] width 13 height 13
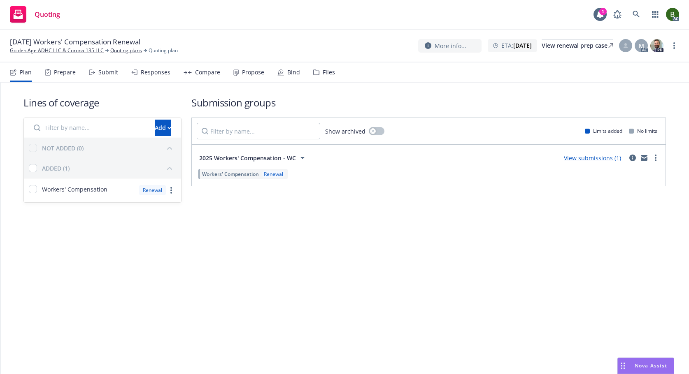
click at [323, 72] on div "Files" at bounding box center [329, 72] width 12 height 7
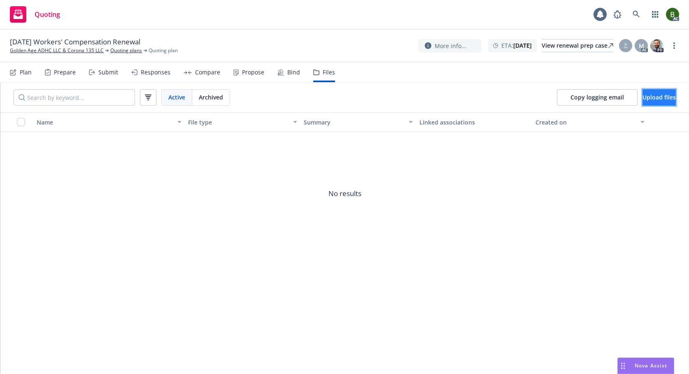
click at [654, 102] on button "Upload files" at bounding box center [658, 97] width 33 height 16
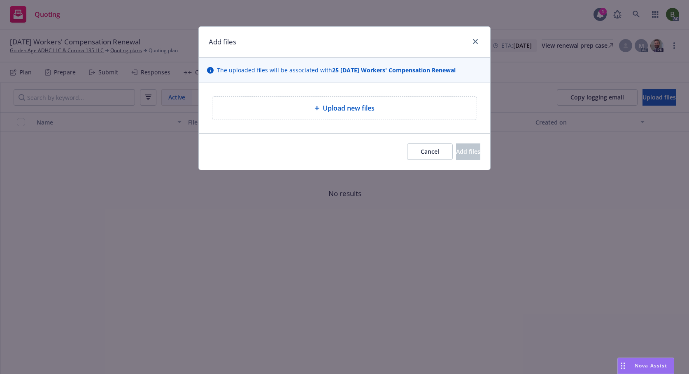
click at [354, 111] on span "Upload new files" at bounding box center [349, 108] width 52 height 10
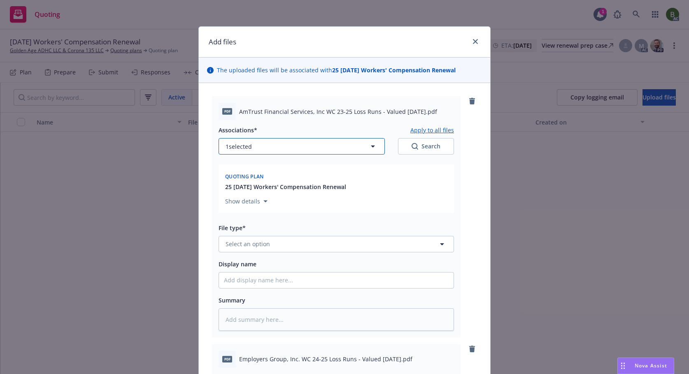
click at [281, 152] on button "1 selected" at bounding box center [302, 146] width 166 height 16
type textarea "x"
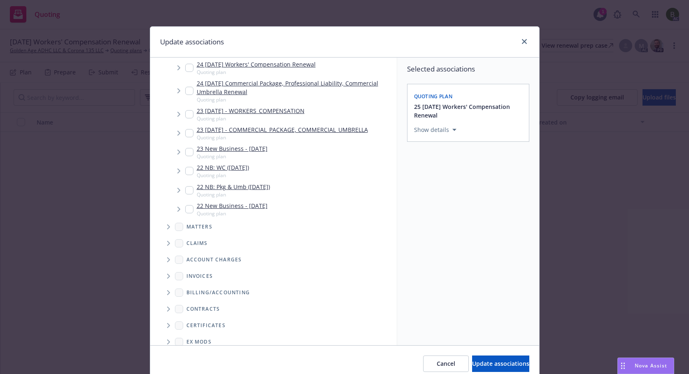
scroll to position [192, 0]
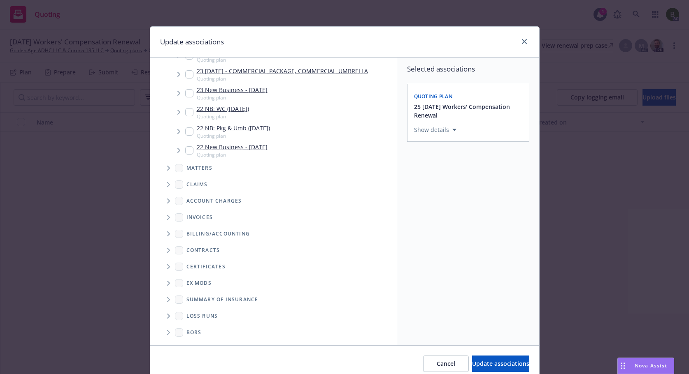
click at [167, 315] on icon "Folder Tree Example" at bounding box center [168, 316] width 3 height 5
click at [193, 342] on div "2025" at bounding box center [199, 346] width 26 height 12
checkbox input "true"
click at [472, 363] on span "Update associations" at bounding box center [500, 364] width 57 height 8
type textarea "x"
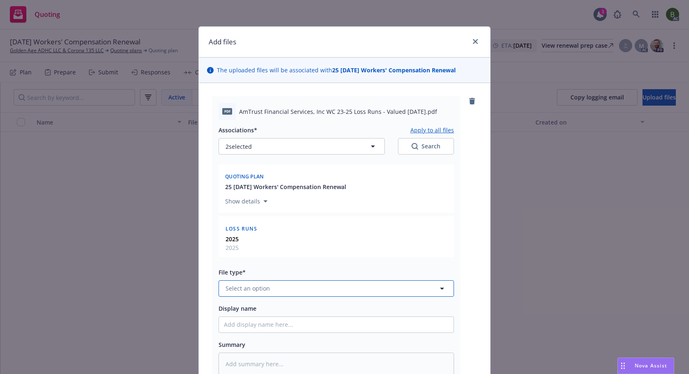
click at [295, 294] on button "Select an option" at bounding box center [336, 289] width 235 height 16
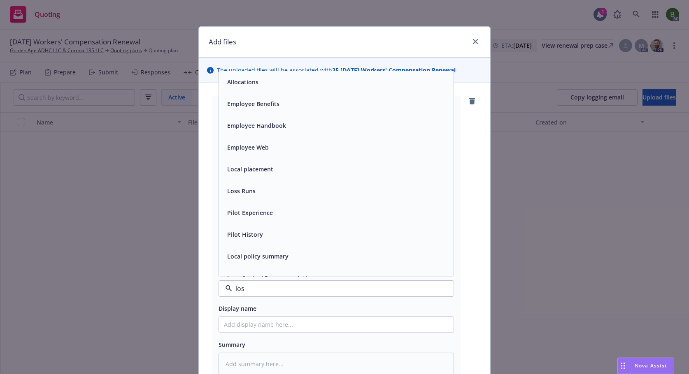
type input "loss"
click at [263, 87] on div "Loss Runs" at bounding box center [336, 82] width 225 height 12
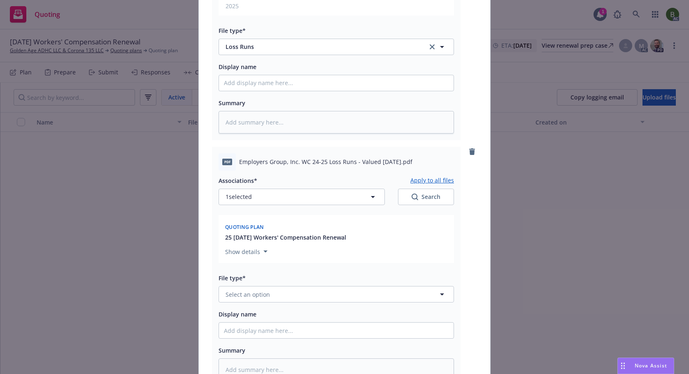
scroll to position [247, 0]
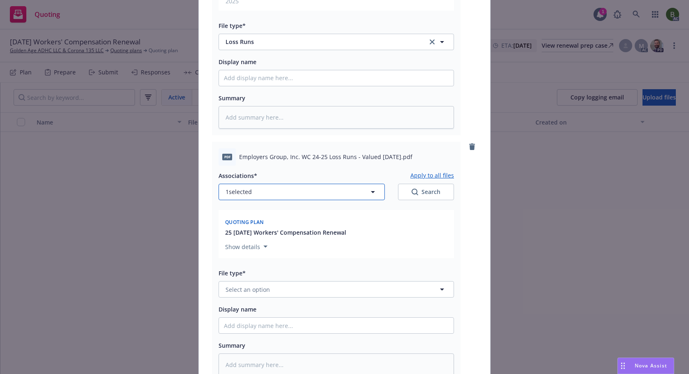
click at [270, 193] on button "1 selected" at bounding box center [302, 192] width 166 height 16
type textarea "x"
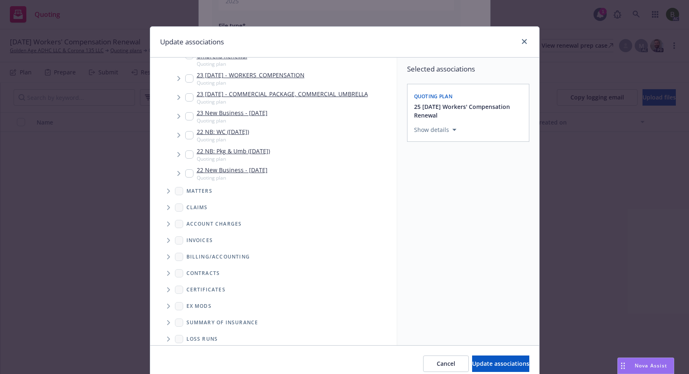
scroll to position [192, 0]
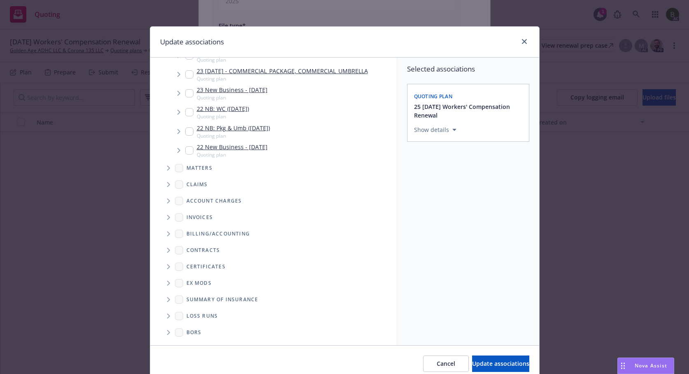
click at [167, 313] on span "Folder Tree Example" at bounding box center [168, 316] width 13 height 13
click at [200, 342] on link "2025" at bounding box center [206, 346] width 13 height 9
checkbox input "true"
click at [487, 362] on span "Update associations" at bounding box center [500, 364] width 57 height 8
type textarea "x"
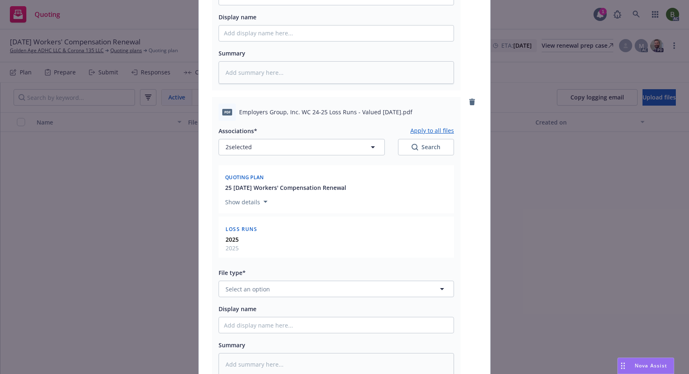
scroll to position [370, 0]
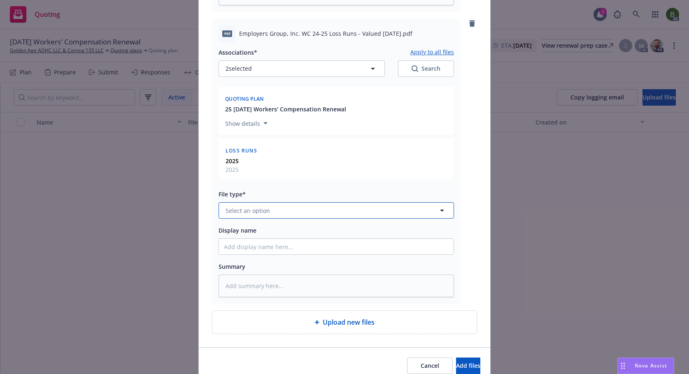
click at [267, 208] on button "Select an option" at bounding box center [336, 210] width 235 height 16
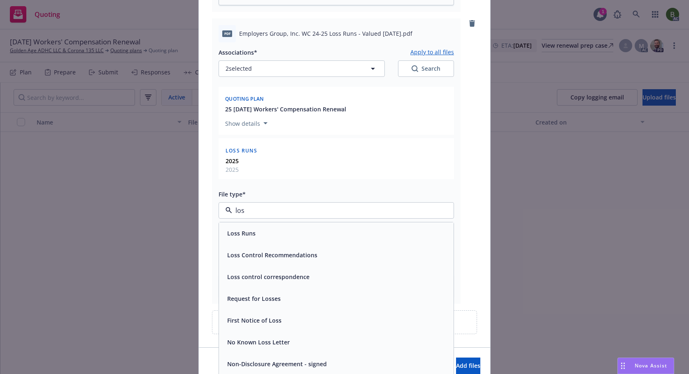
type input "loss"
click at [237, 226] on div "Loss Runs" at bounding box center [336, 234] width 235 height 22
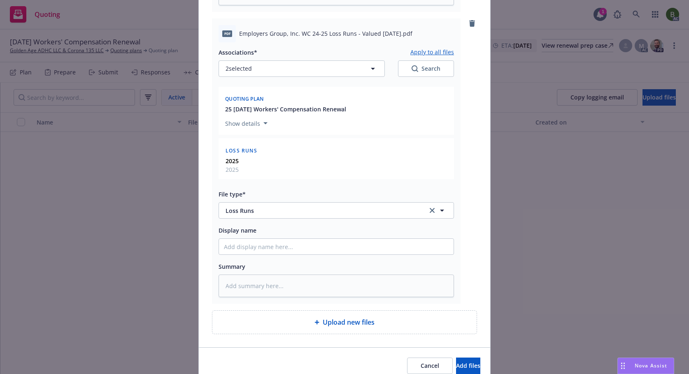
click at [339, 323] on span "Upload new files" at bounding box center [349, 323] width 52 height 10
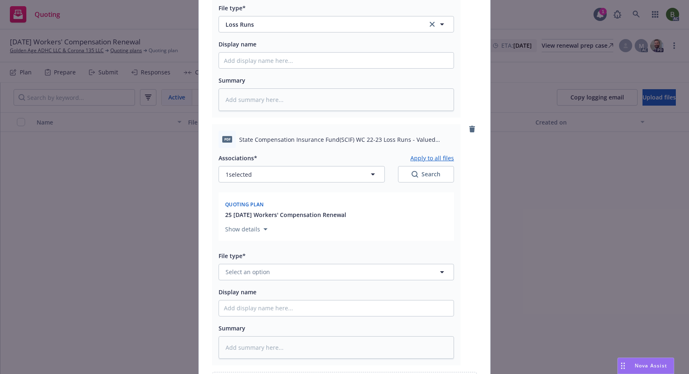
scroll to position [576, 0]
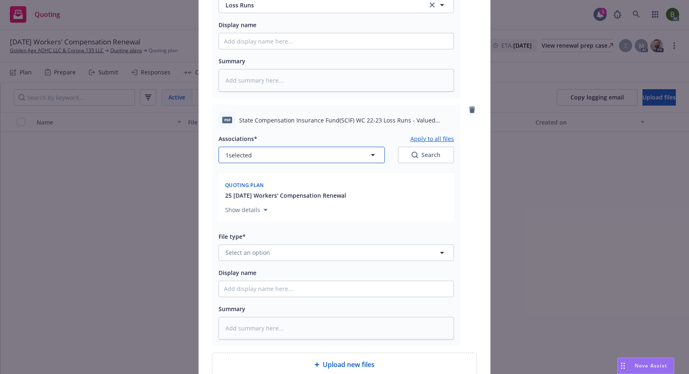
click at [284, 158] on button "1 selected" at bounding box center [302, 155] width 166 height 16
type textarea "x"
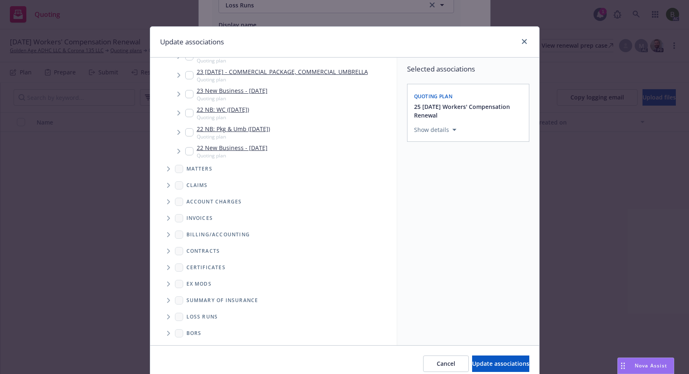
scroll to position [192, 0]
click at [169, 320] on span "Folder Tree Example" at bounding box center [168, 316] width 13 height 13
click at [189, 341] on div "2025" at bounding box center [199, 346] width 26 height 12
checkbox input "true"
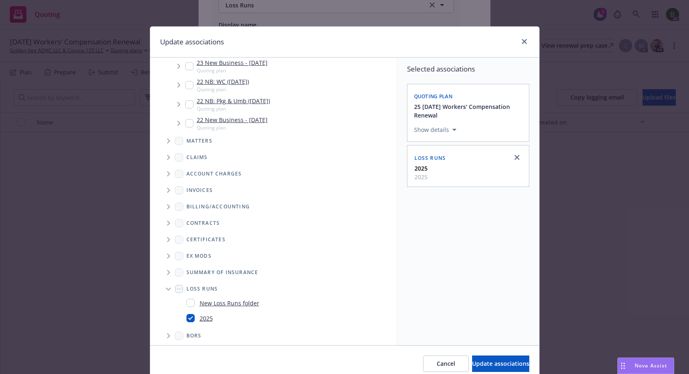
scroll to position [223, 0]
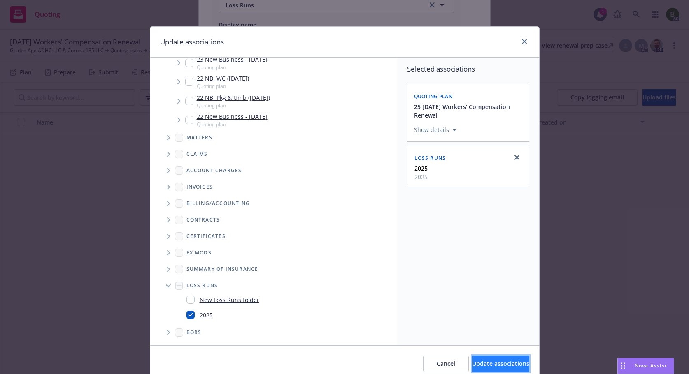
click at [481, 364] on span "Update associations" at bounding box center [500, 364] width 57 height 8
type textarea "x"
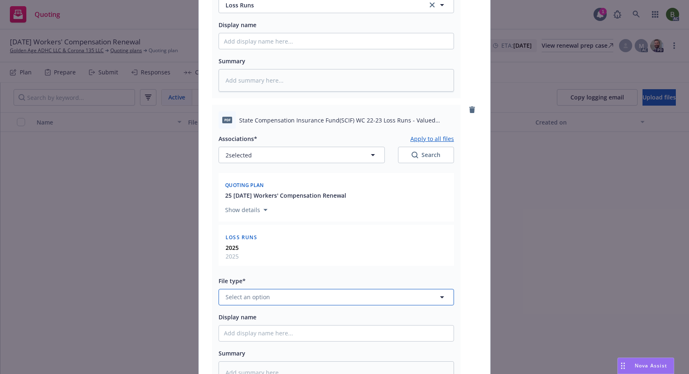
click at [294, 305] on button "Select an option" at bounding box center [336, 297] width 235 height 16
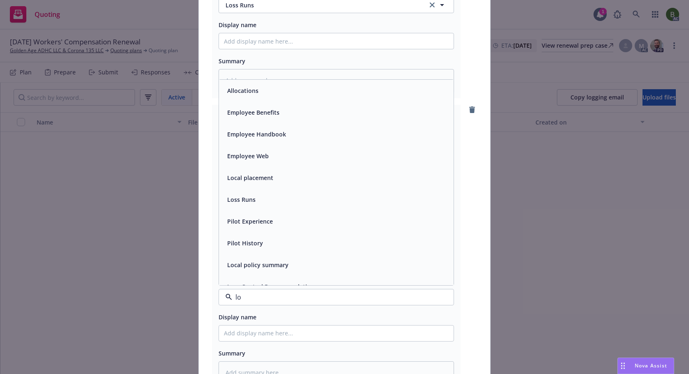
type input "los"
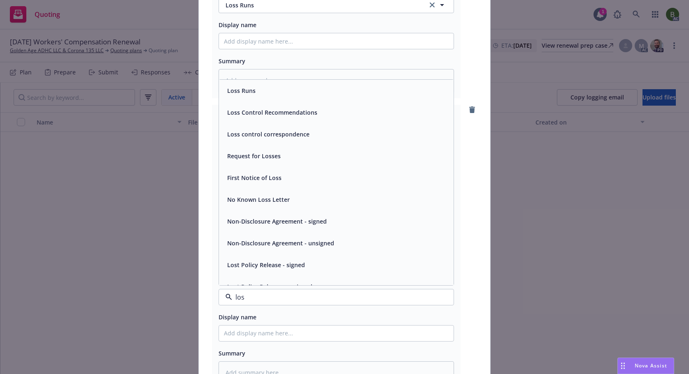
click at [249, 98] on div "Loss Runs" at bounding box center [336, 91] width 235 height 22
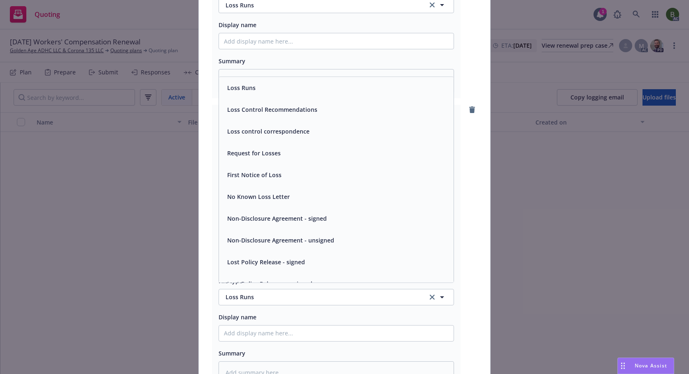
scroll to position [0, 0]
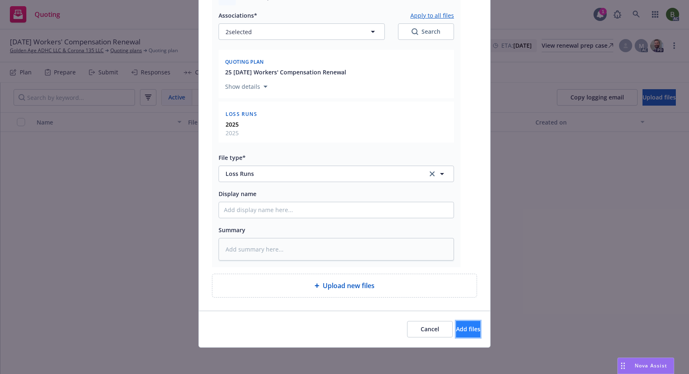
click at [467, 329] on button "Add files" at bounding box center [468, 329] width 24 height 16
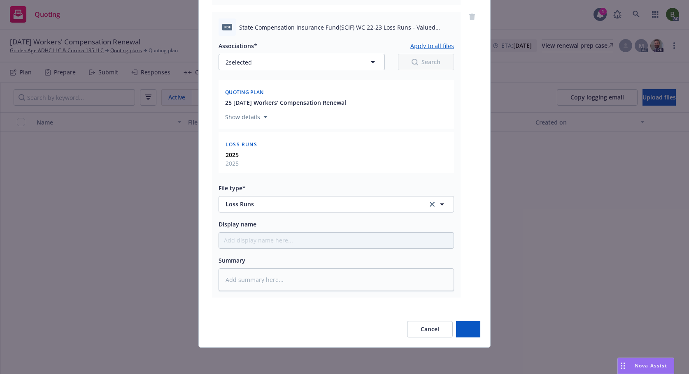
scroll to position [669, 0]
type textarea "x"
